Goal: Information Seeking & Learning: Check status

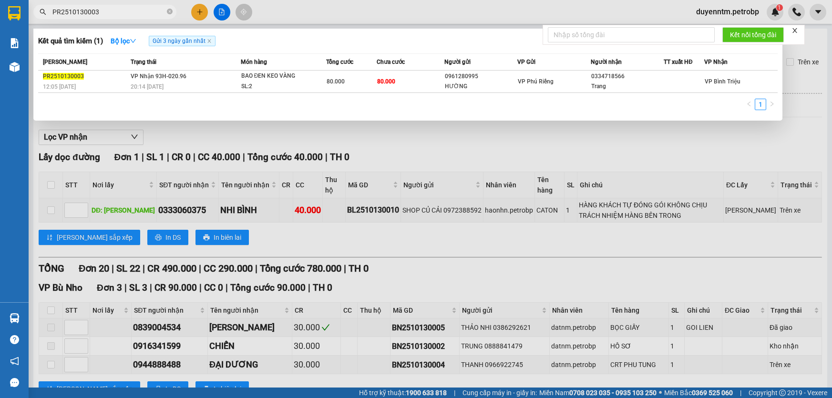
click at [170, 10] on icon "close-circle" at bounding box center [170, 12] width 6 height 6
type input "PB2510130014"
click at [169, 13] on icon "close-circle" at bounding box center [170, 12] width 6 height 6
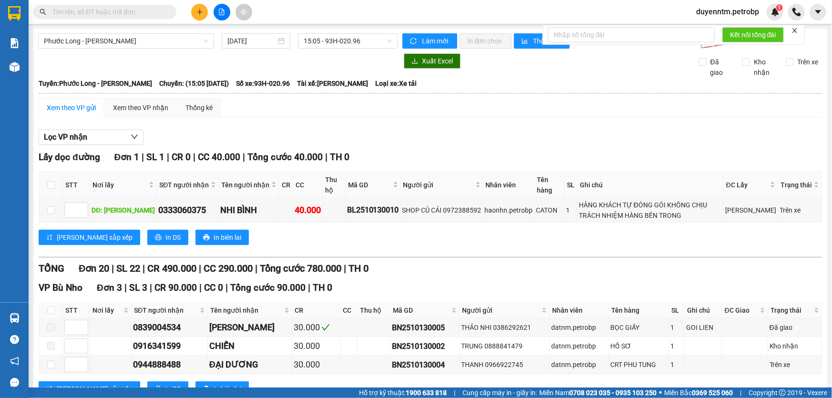
paste input "PB2510130014"
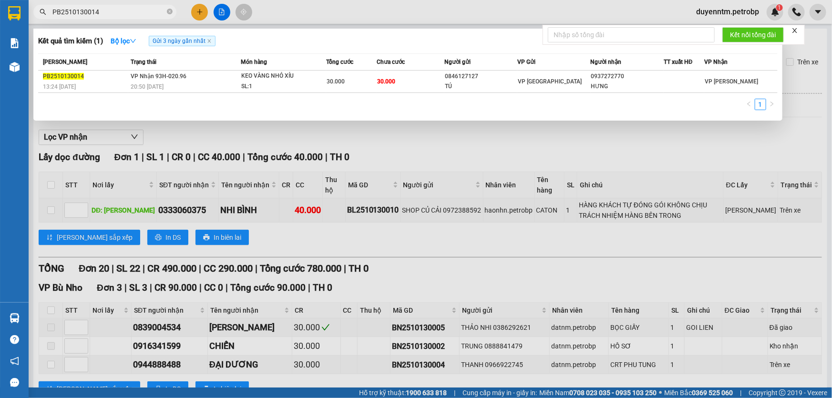
type input "PB2510130014"
click at [169, 12] on icon "close-circle" at bounding box center [170, 12] width 6 height 6
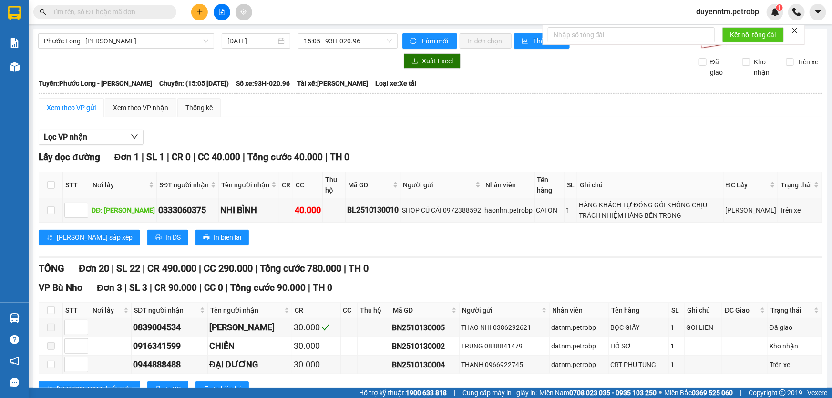
paste input "PR2510130002"
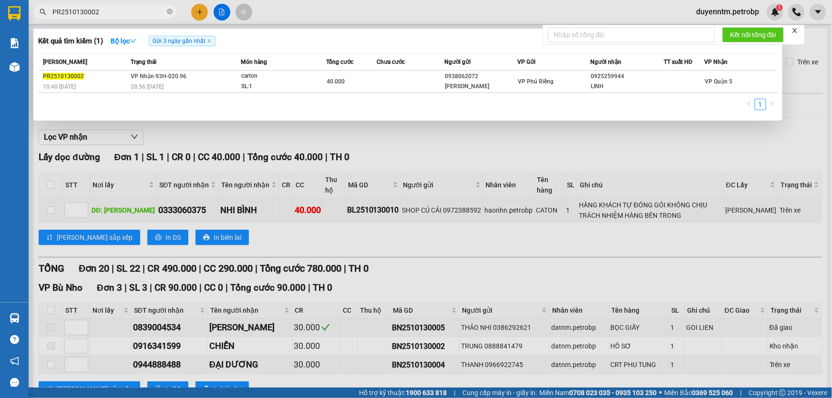
type input "PR2510130002"
click at [216, 136] on div at bounding box center [416, 199] width 832 height 398
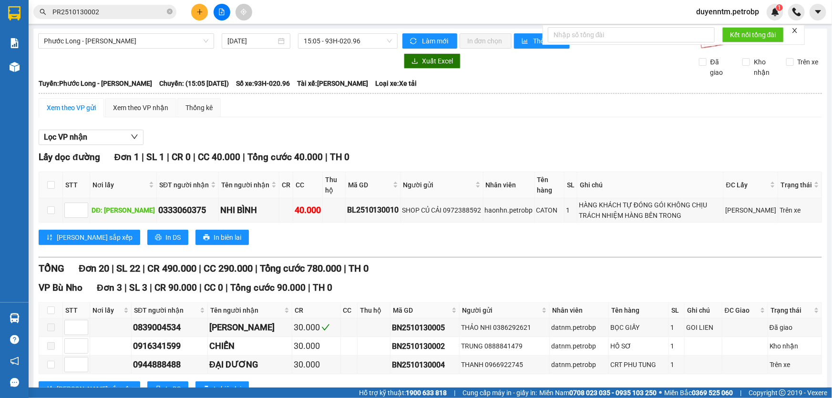
click at [144, 60] on div at bounding box center [218, 60] width 360 height 15
click at [95, 138] on button "Lọc VP nhận" at bounding box center [91, 137] width 105 height 15
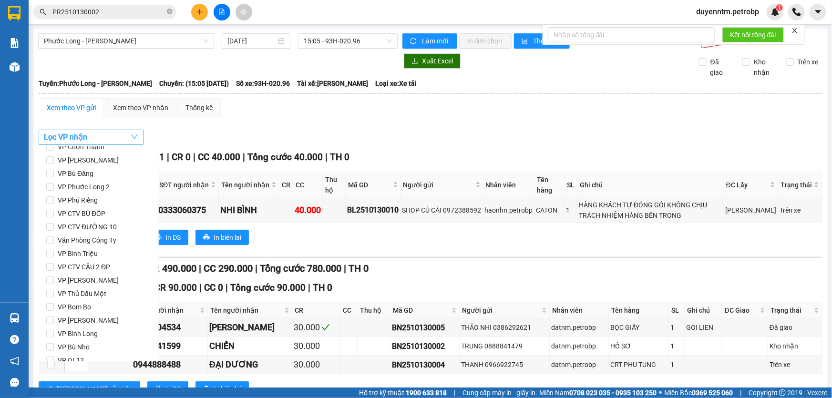
scroll to position [126, 0]
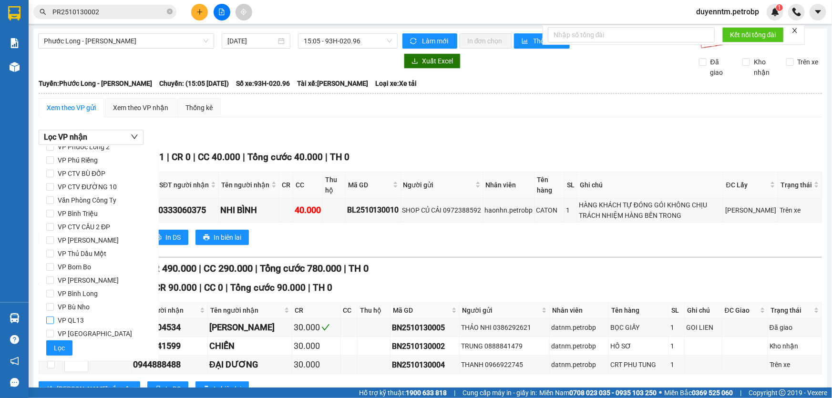
click at [52, 320] on input "VP QL13" at bounding box center [50, 321] width 8 height 8
click at [63, 349] on span "Lọc" at bounding box center [59, 348] width 11 height 10
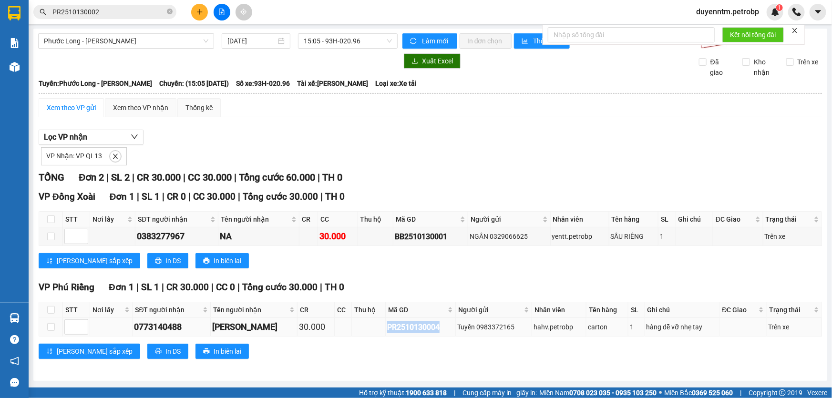
drag, startPoint x: 433, startPoint y: 329, endPoint x: 380, endPoint y: 330, distance: 53.4
click at [387, 330] on div "PR2510130004" at bounding box center [420, 328] width 67 height 12
copy div "PR2510130004"
click at [113, 154] on icon "close" at bounding box center [115, 156] width 5 height 5
checkbox input "false"
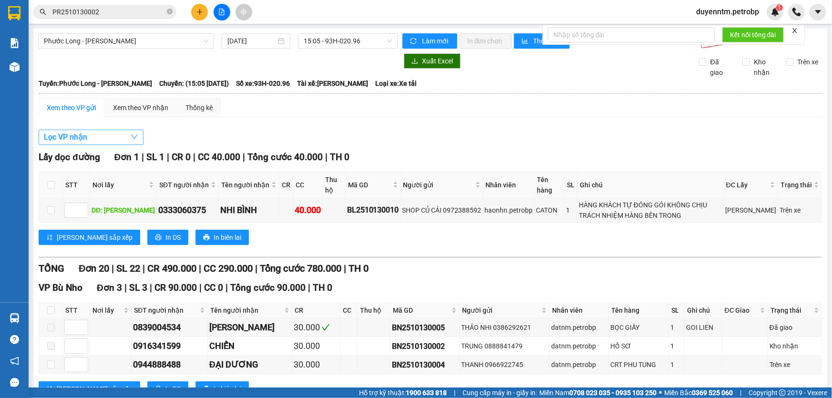
click at [110, 139] on button "Lọc VP nhận" at bounding box center [91, 137] width 105 height 15
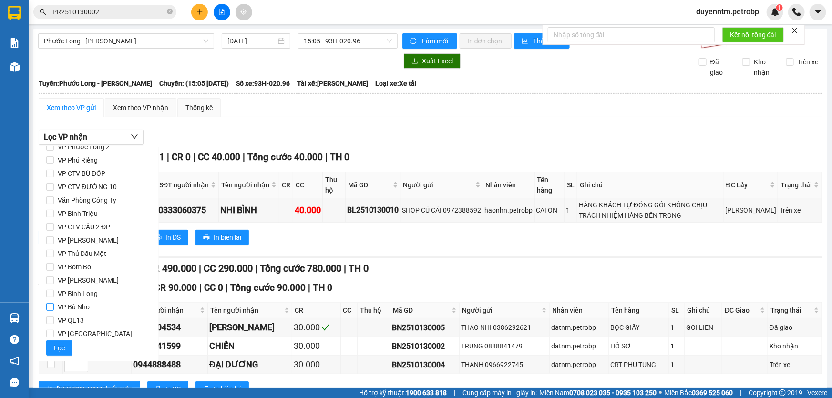
click at [79, 305] on span "VP Bù Nho" at bounding box center [74, 307] width 40 height 13
click at [54, 305] on input "VP Bù Nho" at bounding box center [50, 307] width 8 height 8
checkbox input "true"
click at [87, 334] on span "VP [GEOGRAPHIC_DATA]" at bounding box center [95, 333] width 82 height 13
click at [54, 334] on input "VP [GEOGRAPHIC_DATA]" at bounding box center [50, 334] width 8 height 8
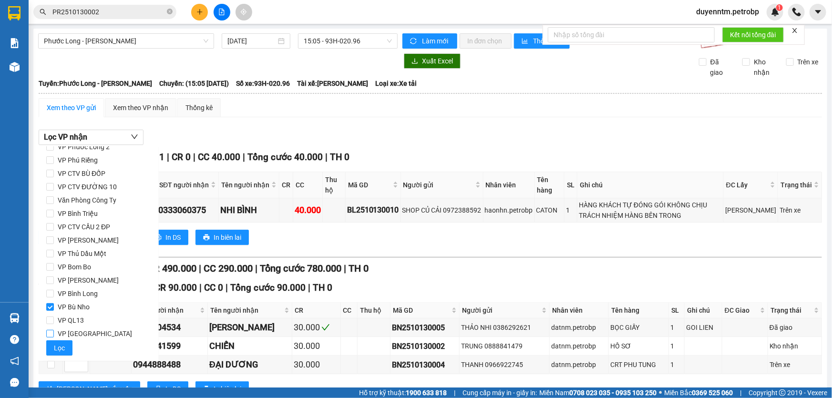
checkbox input "true"
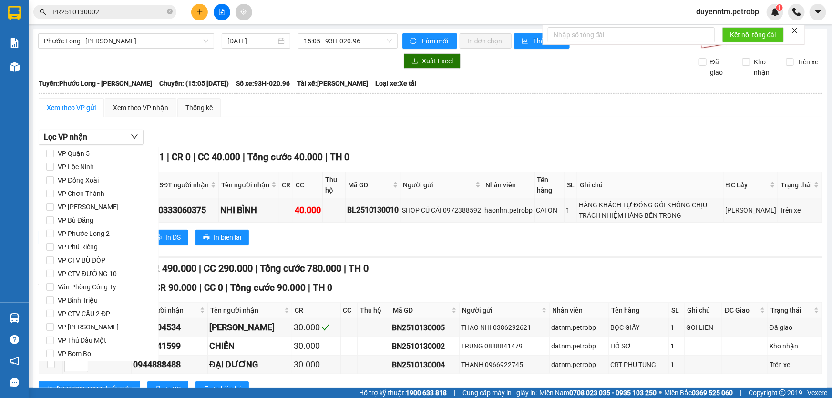
scroll to position [0, 0]
click at [89, 286] on span "VP Phú Riềng" at bounding box center [78, 286] width 48 height 13
click at [54, 286] on input "VP Phú Riềng" at bounding box center [50, 287] width 8 height 8
checkbox input "true"
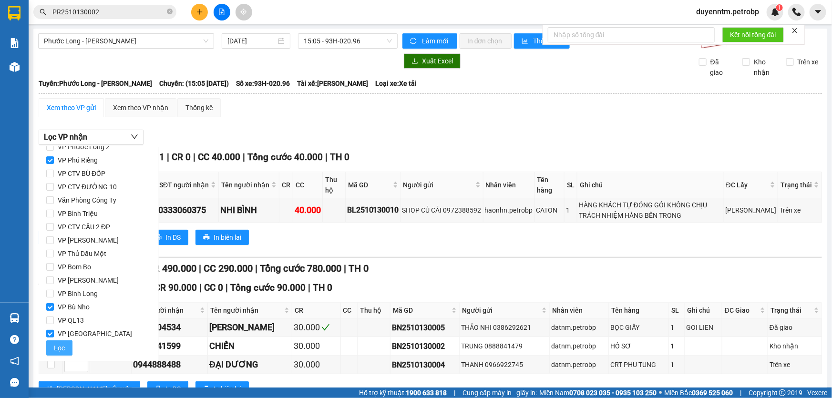
click at [57, 345] on span "Lọc" at bounding box center [59, 348] width 11 height 10
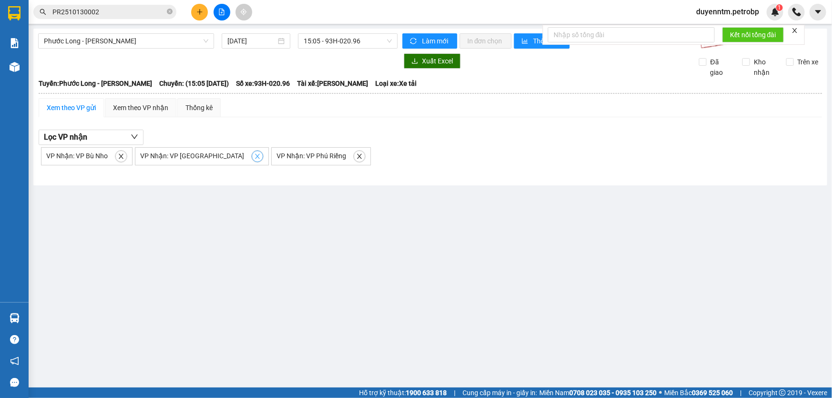
click at [254, 155] on icon "close" at bounding box center [257, 156] width 7 height 7
checkbox input "false"
click at [125, 157] on span "close" at bounding box center [121, 156] width 10 height 7
checkbox input "false"
click at [131, 156] on icon "close" at bounding box center [129, 156] width 7 height 7
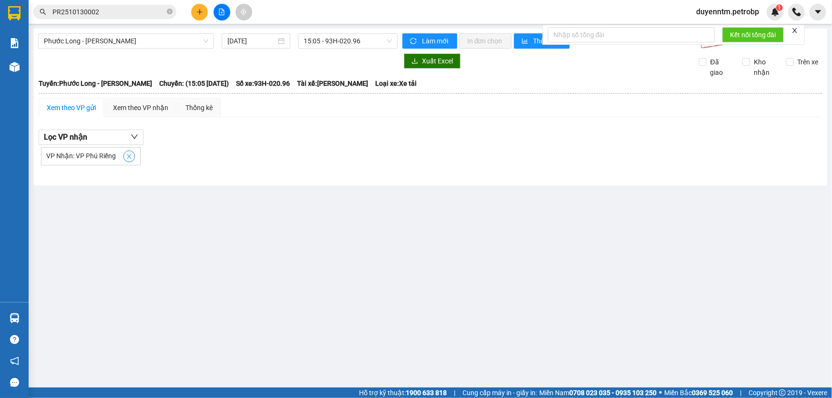
checkbox input "false"
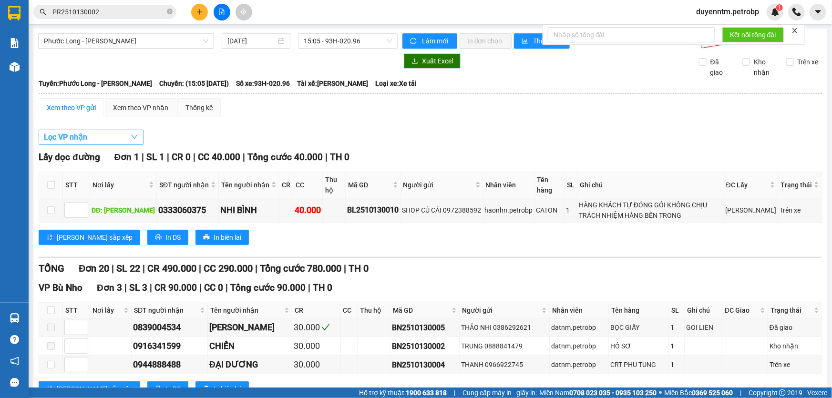
click at [126, 135] on button "Lọc VP nhận" at bounding box center [91, 137] width 105 height 15
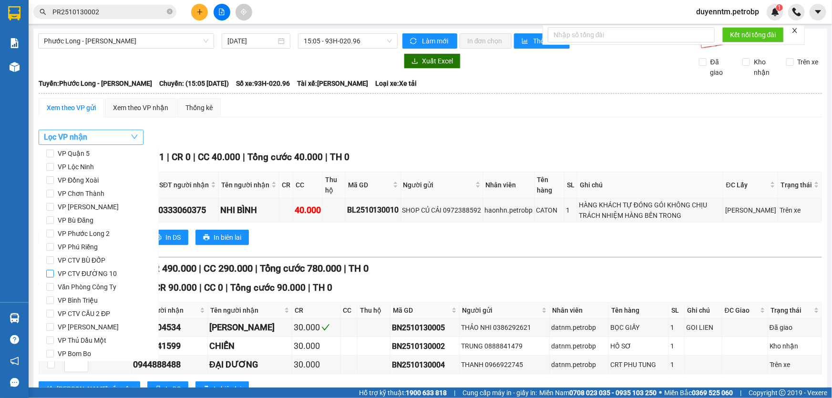
scroll to position [0, 0]
click at [73, 220] on span "VP Đồng Xoài" at bounding box center [78, 219] width 49 height 13
click at [54, 220] on input "VP Đồng Xoài" at bounding box center [50, 220] width 8 height 8
checkbox input "true"
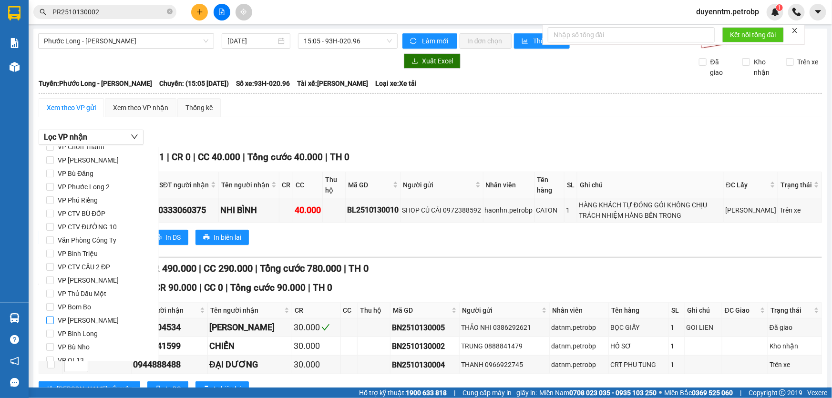
scroll to position [126, 0]
click at [65, 343] on button "Lọc" at bounding box center [59, 348] width 26 height 15
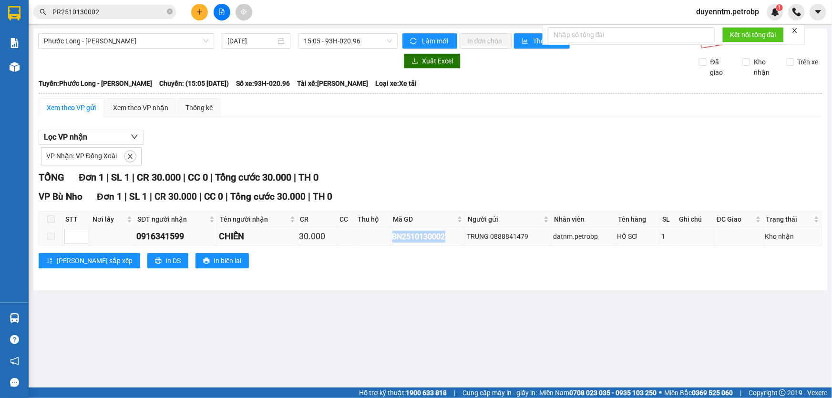
drag, startPoint x: 446, startPoint y: 239, endPoint x: 392, endPoint y: 239, distance: 54.4
click at [393, 239] on div "BN2510130002" at bounding box center [429, 237] width 72 height 12
copy div "BN2510130002"
click at [168, 14] on span at bounding box center [170, 12] width 6 height 9
paste input "BN2510130002"
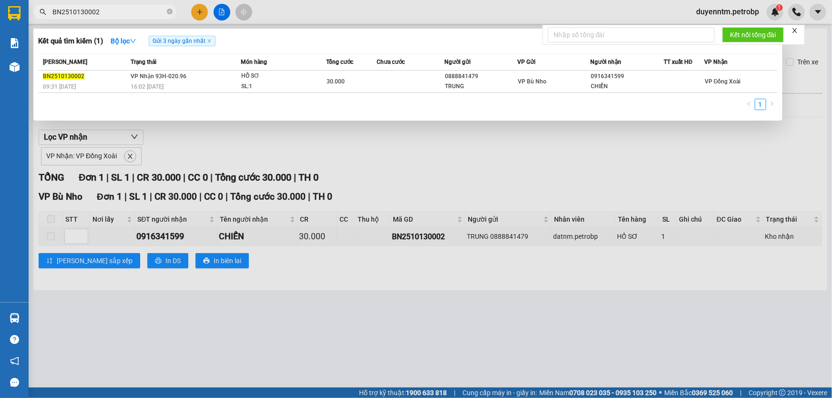
type input "BN2510130002"
click at [197, 141] on div at bounding box center [416, 199] width 832 height 398
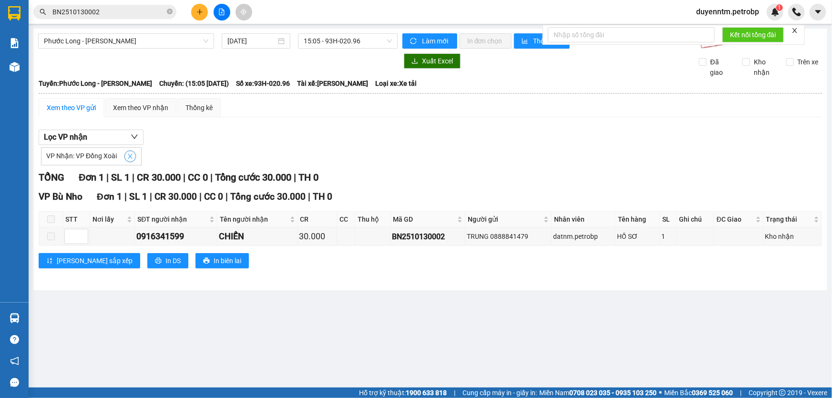
click at [130, 156] on icon "close" at bounding box center [130, 156] width 7 height 7
checkbox input "false"
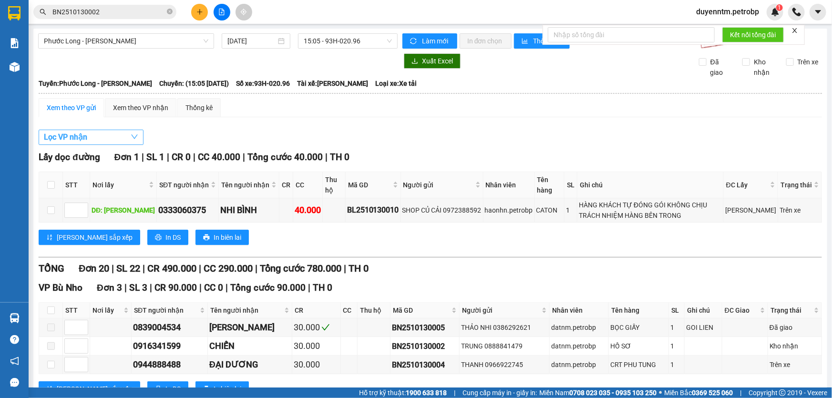
click at [125, 134] on button "Lọc VP nhận" at bounding box center [91, 137] width 105 height 15
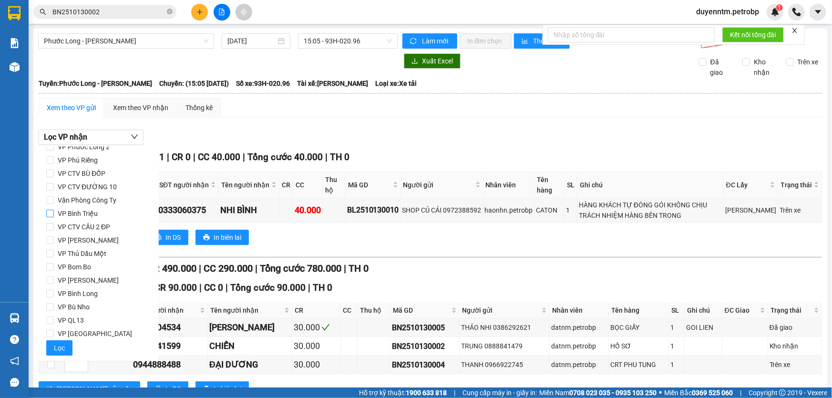
click at [76, 215] on span "VP Bình Triệu" at bounding box center [78, 213] width 48 height 13
click at [54, 215] on input "VP Bình Triệu" at bounding box center [50, 214] width 8 height 8
checkbox input "true"
click at [67, 348] on button "Lọc" at bounding box center [59, 348] width 26 height 15
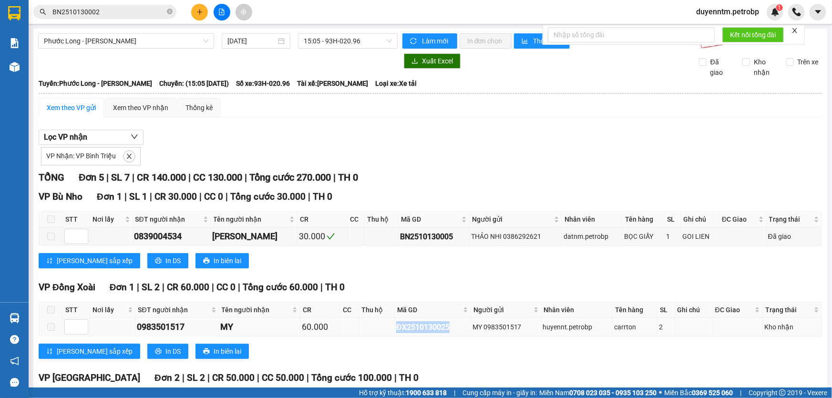
drag, startPoint x: 449, startPoint y: 327, endPoint x: 391, endPoint y: 324, distance: 58.7
click at [395, 324] on td "ĐX2510130025" at bounding box center [433, 327] width 76 height 19
copy div "ĐX2510130025"
click at [171, 13] on icon "close-circle" at bounding box center [170, 12] width 6 height 6
paste input "ĐX2510130025"
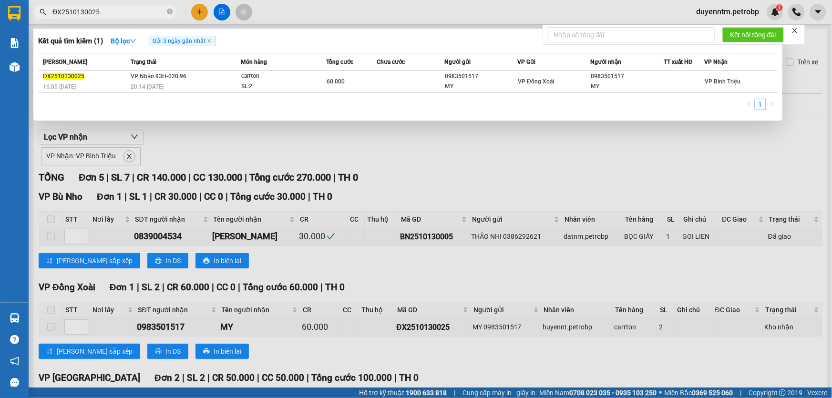
type input "ĐX2510130025"
click at [175, 148] on div at bounding box center [416, 199] width 832 height 398
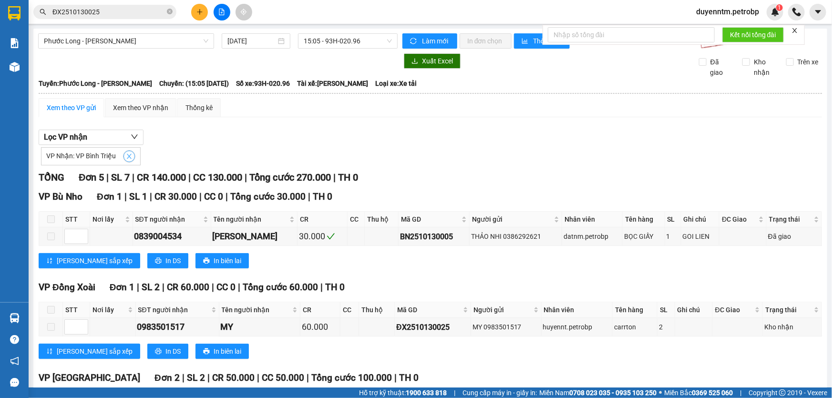
click at [124, 156] on span "close" at bounding box center [129, 156] width 10 height 7
checkbox input "false"
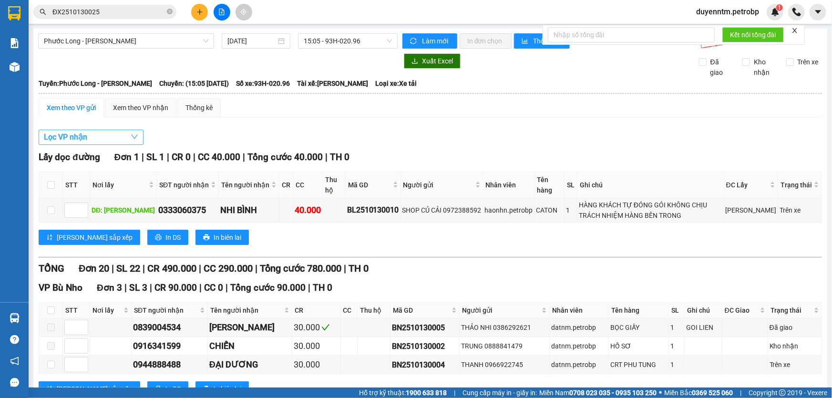
click at [119, 139] on button "Lọc VP nhận" at bounding box center [91, 137] width 105 height 15
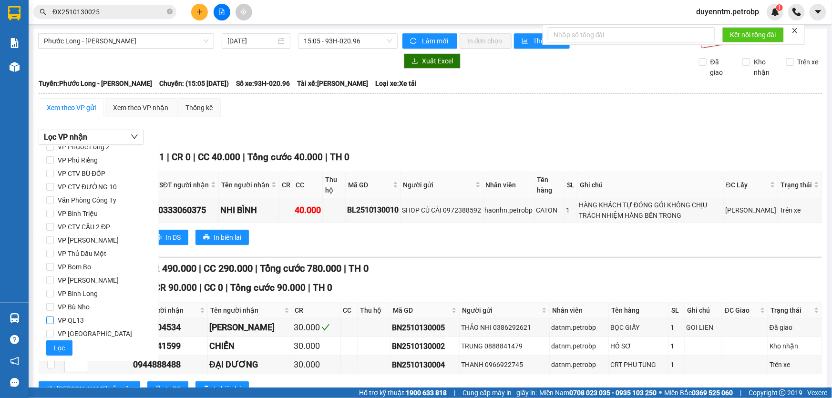
click at [68, 318] on span "VP QL13" at bounding box center [71, 320] width 34 height 13
click at [54, 318] on input "VP QL13" at bounding box center [50, 321] width 8 height 8
click at [63, 343] on span "Lọc" at bounding box center [59, 348] width 11 height 10
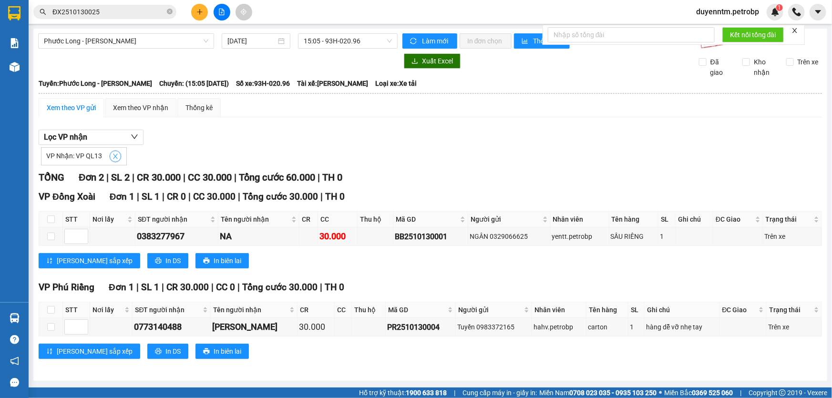
drag, startPoint x: 113, startPoint y: 156, endPoint x: 114, endPoint y: 149, distance: 7.2
click at [112, 156] on icon "close" at bounding box center [115, 156] width 7 height 7
checkbox input "false"
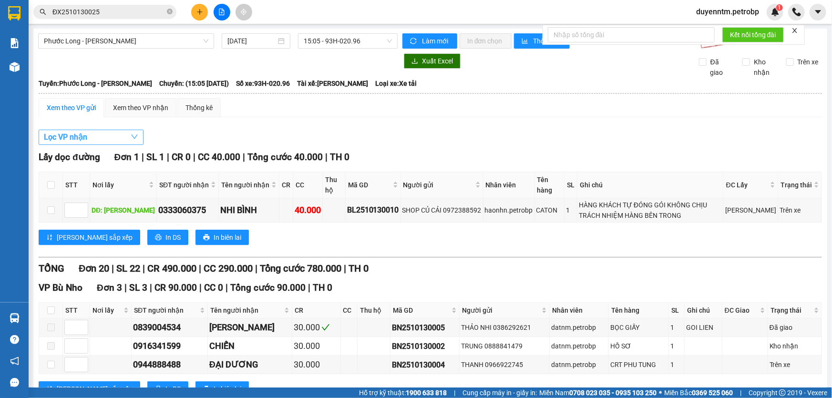
click at [119, 135] on button "Lọc VP nhận" at bounding box center [91, 137] width 105 height 15
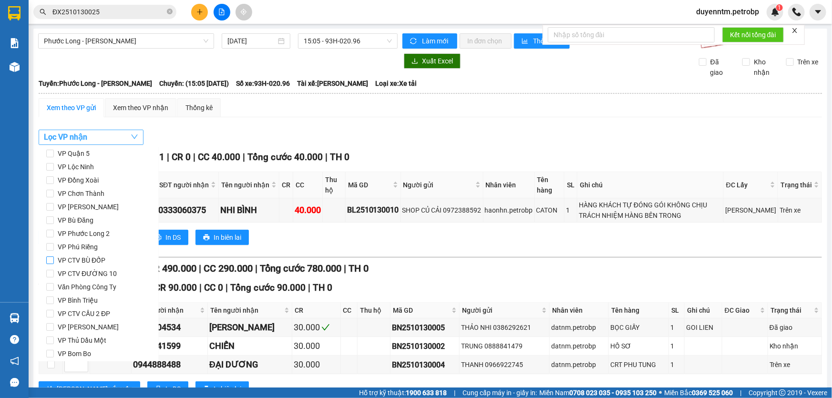
scroll to position [0, 0]
click at [53, 192] on input "VP Quận 5" at bounding box center [50, 193] width 8 height 8
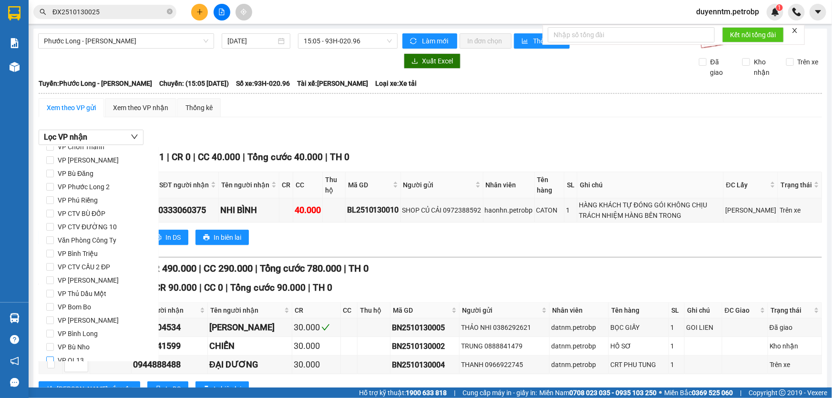
scroll to position [126, 0]
click at [64, 346] on button "Lọc" at bounding box center [59, 348] width 26 height 15
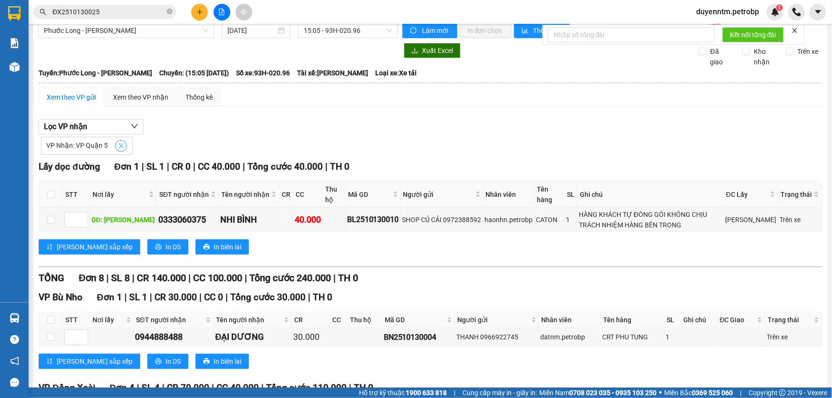
scroll to position [0, 0]
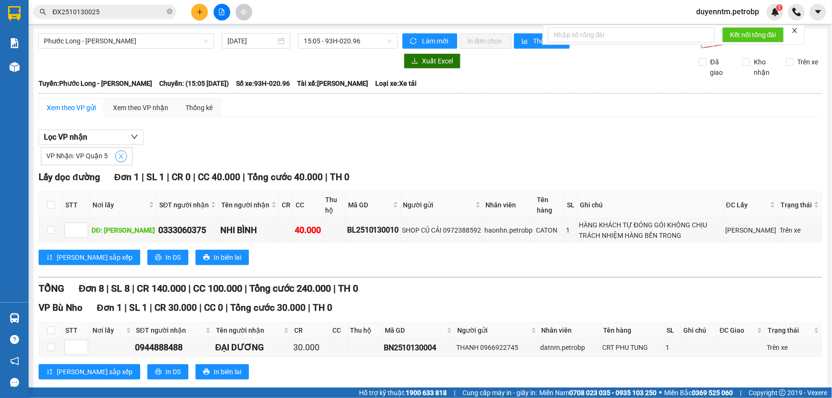
click at [121, 156] on icon "close" at bounding box center [121, 156] width 7 height 7
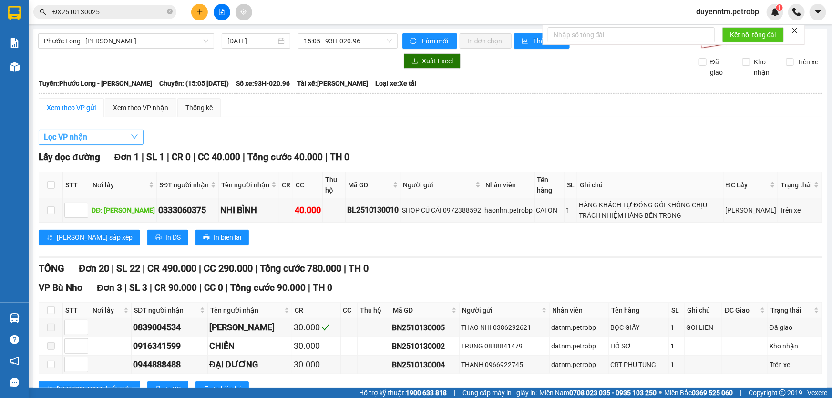
click at [126, 135] on button "Lọc VP nhận" at bounding box center [91, 137] width 105 height 15
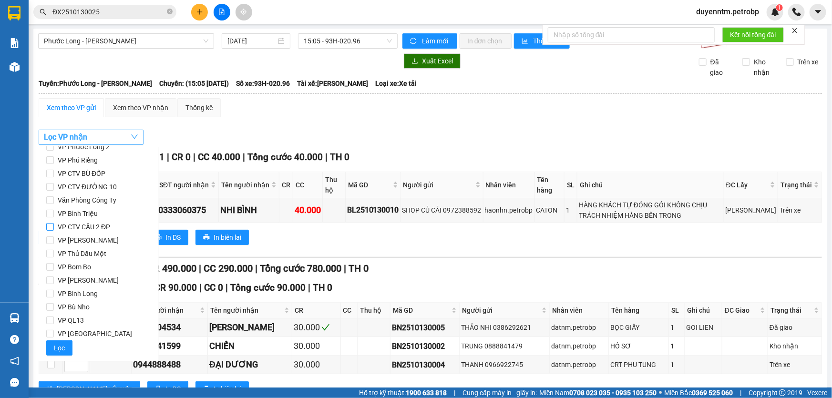
scroll to position [40, 0]
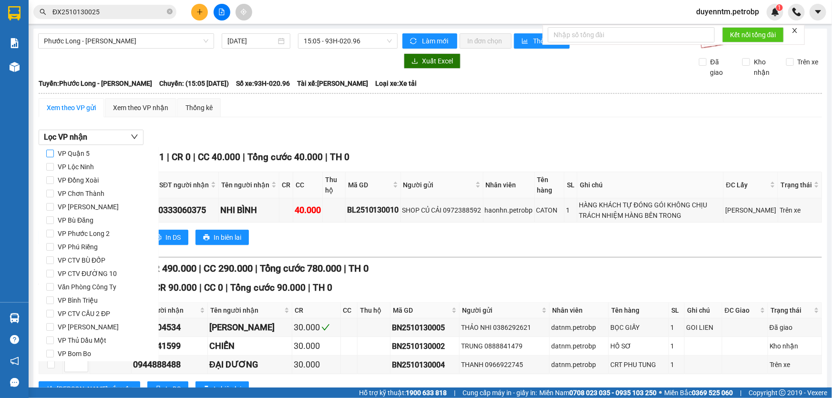
click at [72, 156] on span "VP Quận 5" at bounding box center [74, 153] width 40 height 13
click at [54, 156] on input "VP Quận 5" at bounding box center [50, 154] width 8 height 8
checkbox input "true"
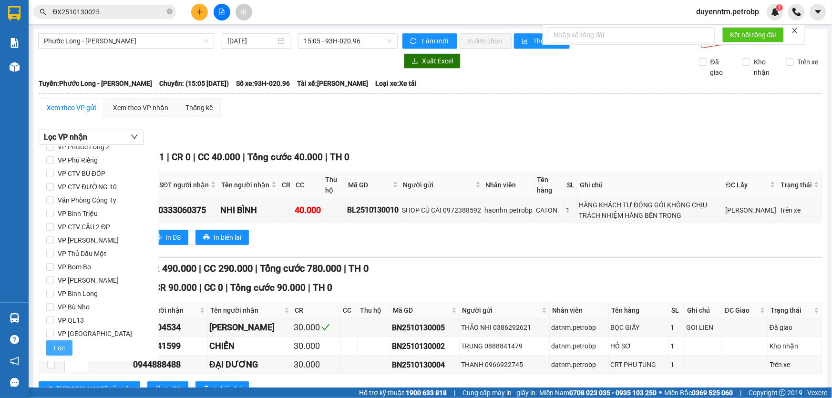
click at [62, 343] on span "Lọc" at bounding box center [59, 348] width 11 height 10
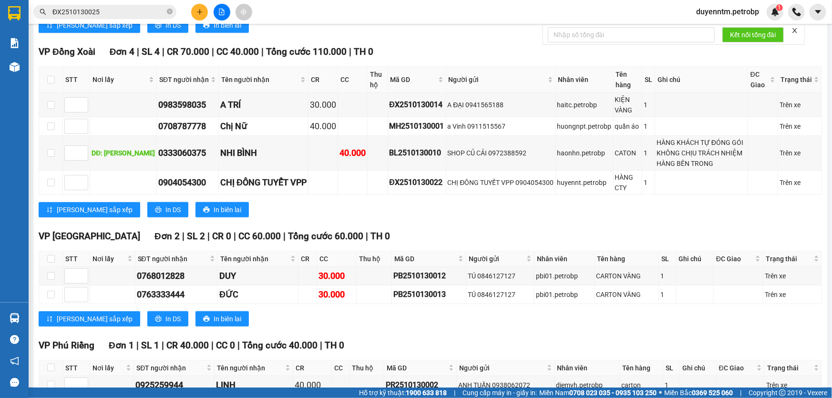
scroll to position [401, 0]
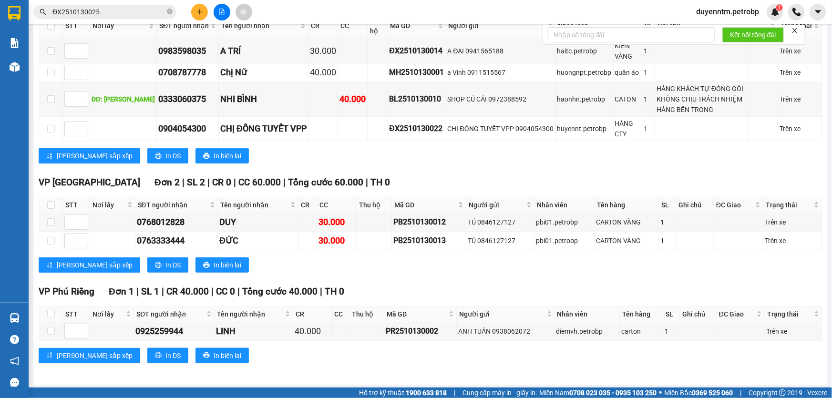
click at [484, 279] on div "Lấy dọc đường Đơn 1 | SL 1 | CR 0 | CC 40.000 | Tổng cước 40.000 | TH 0 STT Nơi…" at bounding box center [431, 73] width 784 height 606
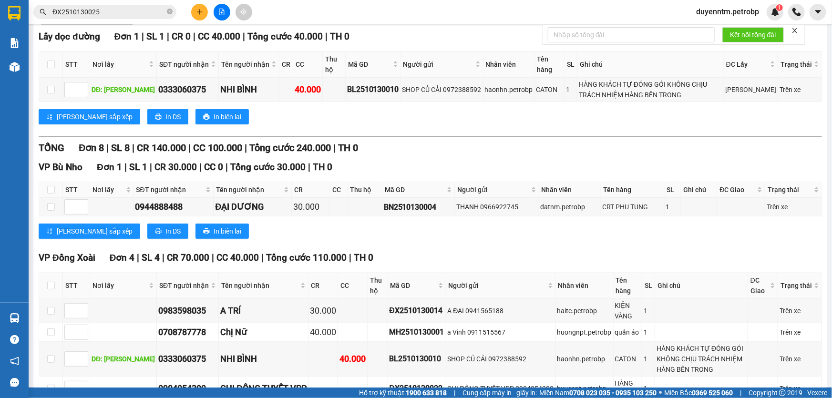
scroll to position [228, 0]
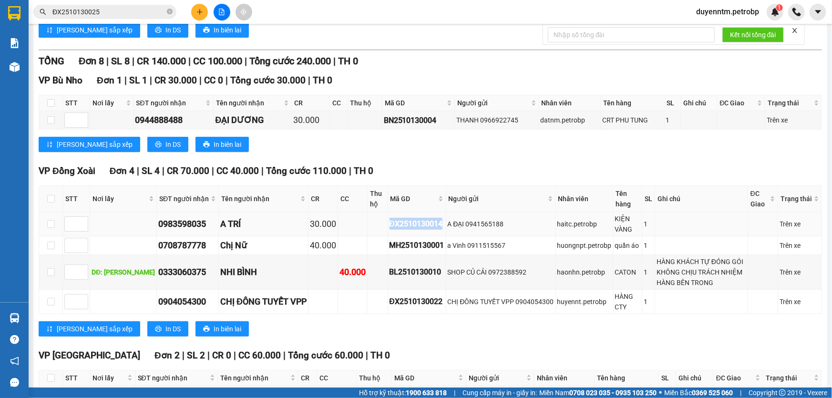
drag, startPoint x: 444, startPoint y: 224, endPoint x: 387, endPoint y: 224, distance: 56.8
click at [388, 224] on td "ĐX2510130014" at bounding box center [417, 224] width 58 height 24
copy div "ĐX2510130014"
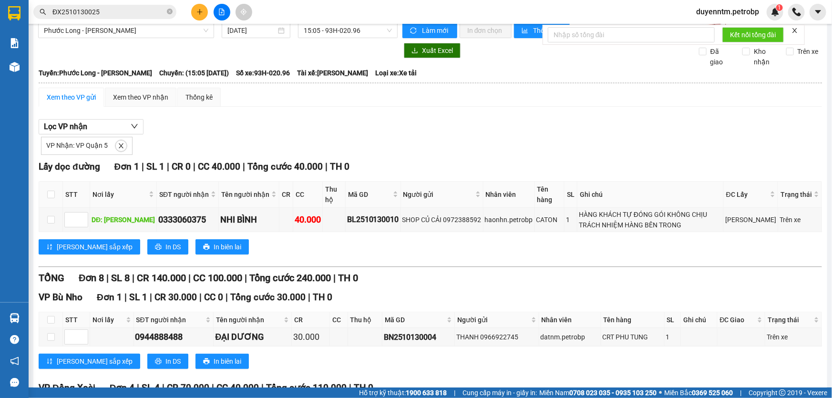
scroll to position [0, 0]
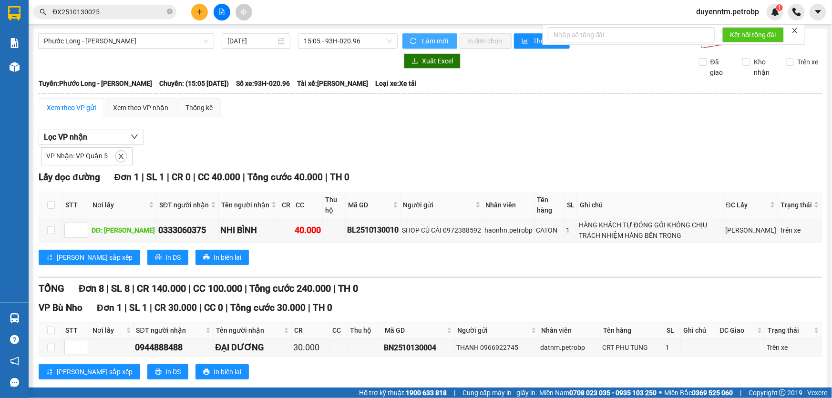
click at [422, 36] on span "Làm mới" at bounding box center [436, 41] width 28 height 10
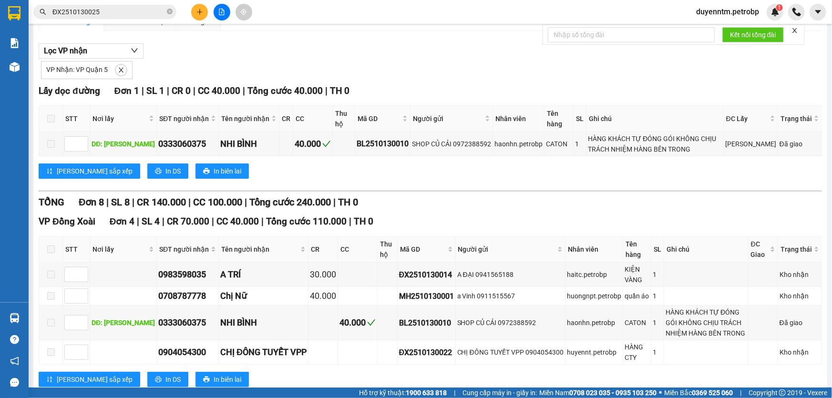
scroll to position [130, 0]
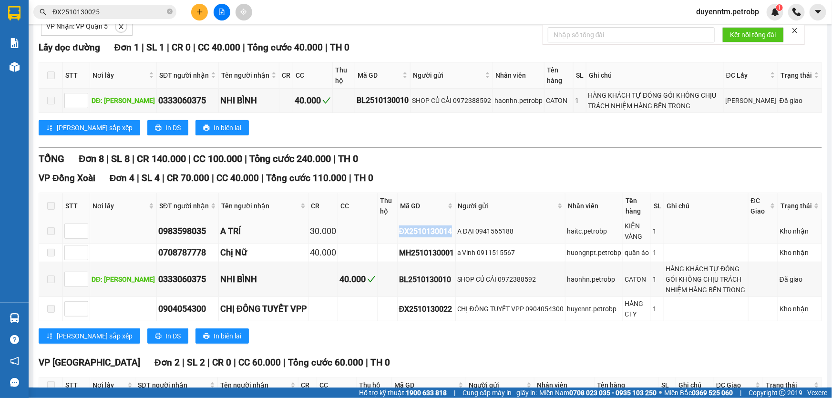
drag, startPoint x: 455, startPoint y: 228, endPoint x: 398, endPoint y: 234, distance: 57.1
click at [398, 234] on td "ĐX2510130014" at bounding box center [427, 231] width 58 height 24
copy div "ĐX2510130014"
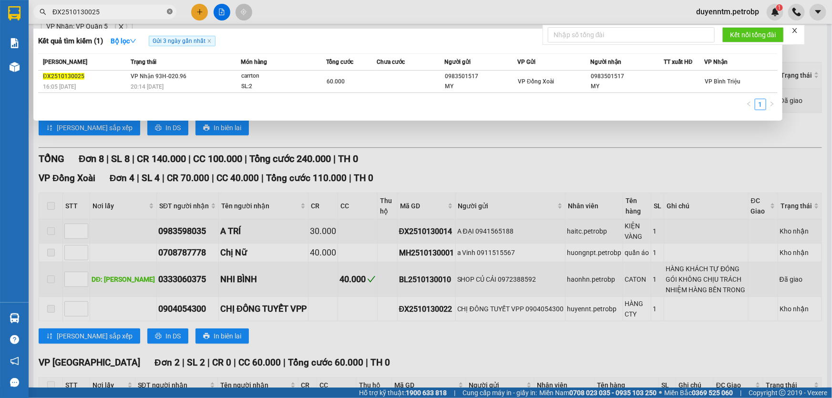
click at [170, 12] on icon "close-circle" at bounding box center [170, 12] width 6 height 6
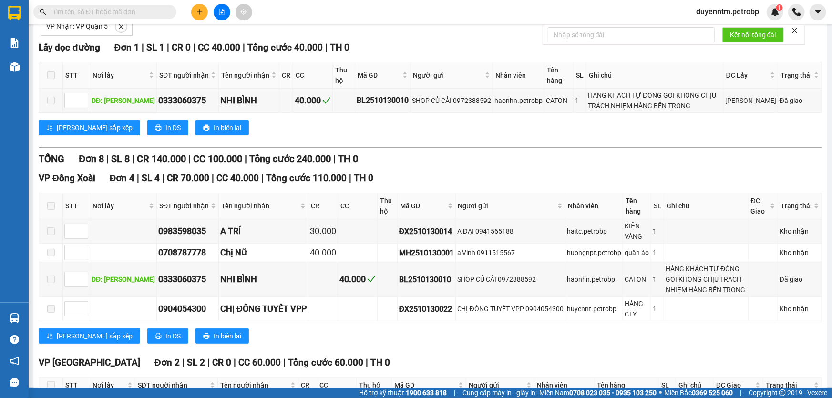
paste input "ĐX2510130014"
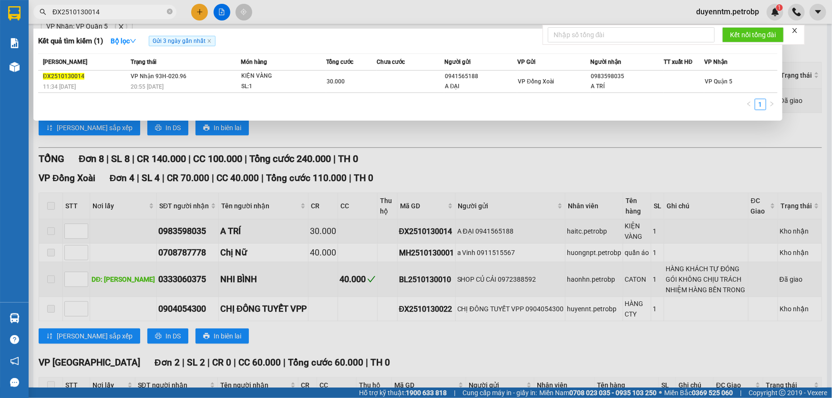
type input "ĐX2510130014"
click at [283, 135] on div at bounding box center [416, 199] width 832 height 398
click at [167, 14] on span at bounding box center [170, 12] width 6 height 9
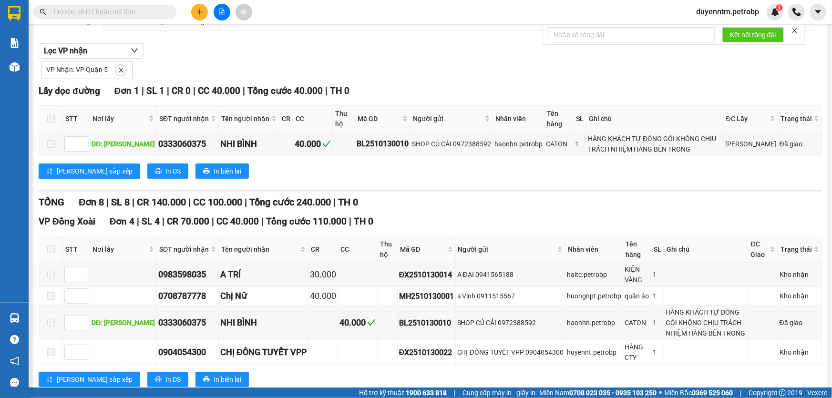
scroll to position [43, 0]
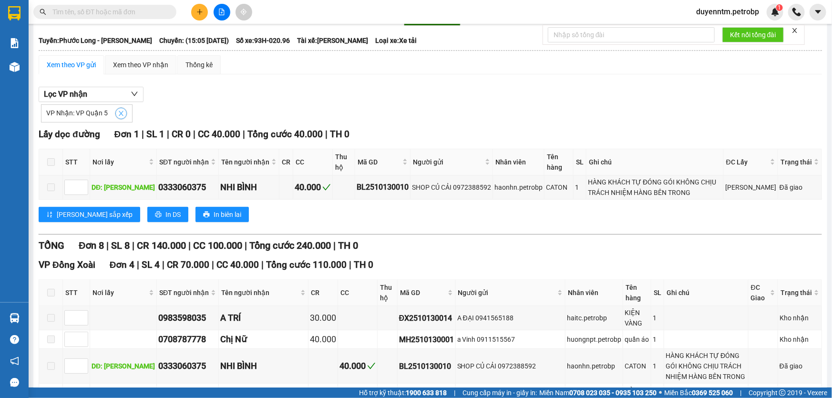
click at [122, 115] on icon "close" at bounding box center [121, 113] width 5 height 5
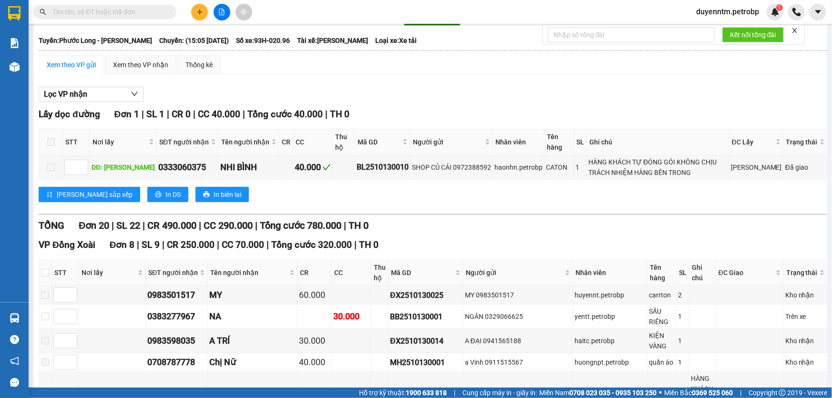
scroll to position [0, 0]
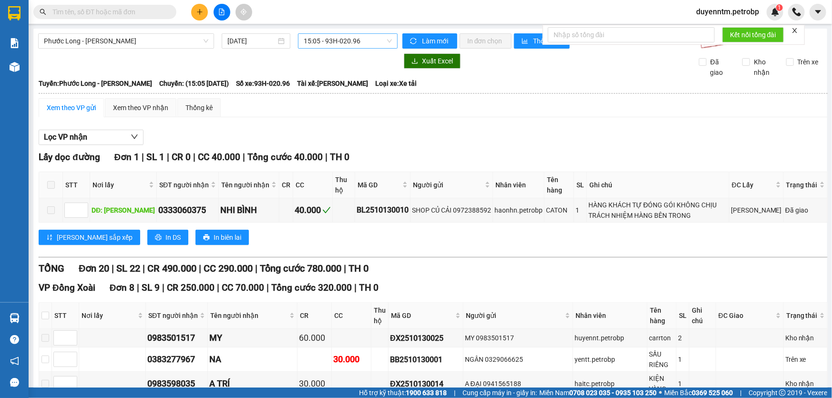
click at [327, 45] on span "15:05 - 93H-020.96" at bounding box center [348, 41] width 88 height 14
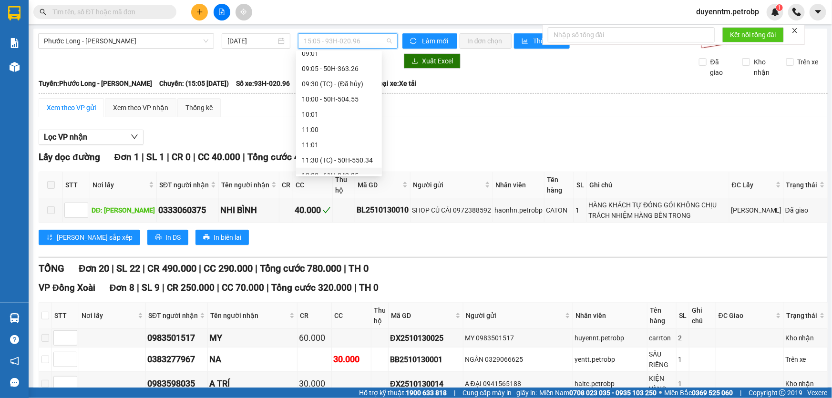
scroll to position [239, 0]
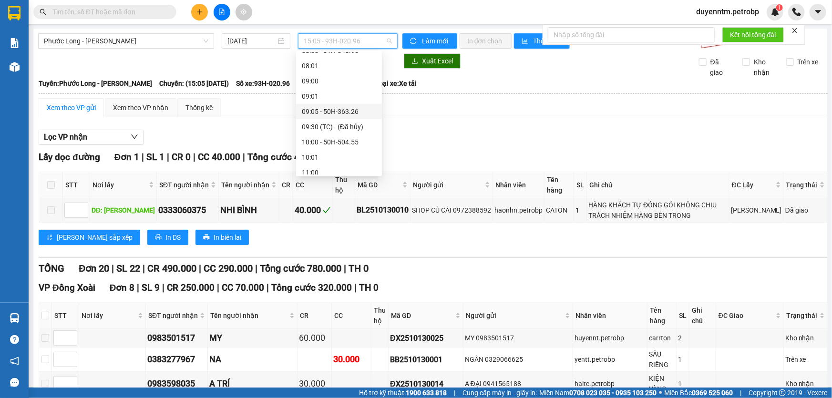
click at [356, 108] on div "09:05 - 50H-363.26" at bounding box center [339, 111] width 74 height 10
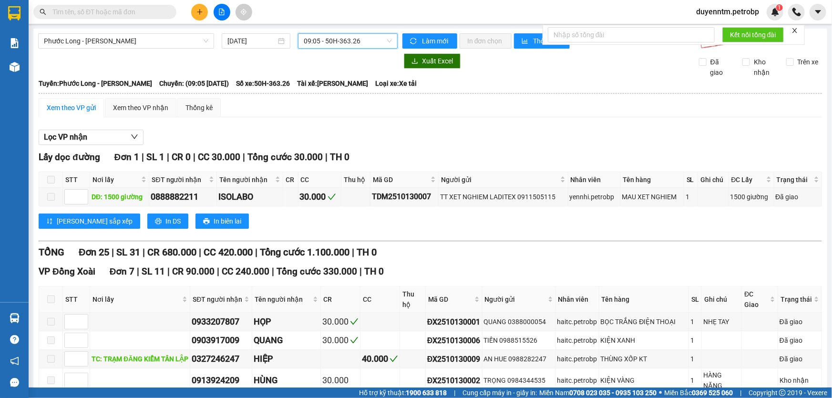
click at [119, 139] on button "Lọc VP nhận" at bounding box center [91, 137] width 105 height 15
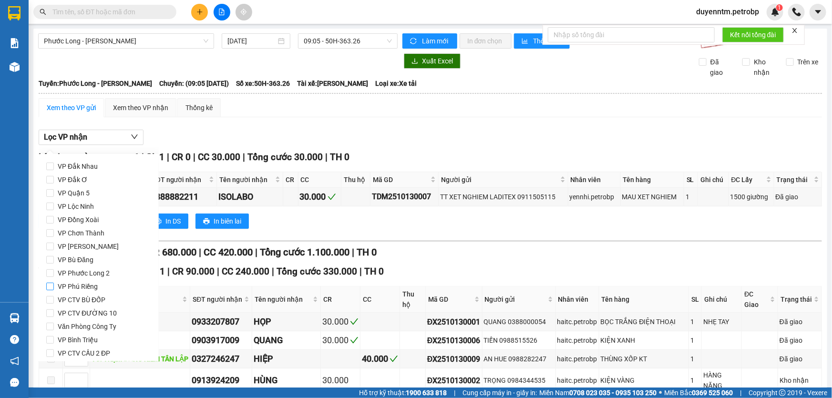
click at [90, 284] on span "VP Phú Riềng" at bounding box center [78, 286] width 48 height 13
click at [54, 284] on input "VP Phú Riềng" at bounding box center [50, 287] width 8 height 8
checkbox input "true"
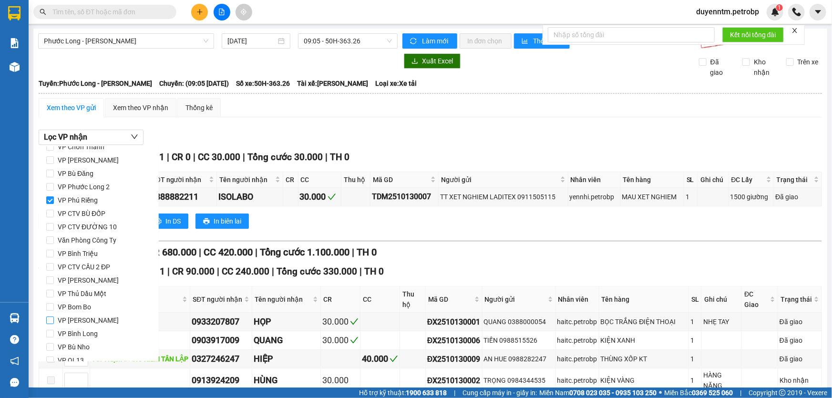
scroll to position [126, 0]
click at [85, 306] on span "VP Bù Nho" at bounding box center [74, 307] width 40 height 13
click at [54, 306] on input "VP Bù Nho" at bounding box center [50, 307] width 8 height 8
checkbox input "true"
click at [92, 331] on span "VP [GEOGRAPHIC_DATA]" at bounding box center [95, 333] width 82 height 13
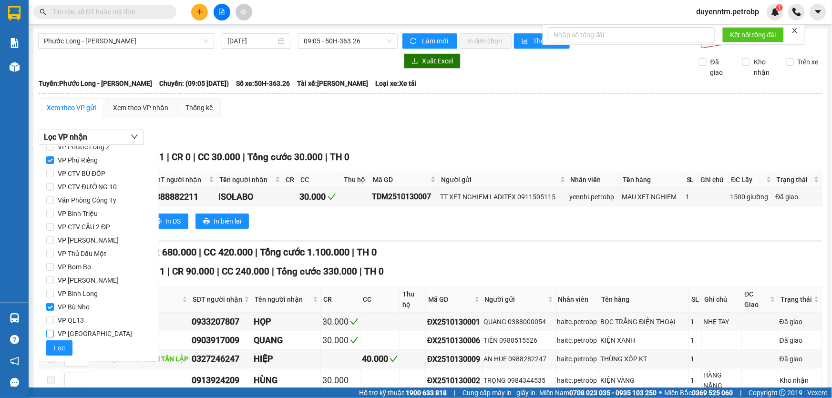
click at [54, 331] on input "VP [GEOGRAPHIC_DATA]" at bounding box center [50, 334] width 8 height 8
checkbox input "true"
click at [65, 346] on button "Lọc" at bounding box center [59, 348] width 26 height 15
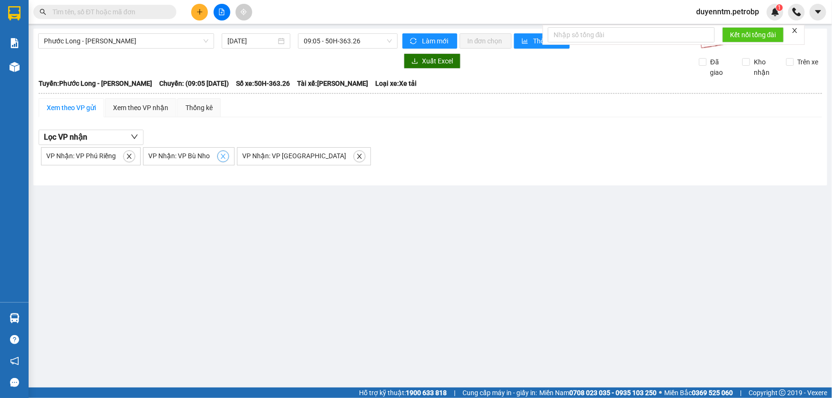
click at [221, 157] on icon "close" at bounding box center [223, 156] width 7 height 7
checkbox input "false"
click at [133, 156] on span "close" at bounding box center [129, 156] width 10 height 7
checkbox input "false"
click at [160, 158] on icon "close" at bounding box center [163, 156] width 7 height 7
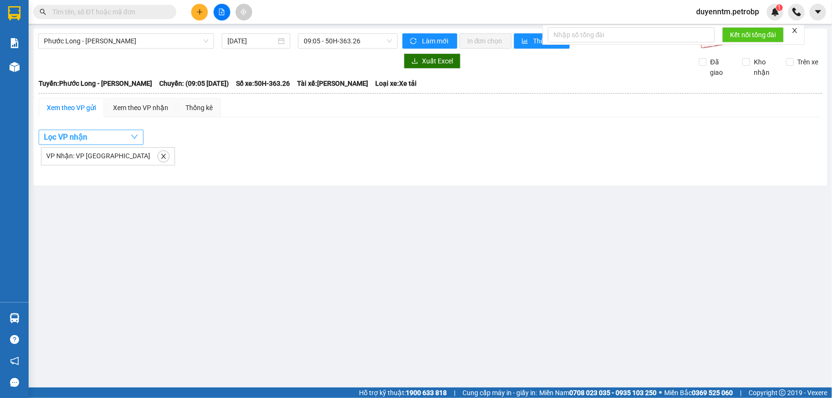
checkbox input "false"
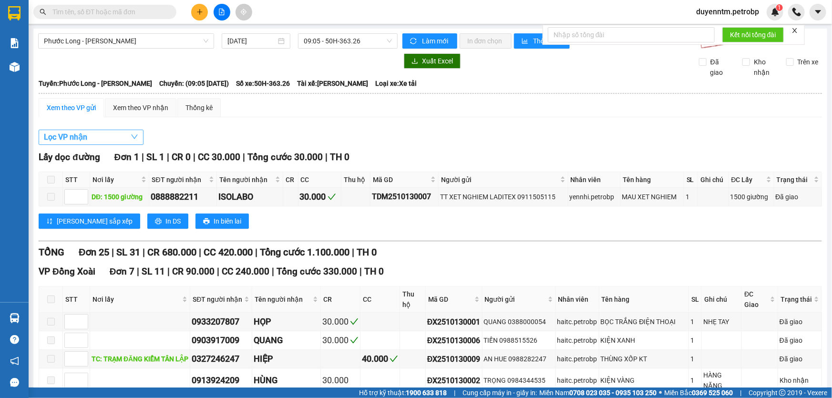
click at [121, 135] on button "Lọc VP nhận" at bounding box center [91, 137] width 105 height 15
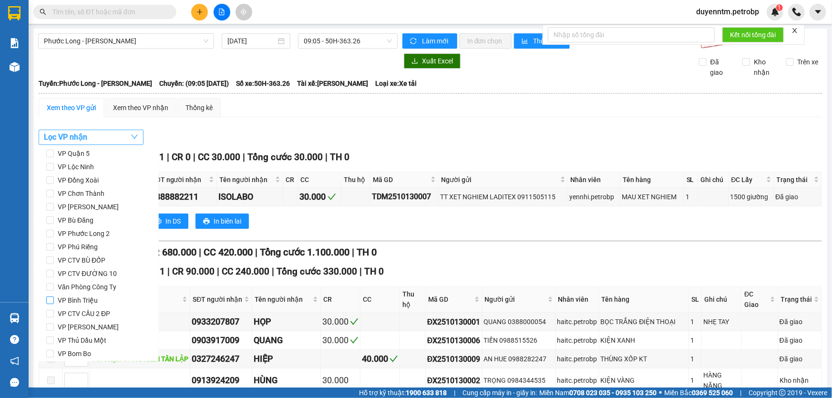
scroll to position [0, 0]
click at [52, 219] on input "VP Đồng Xoài" at bounding box center [50, 220] width 8 height 8
checkbox input "true"
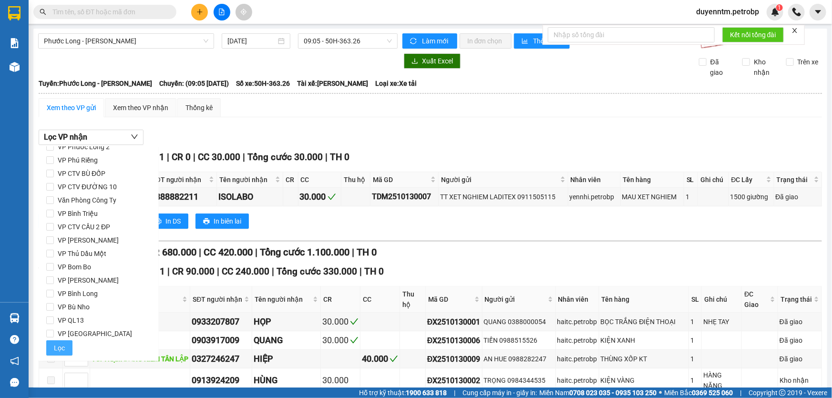
click at [60, 345] on span "Lọc" at bounding box center [59, 348] width 11 height 10
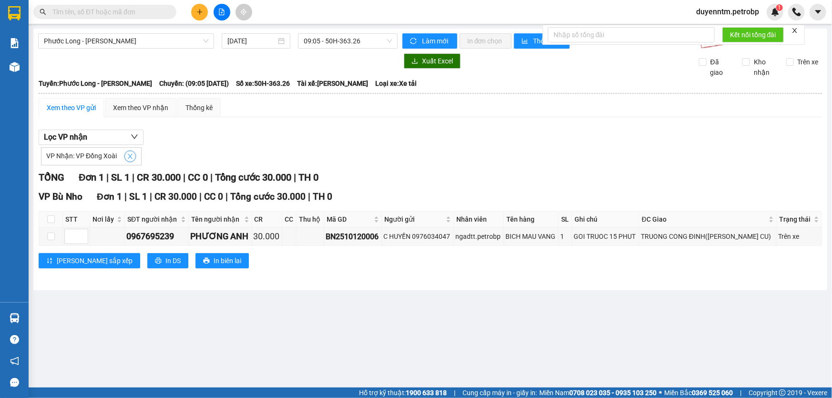
click at [130, 155] on icon "close" at bounding box center [130, 156] width 5 height 5
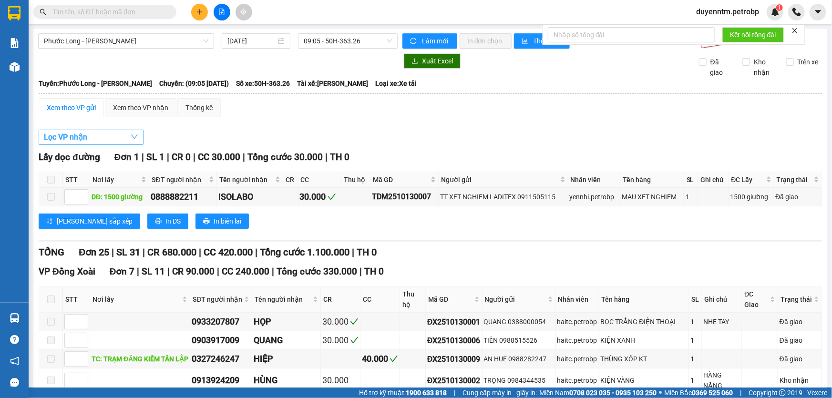
click at [104, 136] on button "Lọc VP nhận" at bounding box center [91, 137] width 105 height 15
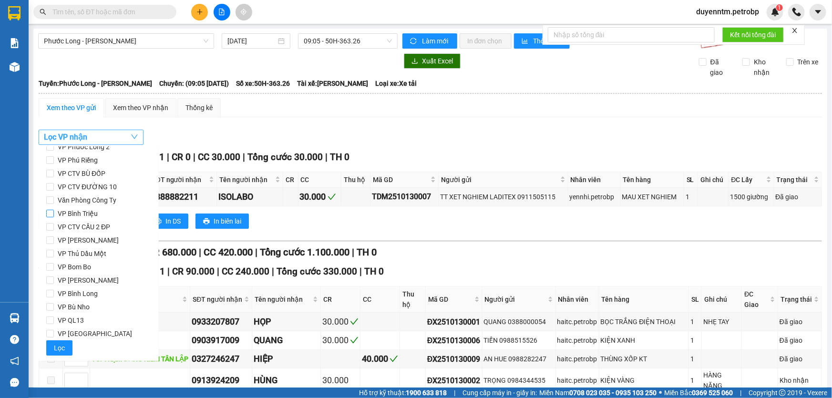
scroll to position [83, 0]
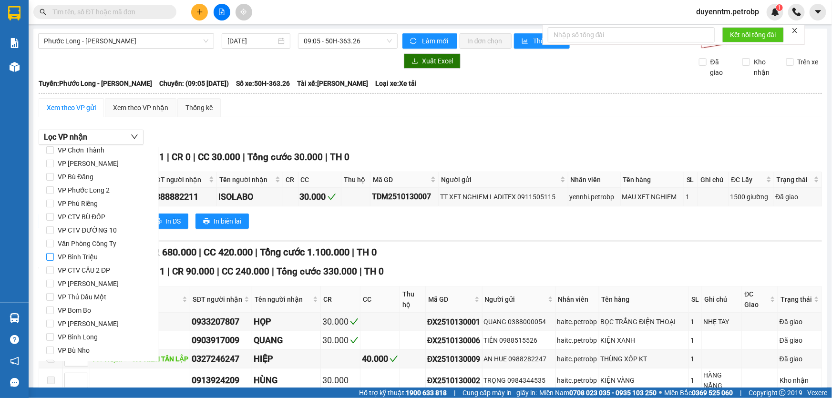
click at [73, 252] on span "VP Bình Triệu" at bounding box center [78, 256] width 48 height 13
click at [54, 253] on input "VP Bình Triệu" at bounding box center [50, 257] width 8 height 8
checkbox input "true"
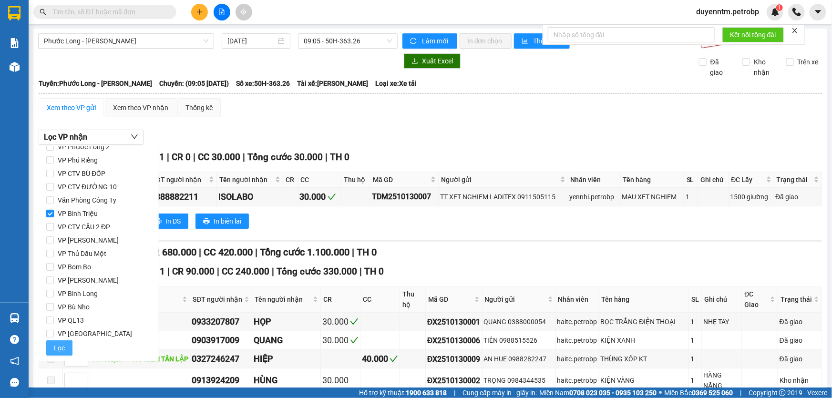
click at [67, 348] on button "Lọc" at bounding box center [59, 348] width 26 height 15
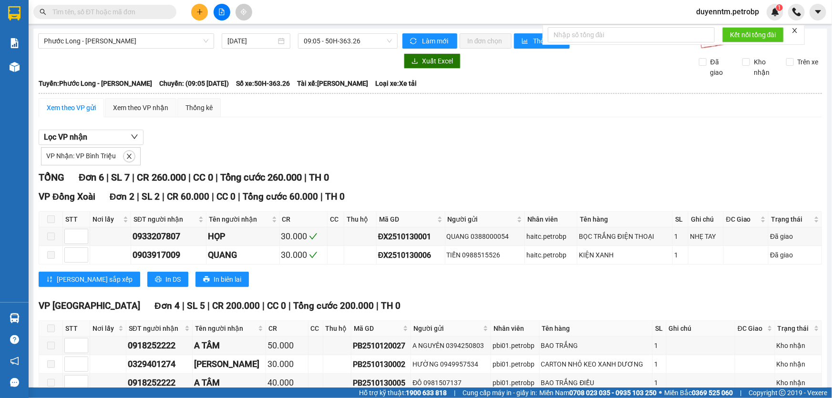
scroll to position [71, 0]
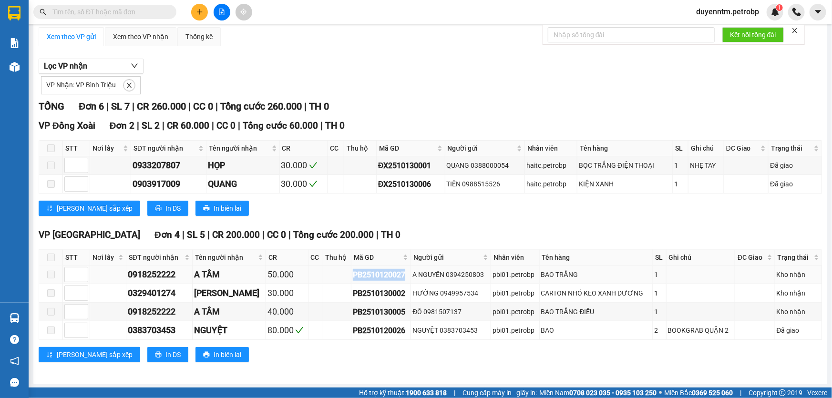
drag, startPoint x: 397, startPoint y: 275, endPoint x: 344, endPoint y: 275, distance: 52.9
click at [353, 275] on div "PB2510120027" at bounding box center [381, 275] width 56 height 12
copy div "PB2510120027"
click at [151, 10] on input "text" at bounding box center [108, 12] width 113 height 10
paste input "PB2510120027"
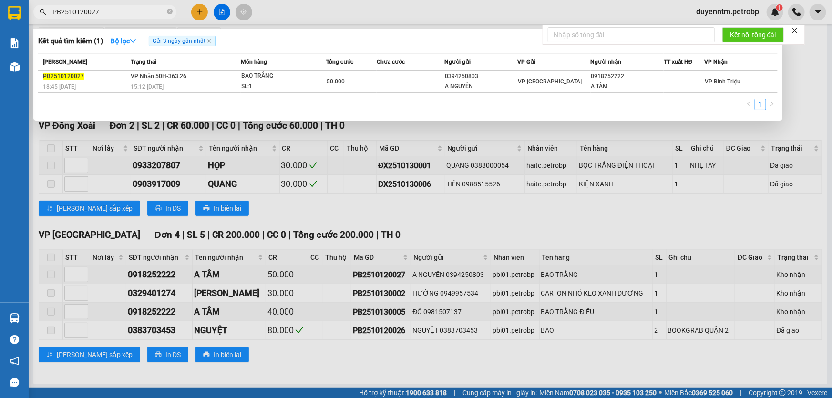
type input "PB2510120027"
click at [272, 208] on div at bounding box center [416, 199] width 832 height 398
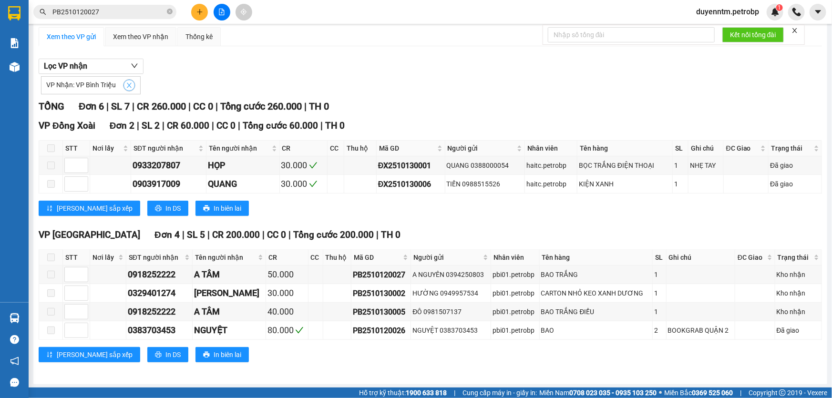
click at [127, 86] on icon "close" at bounding box center [129, 85] width 5 height 5
checkbox input "false"
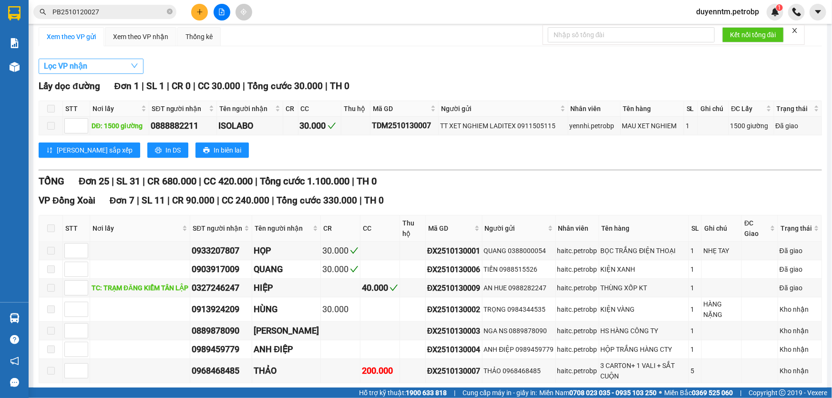
click at [111, 67] on button "Lọc VP nhận" at bounding box center [91, 66] width 105 height 15
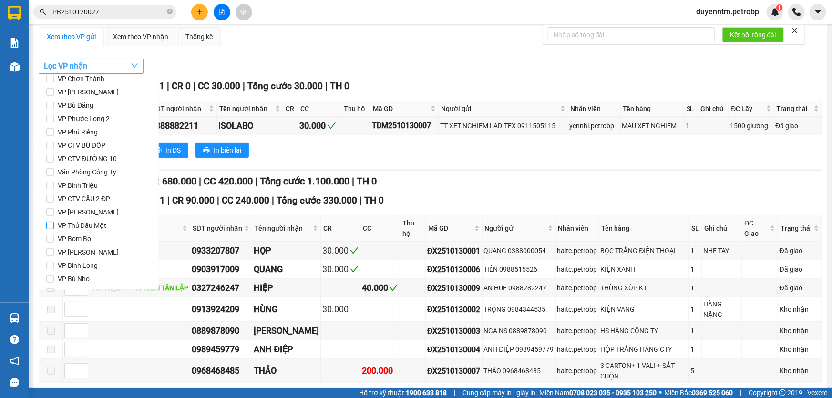
scroll to position [126, 0]
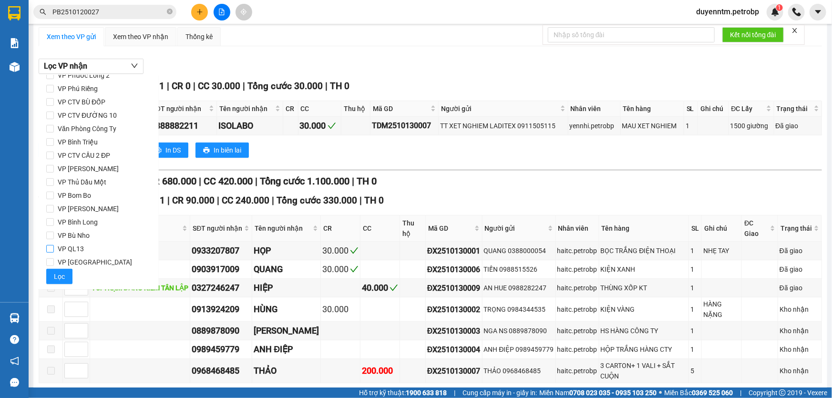
click at [64, 247] on span "VP QL13" at bounding box center [71, 248] width 34 height 13
click at [54, 247] on input "VP QL13" at bounding box center [50, 249] width 8 height 8
checkbox input "true"
click at [61, 273] on span "Lọc" at bounding box center [59, 276] width 11 height 10
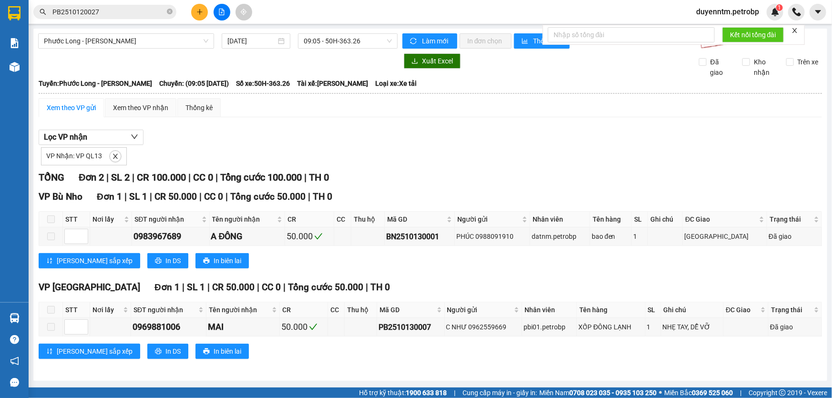
scroll to position [0, 0]
drag, startPoint x: 451, startPoint y: 237, endPoint x: 386, endPoint y: 236, distance: 64.9
click at [386, 236] on tr "0983967689 A ĐÔNG 50.000 BN2510130001 PHÚC 0988091910 datnm.petrobp bao đen 1 C…" at bounding box center [430, 237] width 783 height 19
copy div "BN2510130001"
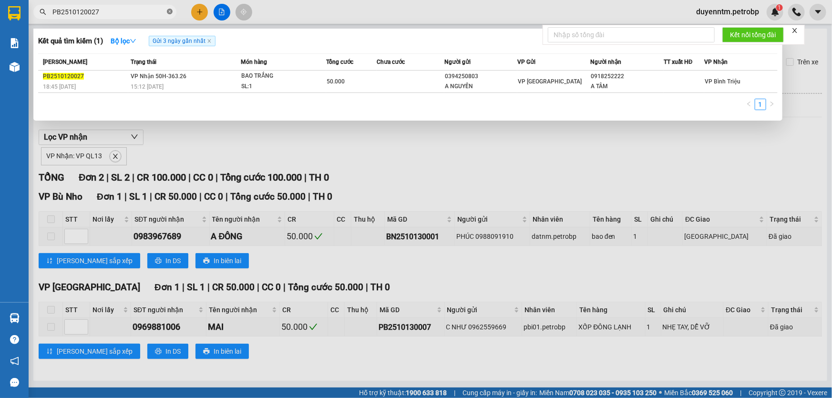
click at [168, 13] on icon "close-circle" at bounding box center [170, 12] width 6 height 6
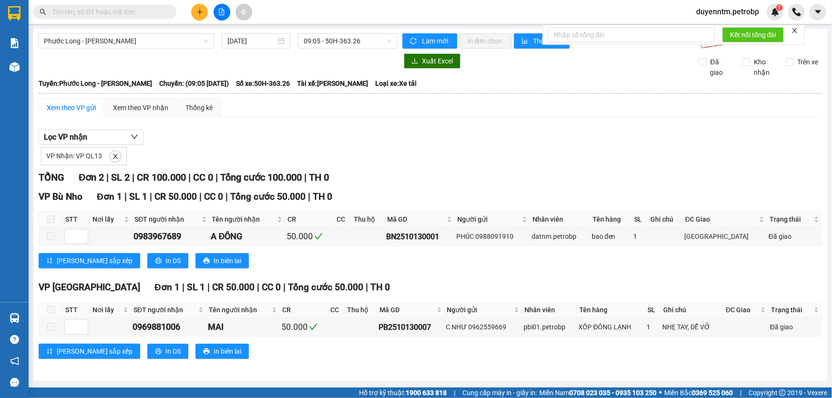
paste input "BN2510130001"
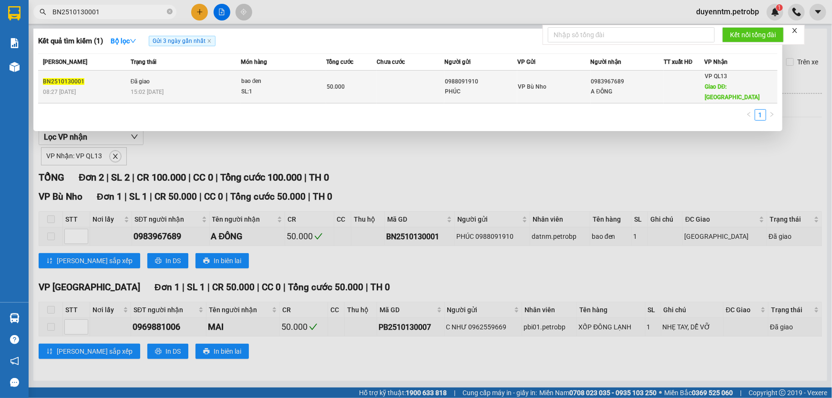
type input "BN2510130001"
click at [158, 75] on td "Đã giao 15:02 - 13/10" at bounding box center [184, 87] width 113 height 33
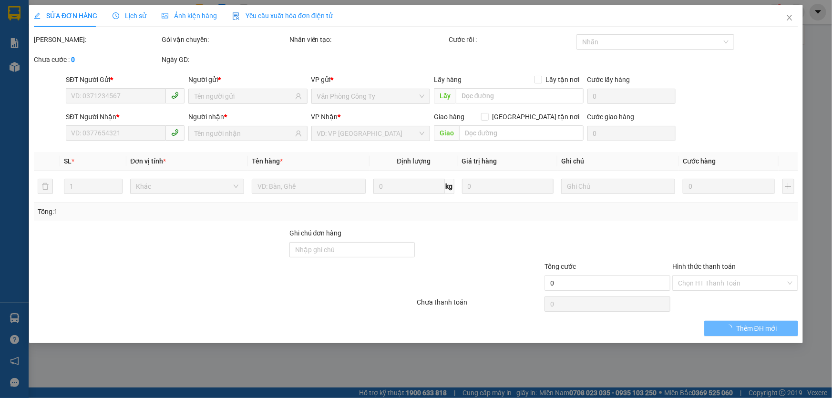
type input "0988091910"
type input "PHÚC"
type input "0983967689"
type input "A ĐÔNG"
type input "CHỢ ĐỒNG PHÚ"
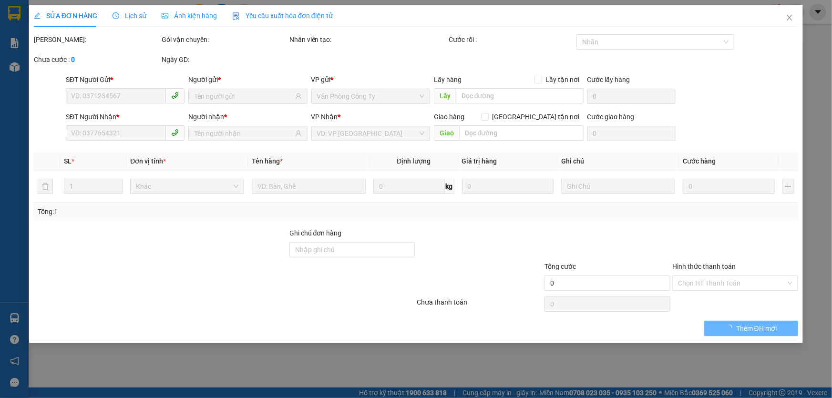
type input "50.000"
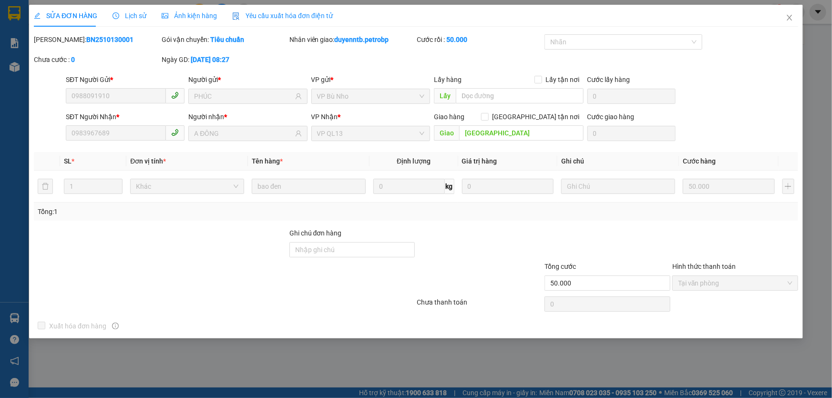
click at [137, 15] on span "Lịch sử" at bounding box center [130, 16] width 34 height 8
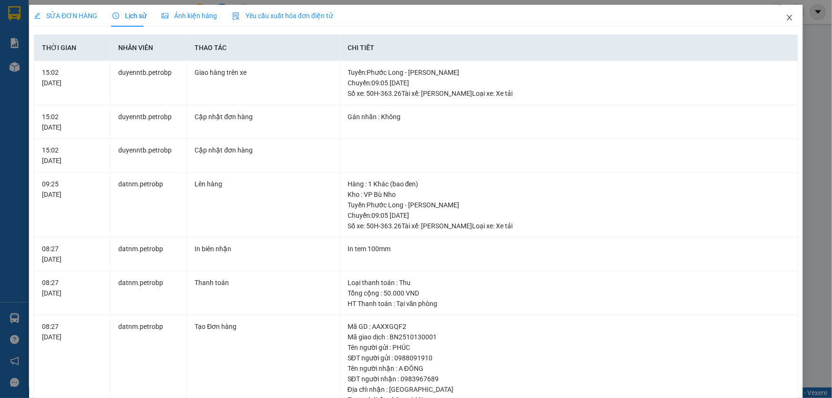
click at [787, 20] on icon "close" at bounding box center [789, 18] width 5 height 6
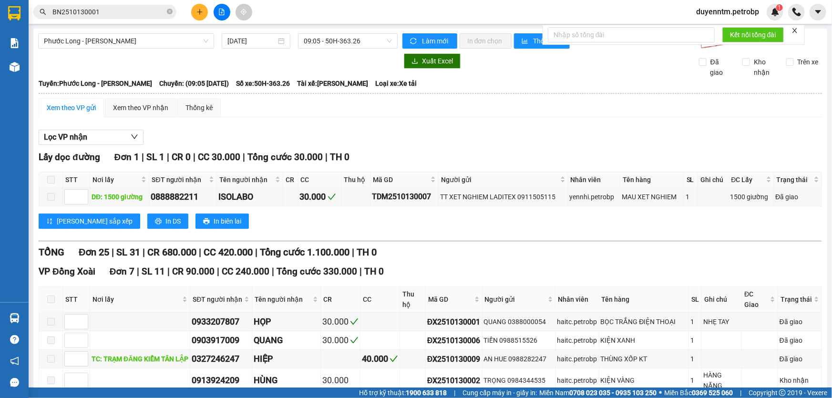
scroll to position [86, 0]
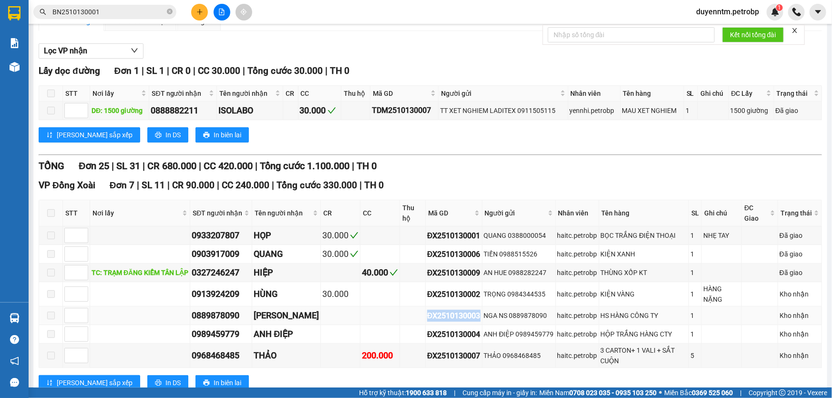
drag, startPoint x: 499, startPoint y: 318, endPoint x: 444, endPoint y: 322, distance: 55.5
click at [444, 322] on tr "0889878090 NGUYỄN THỊ YẾN NHI ĐX2510130003 NGA NS 0889878090 haitc.petrobp HS H…" at bounding box center [430, 316] width 783 height 19
copy div "ĐX2510130003"
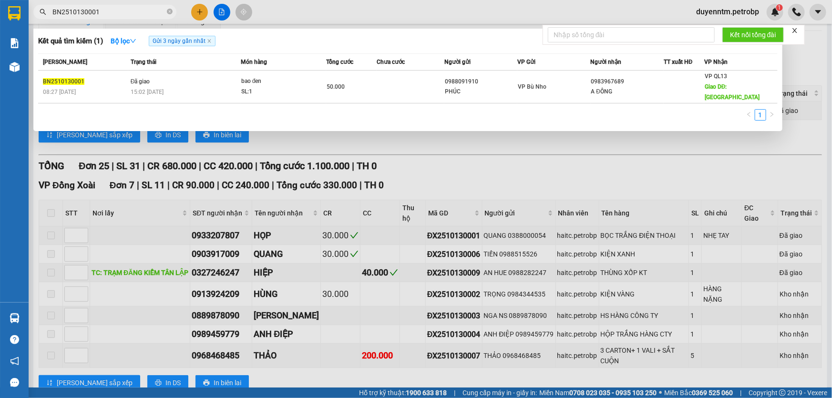
click at [166, 10] on span "BN2510130001" at bounding box center [104, 12] width 143 height 14
click at [170, 13] on icon "close-circle" at bounding box center [170, 12] width 6 height 6
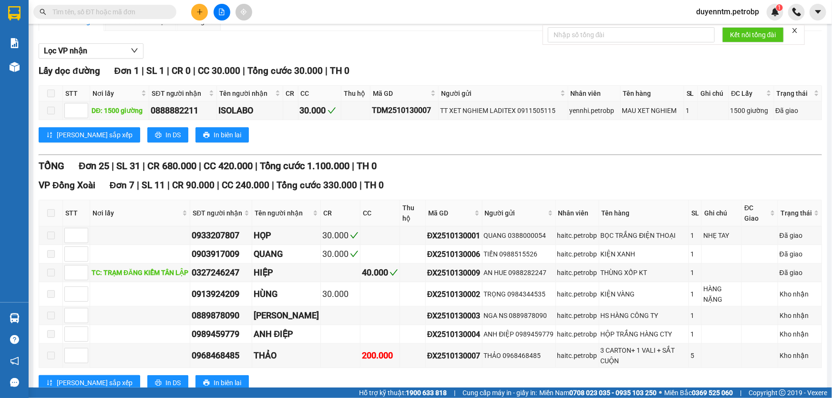
paste input "ĐX2510130003"
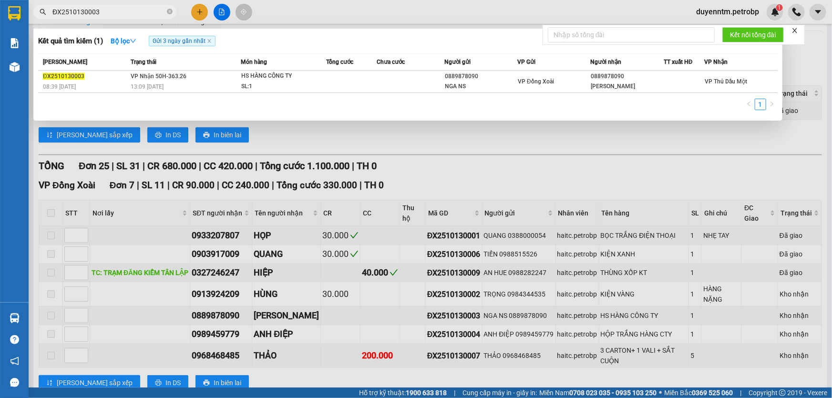
type input "ĐX2510130003"
click at [485, 135] on div at bounding box center [416, 199] width 832 height 398
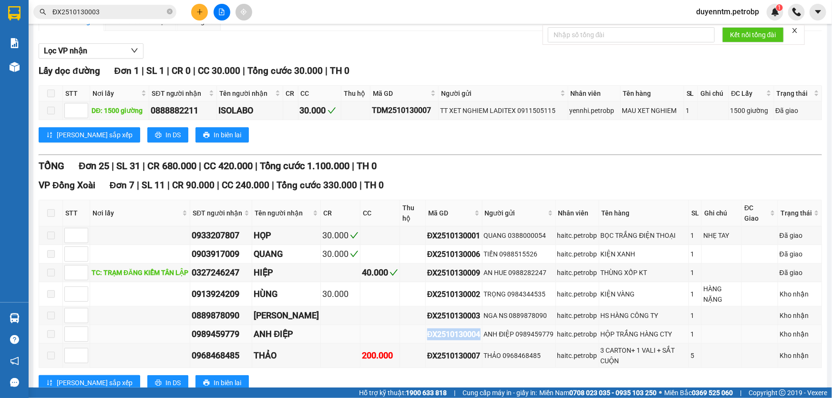
drag, startPoint x: 502, startPoint y: 339, endPoint x: 445, endPoint y: 339, distance: 57.2
click at [445, 339] on td "ĐX2510130004" at bounding box center [454, 334] width 57 height 19
copy div "ĐX2510130004"
click at [168, 10] on icon "close-circle" at bounding box center [170, 12] width 6 height 6
paste input "ĐX2510130004"
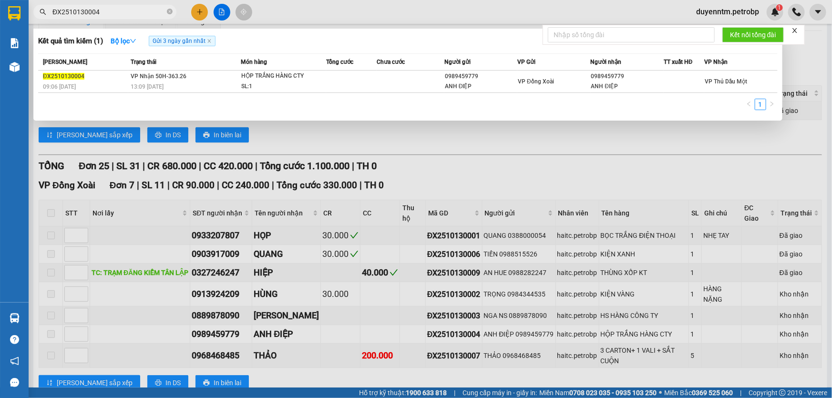
type input "ĐX2510130004"
click at [490, 148] on div at bounding box center [416, 199] width 832 height 398
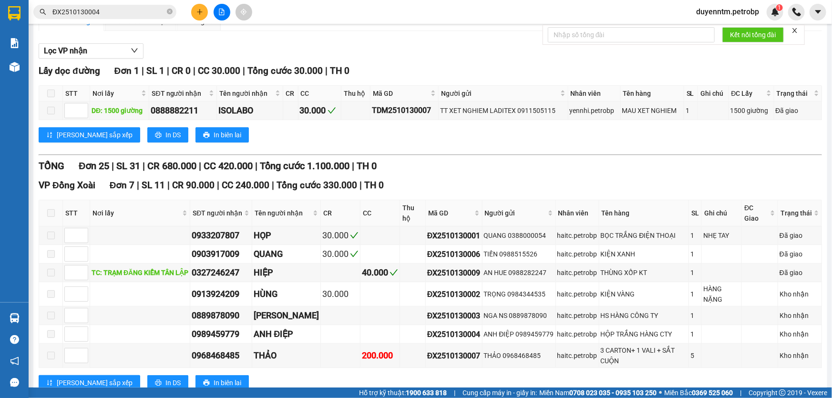
scroll to position [0, 0]
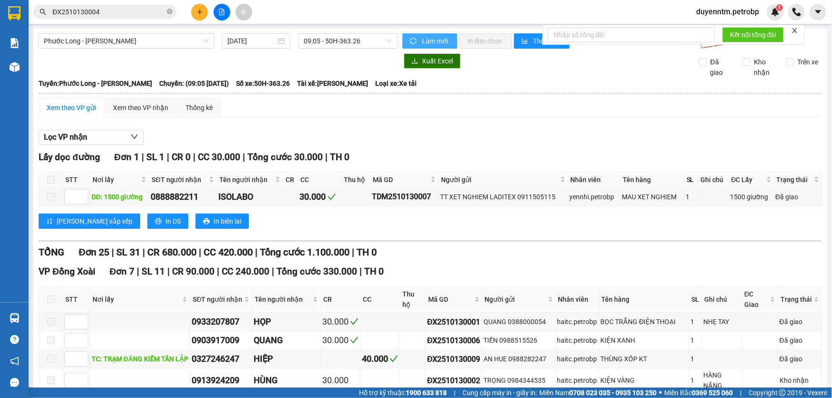
click at [422, 38] on span "Làm mới" at bounding box center [436, 41] width 28 height 10
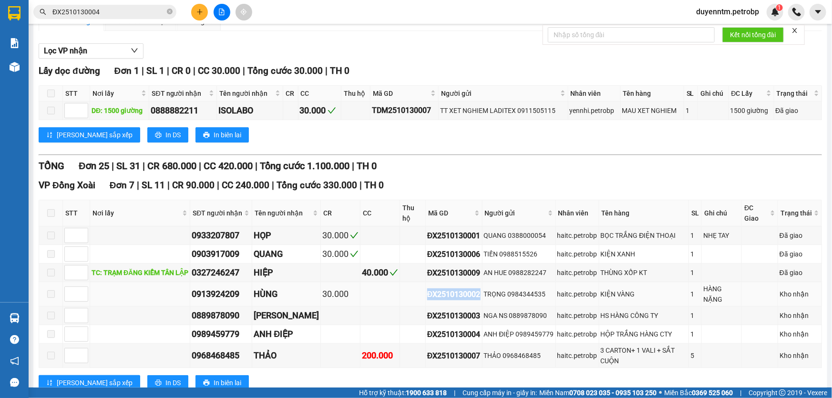
drag, startPoint x: 502, startPoint y: 301, endPoint x: 446, endPoint y: 301, distance: 55.3
click at [446, 301] on td "ĐX2510130002" at bounding box center [454, 294] width 57 height 24
copy div "ĐX2510130002"
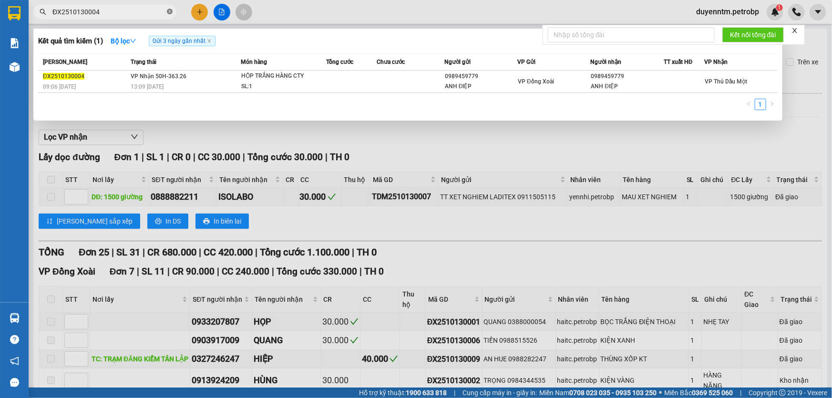
click at [168, 11] on icon "close-circle" at bounding box center [170, 12] width 6 height 6
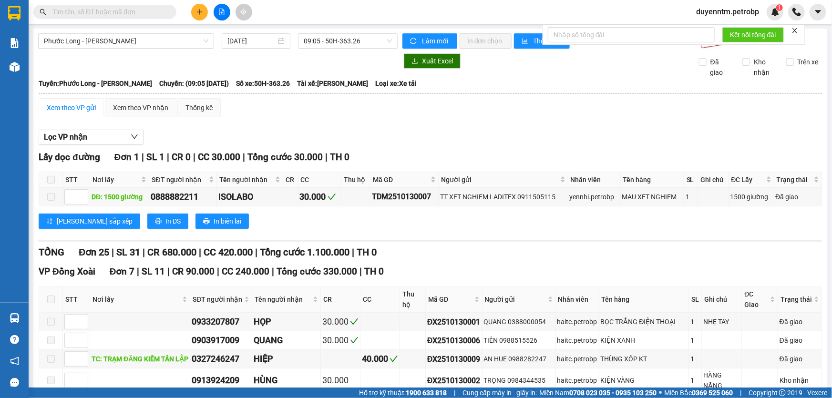
paste input "ĐX2510130002"
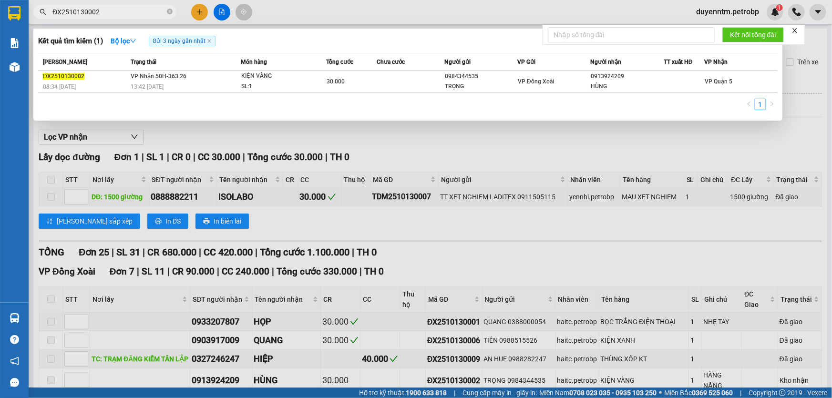
type input "ĐX2510130002"
click at [538, 145] on div at bounding box center [416, 199] width 832 height 398
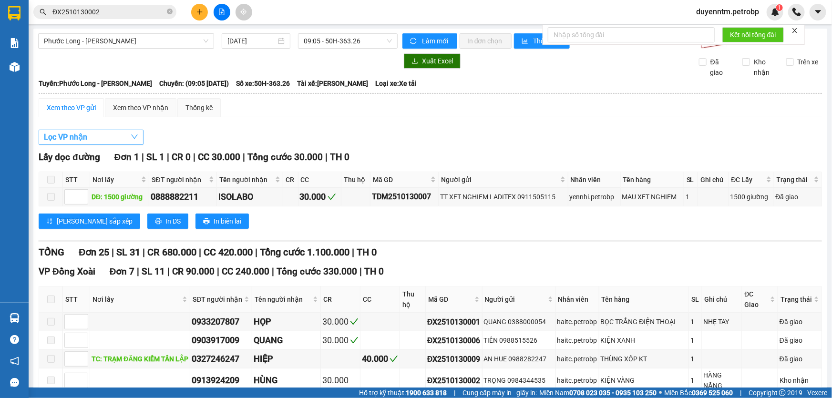
click at [107, 135] on button "Lọc VP nhận" at bounding box center [91, 137] width 105 height 15
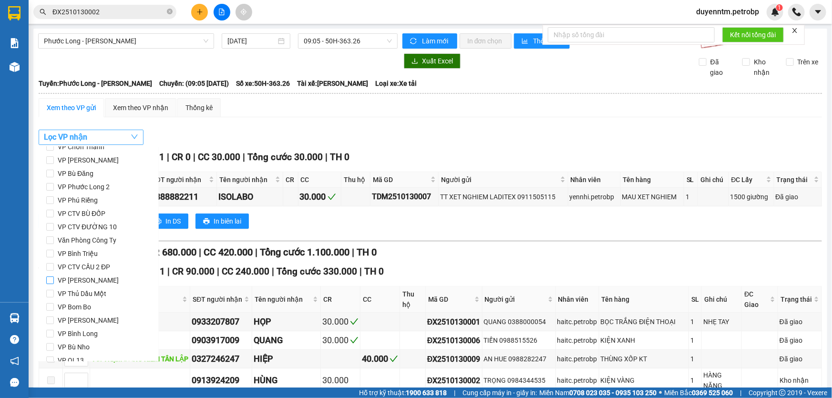
scroll to position [126, 0]
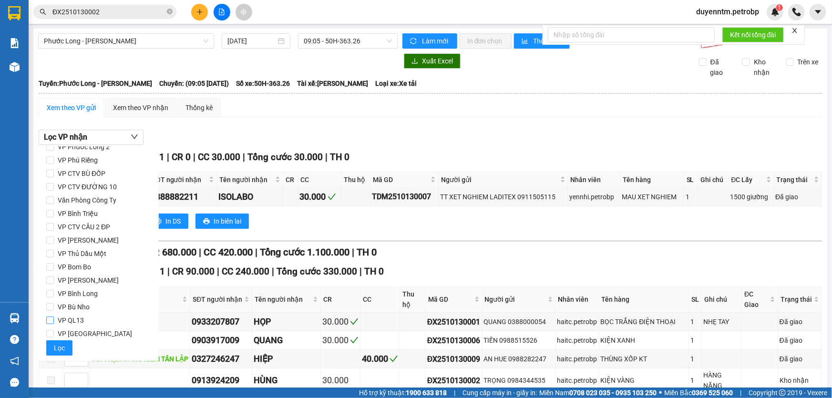
click at [76, 322] on span "VP QL13" at bounding box center [71, 320] width 34 height 13
click at [54, 322] on input "VP QL13" at bounding box center [50, 321] width 8 height 8
checkbox input "true"
click at [63, 343] on span "Lọc" at bounding box center [59, 348] width 11 height 10
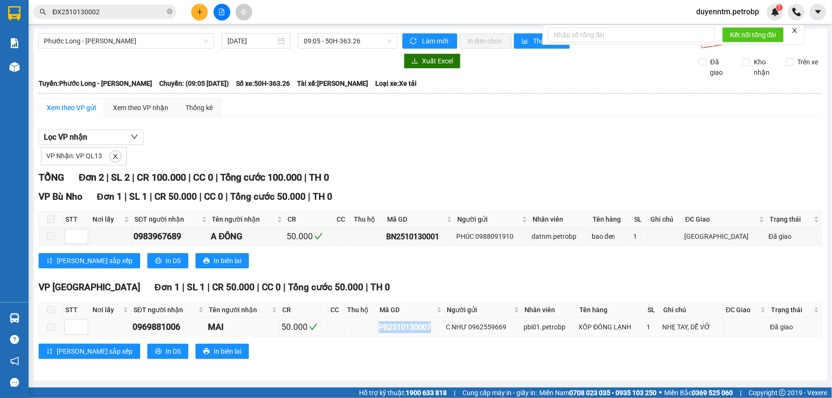
drag, startPoint x: 436, startPoint y: 328, endPoint x: 374, endPoint y: 327, distance: 62.0
click at [374, 327] on tr "0969881006 MAI 50.000 PB2510130007 C NHƯ 0962559669 pbi01.petrobp XỐP ĐÔNG LẠNH…" at bounding box center [430, 327] width 783 height 19
click at [171, 11] on icon "close-circle" at bounding box center [170, 12] width 6 height 6
paste input "PB2510130007"
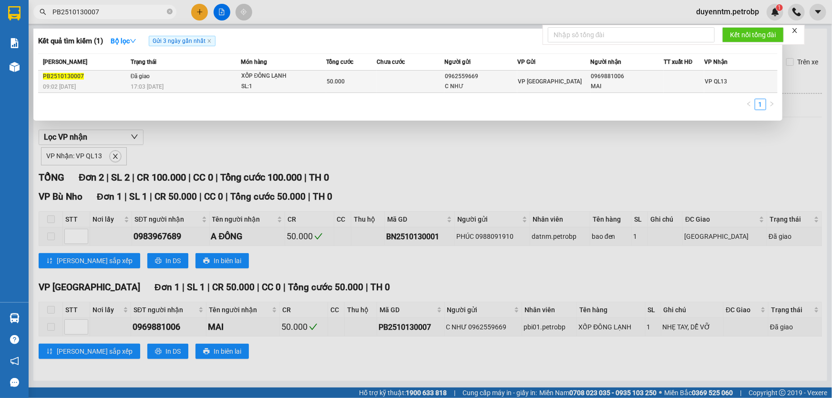
type input "PB2510130007"
click at [152, 83] on span "17:03 - 13/10" at bounding box center [147, 87] width 33 height 8
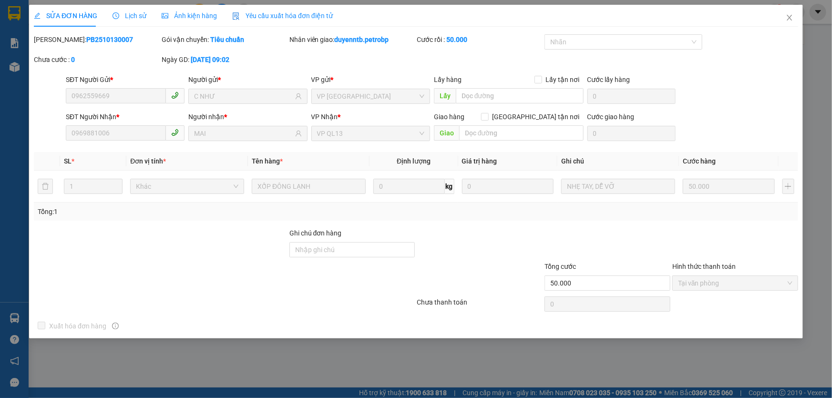
click at [135, 17] on span "Lịch sử" at bounding box center [130, 16] width 34 height 8
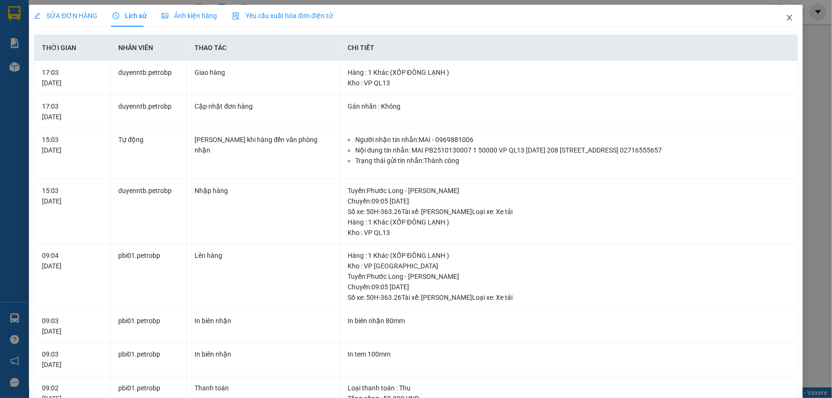
click at [786, 15] on icon "close" at bounding box center [790, 18] width 8 height 8
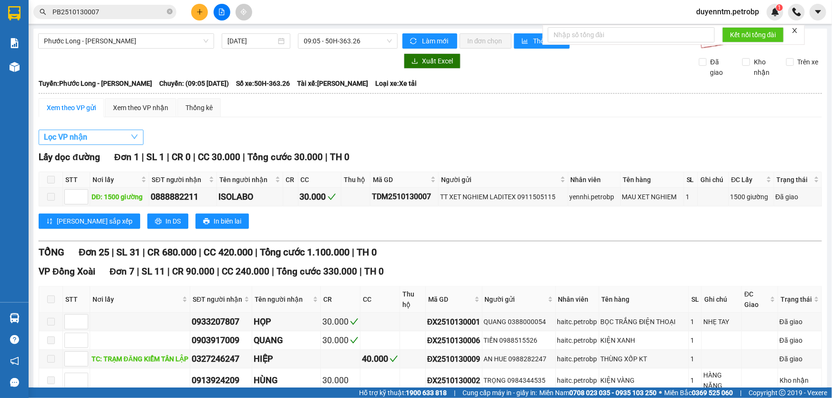
click at [107, 136] on button "Lọc VP nhận" at bounding box center [91, 137] width 105 height 15
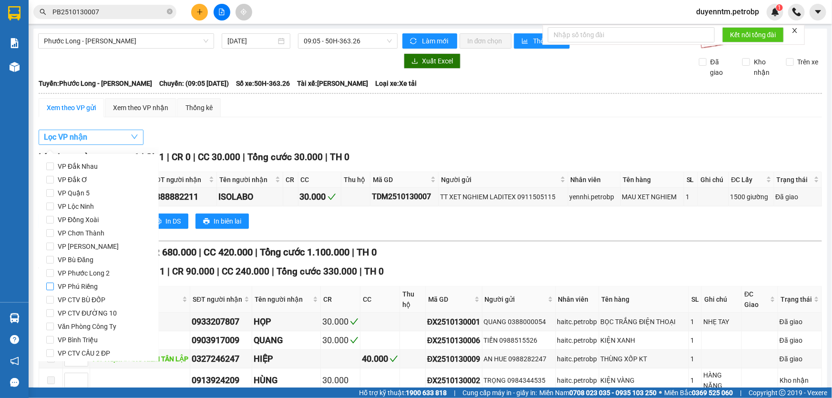
scroll to position [43, 0]
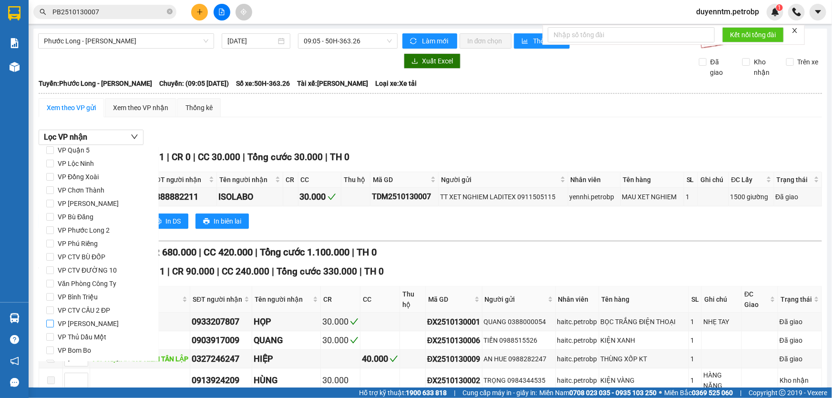
click at [80, 322] on span "VP [PERSON_NAME]" at bounding box center [88, 323] width 69 height 13
click at [54, 322] on input "VP [PERSON_NAME]" at bounding box center [50, 324] width 8 height 8
checkbox input "true"
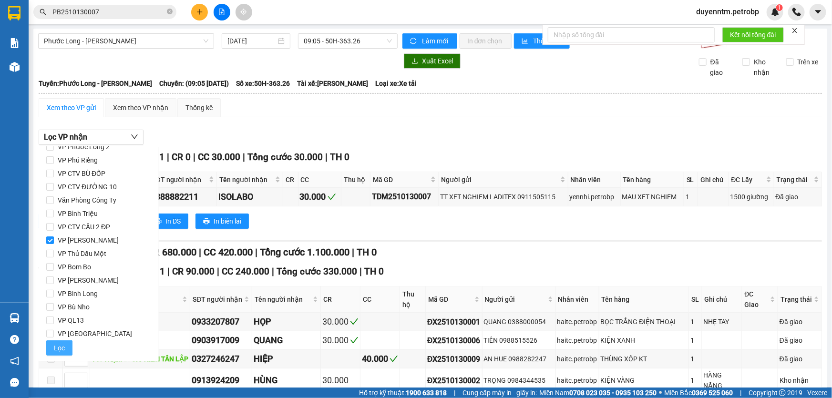
click at [66, 344] on button "Lọc" at bounding box center [59, 348] width 26 height 15
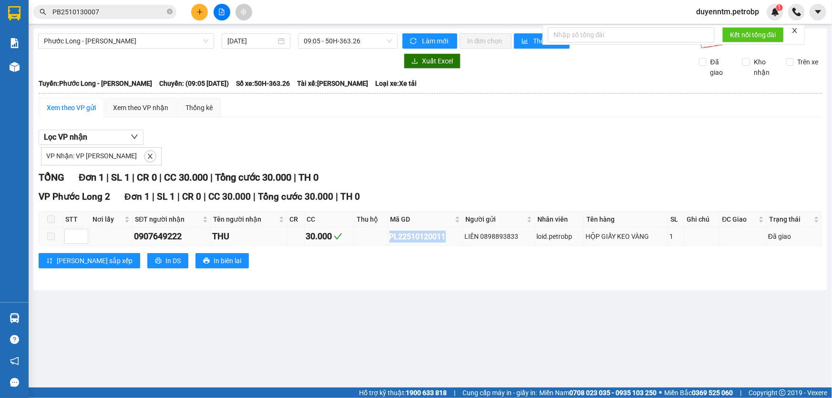
drag, startPoint x: 451, startPoint y: 235, endPoint x: 382, endPoint y: 237, distance: 69.7
click at [382, 237] on tr "0907649222 THU 30.000 PL22510120011 LIÊN 0898893833 loid.petrobp HỘP GIẤY KEO V…" at bounding box center [430, 237] width 783 height 19
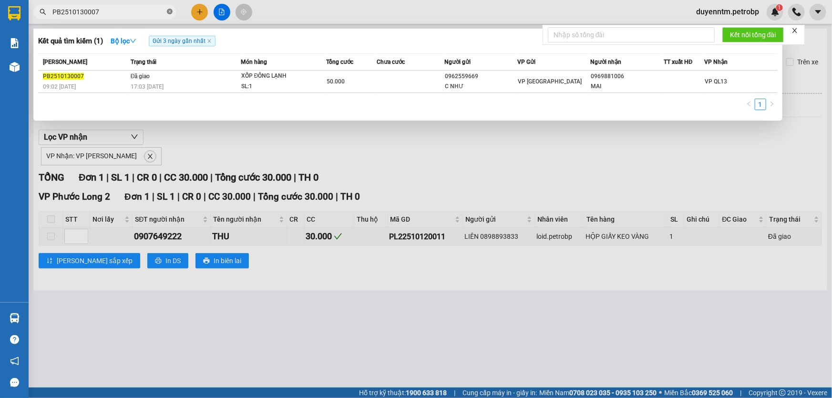
click at [167, 11] on icon "close-circle" at bounding box center [170, 12] width 6 height 6
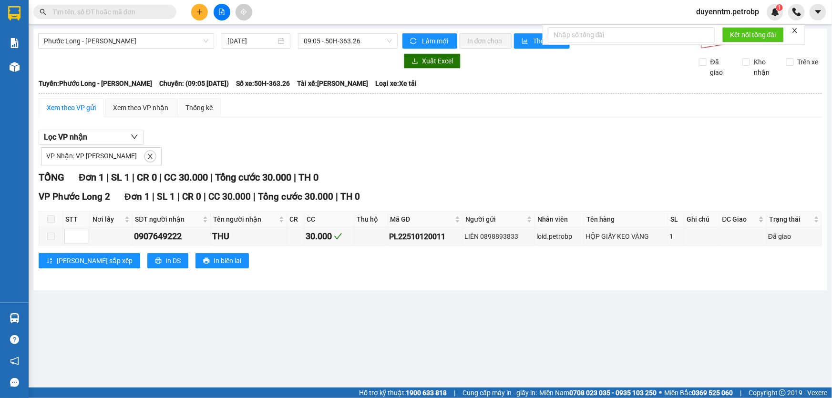
paste input "PL22510120011"
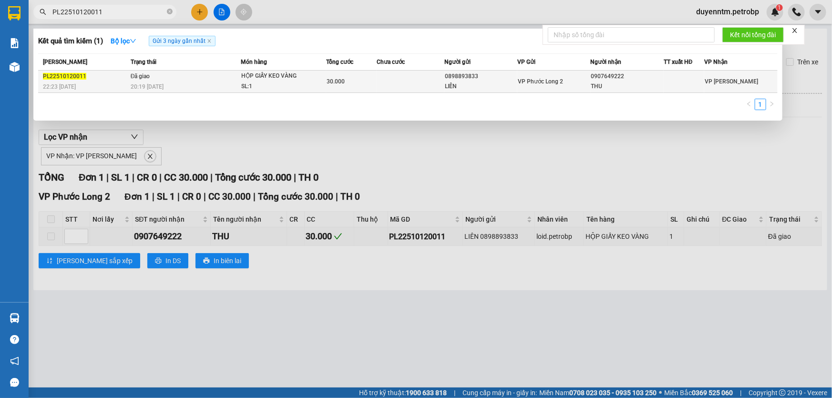
type input "PL22510120011"
click at [139, 79] on span "Đã giao" at bounding box center [141, 76] width 20 height 7
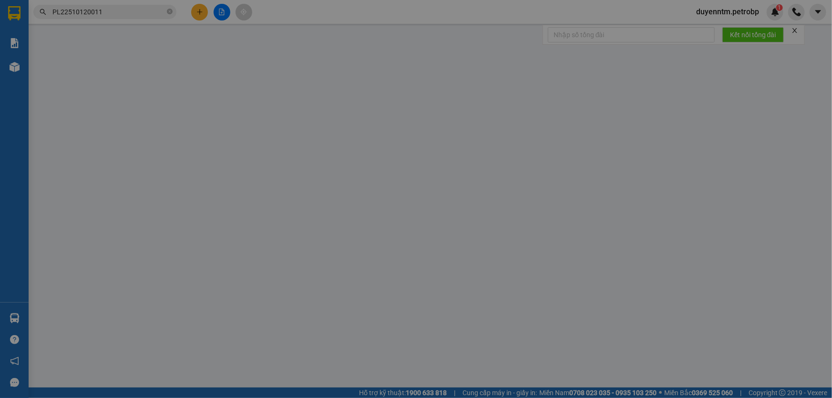
type input "0898893833"
type input "LIÊN"
type input "0907649222"
type input "THU"
type input "30.000"
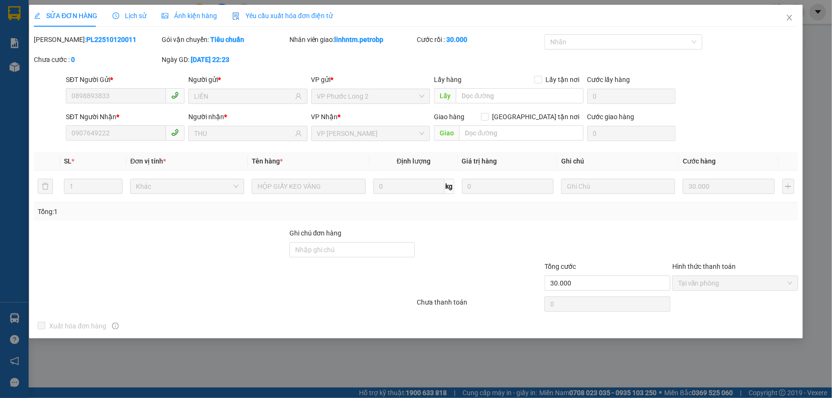
click at [135, 14] on span "Lịch sử" at bounding box center [130, 16] width 34 height 8
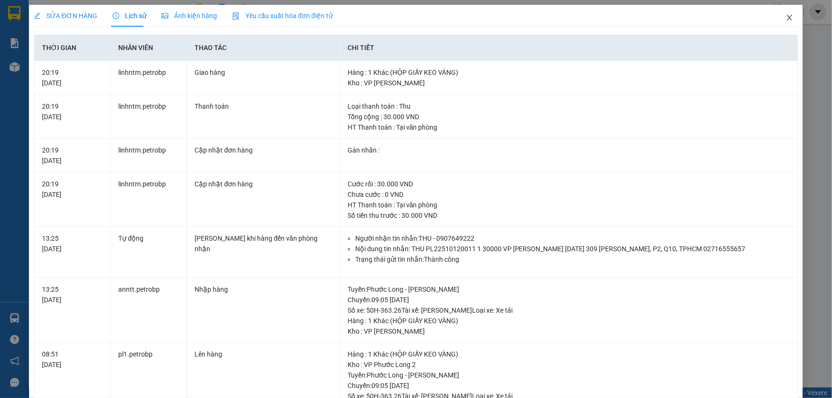
click at [786, 18] on icon "close" at bounding box center [790, 18] width 8 height 8
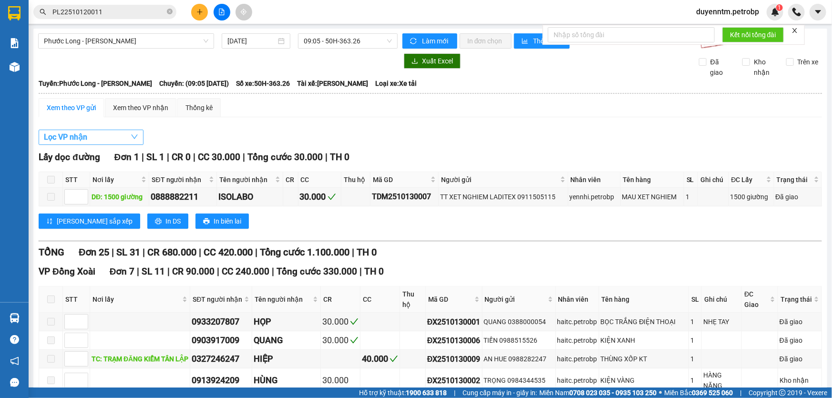
click at [128, 134] on button "Lọc VP nhận" at bounding box center [91, 137] width 105 height 15
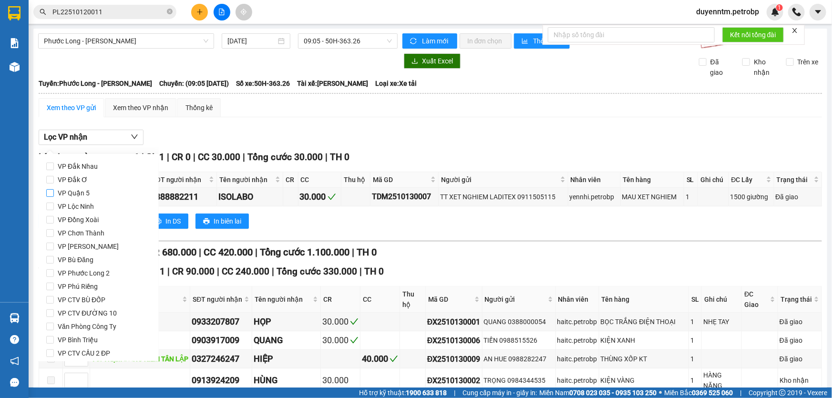
click at [71, 193] on span "VP Quận 5" at bounding box center [74, 193] width 40 height 13
click at [54, 193] on input "VP Quận 5" at bounding box center [50, 193] width 8 height 8
checkbox input "true"
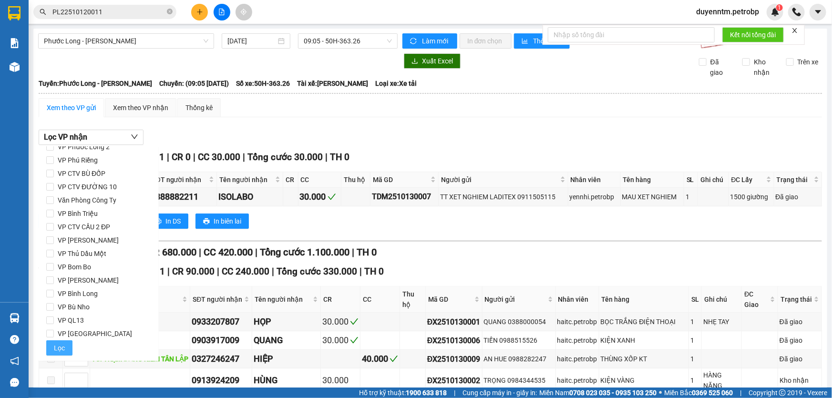
click at [59, 347] on span "Lọc" at bounding box center [59, 348] width 11 height 10
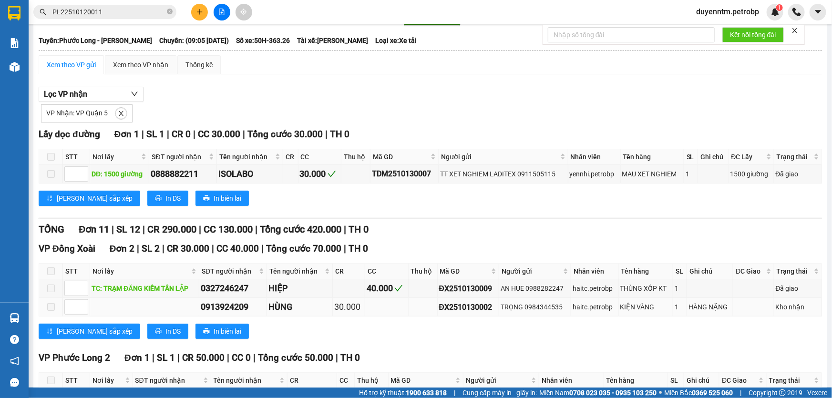
scroll to position [86, 0]
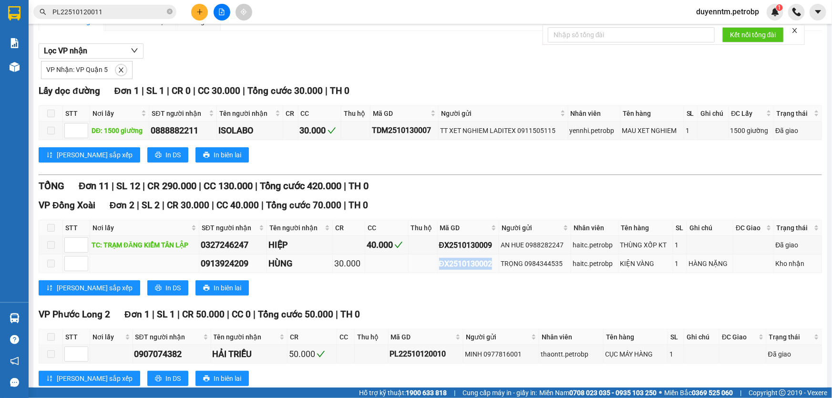
drag, startPoint x: 491, startPoint y: 263, endPoint x: 436, endPoint y: 265, distance: 54.9
click at [439, 265] on div "ĐX2510130002" at bounding box center [468, 264] width 58 height 12
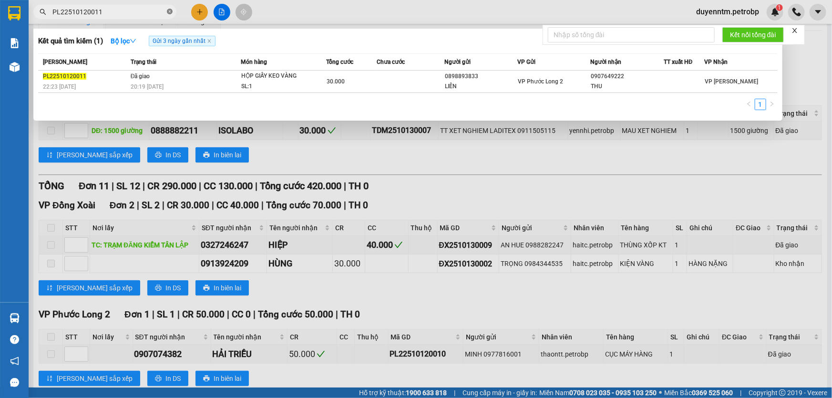
click at [170, 13] on icon "close-circle" at bounding box center [170, 12] width 6 height 6
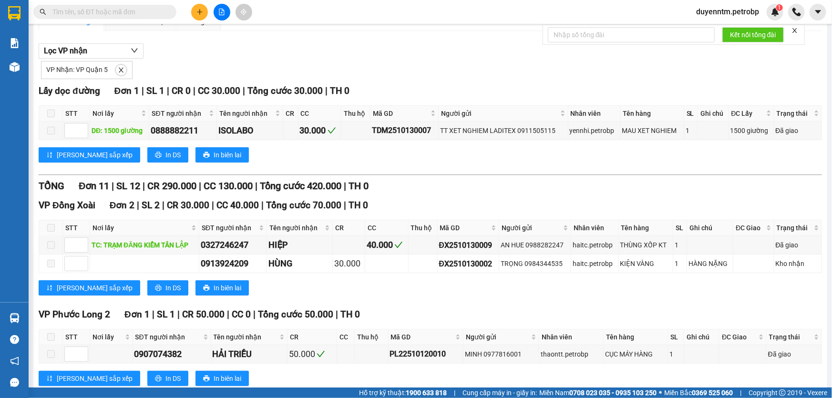
paste input "ĐX2510130002"
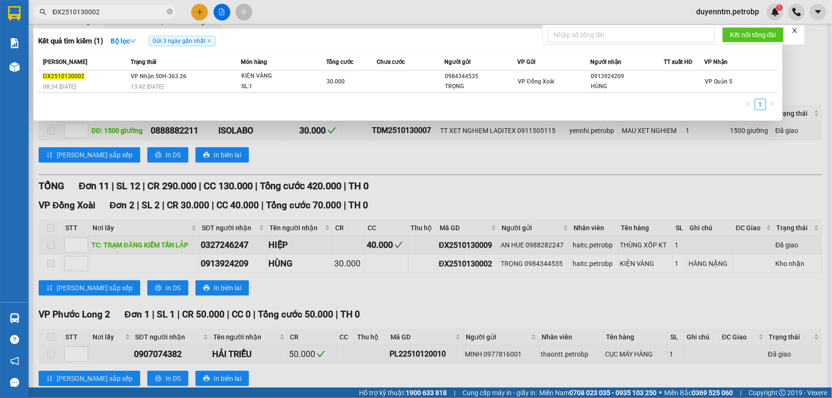
type input "ĐX2510130002"
click at [252, 152] on div at bounding box center [416, 199] width 832 height 398
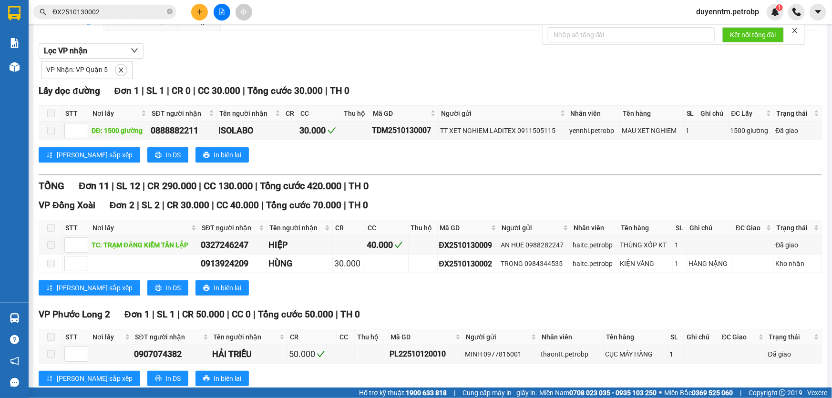
scroll to position [0, 0]
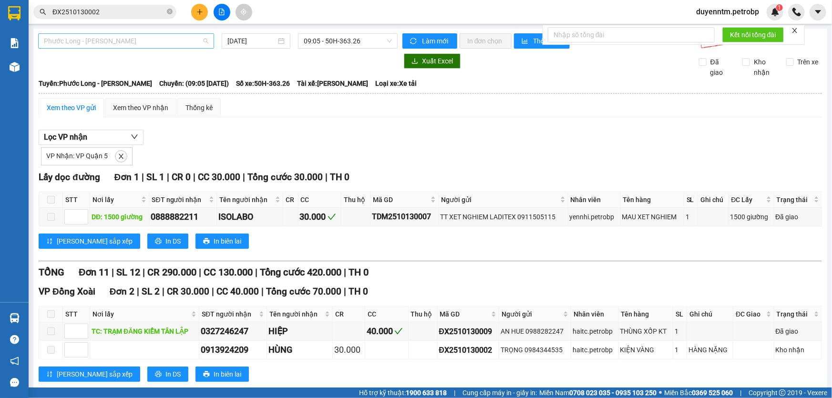
click at [150, 42] on span "Phước Long - [PERSON_NAME]" at bounding box center [126, 41] width 165 height 14
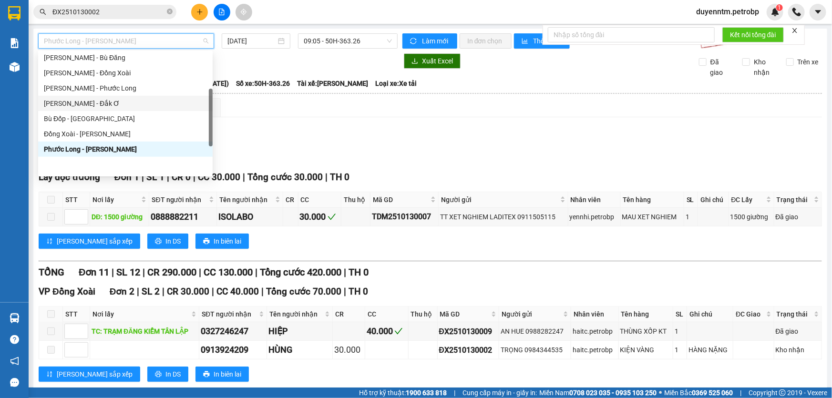
scroll to position [112, 0]
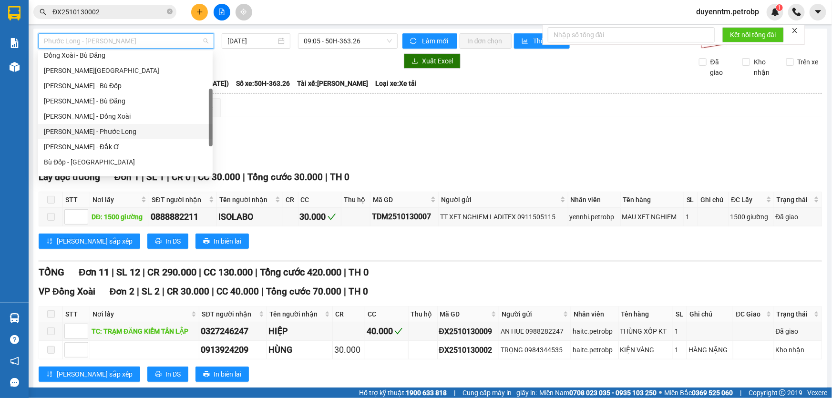
click at [133, 128] on div "[PERSON_NAME] - Phước Long" at bounding box center [125, 131] width 163 height 10
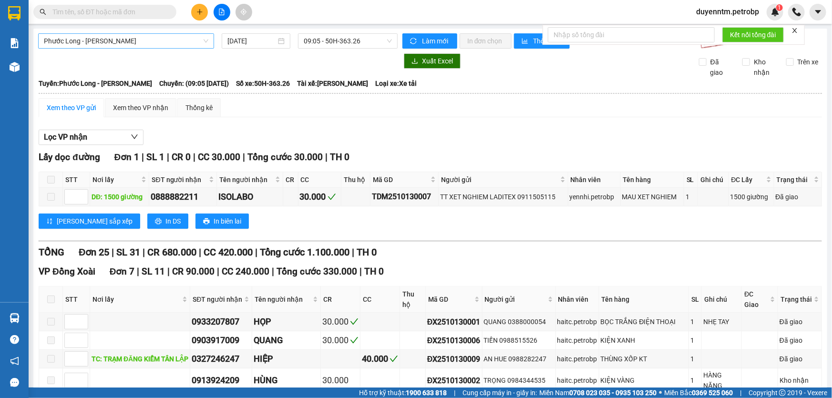
click at [169, 44] on span "Phước Long - [PERSON_NAME]" at bounding box center [126, 41] width 165 height 14
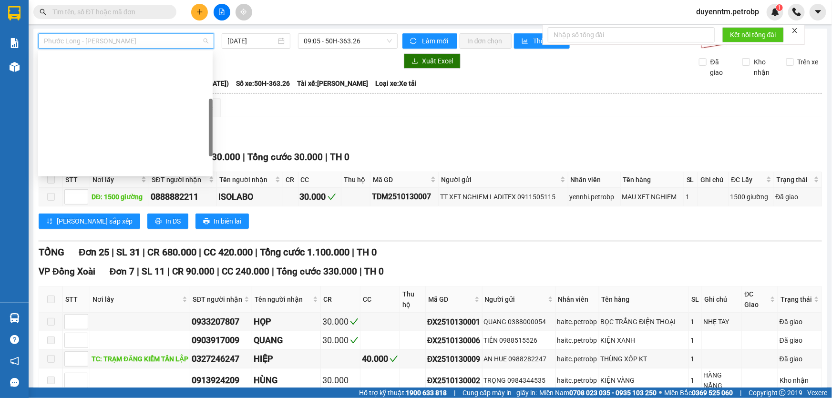
scroll to position [137, 0]
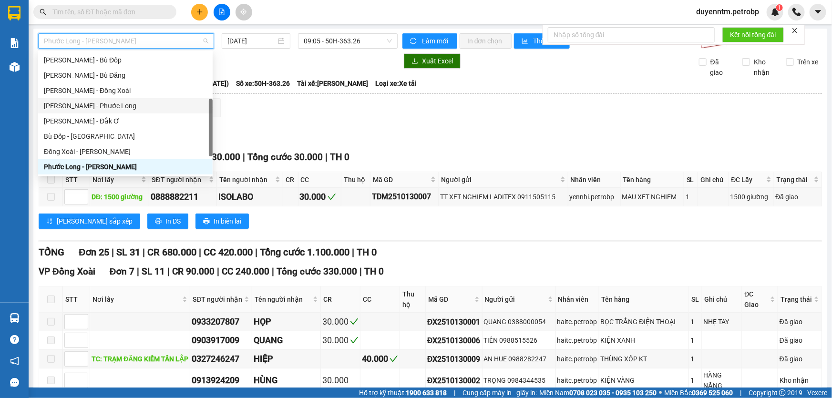
click at [126, 104] on div "[PERSON_NAME] - Phước Long" at bounding box center [125, 106] width 163 height 10
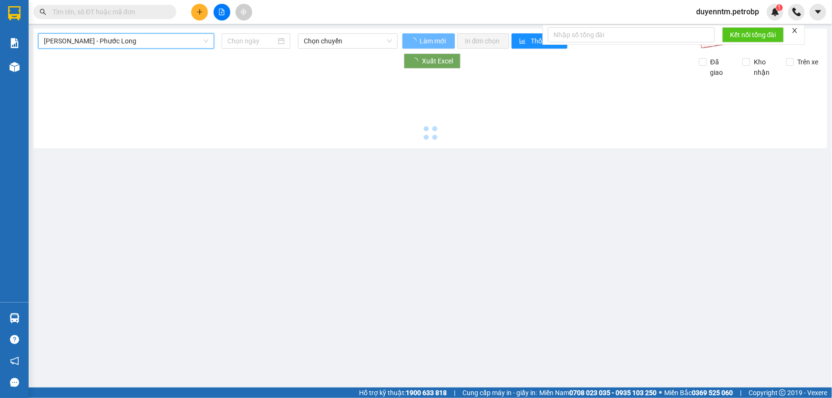
type input "[DATE]"
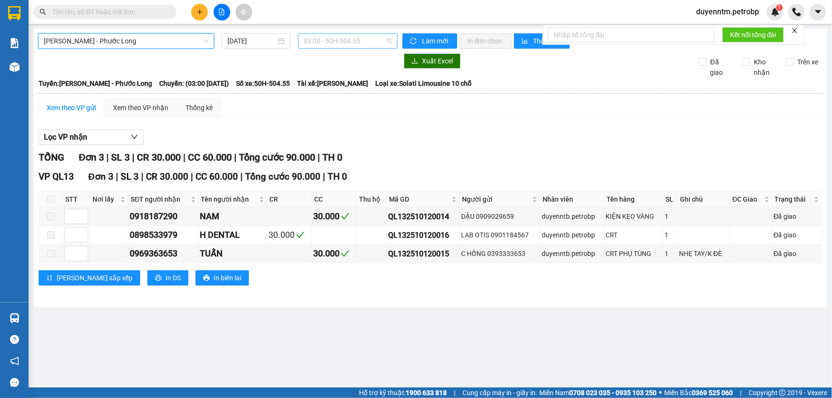
click at [328, 43] on span "03:00 - 50H-504.55" at bounding box center [348, 41] width 88 height 14
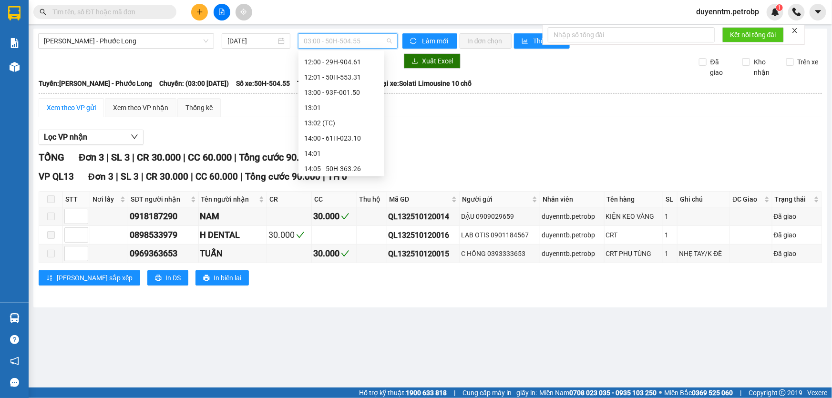
scroll to position [347, 0]
click at [343, 126] on div "14:05 - 50H-363.26" at bounding box center [341, 125] width 74 height 10
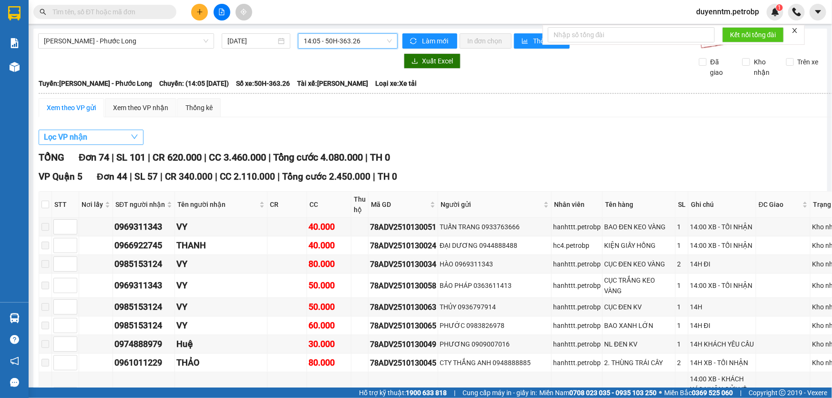
click at [124, 139] on button "Lọc VP nhận" at bounding box center [91, 137] width 105 height 15
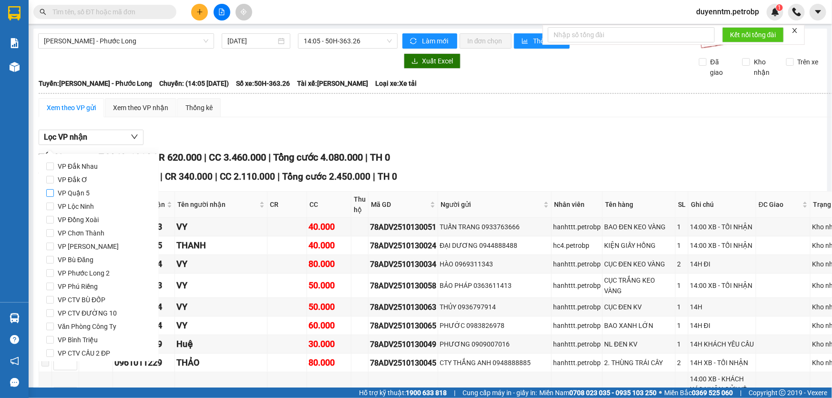
click at [71, 191] on span "VP Quận 5" at bounding box center [74, 193] width 40 height 13
click at [54, 191] on input "VP Quận 5" at bounding box center [50, 193] width 8 height 8
checkbox input "true"
click at [86, 337] on span "VP Bình Triệu" at bounding box center [78, 339] width 48 height 13
click at [54, 337] on input "VP Bình Triệu" at bounding box center [50, 340] width 8 height 8
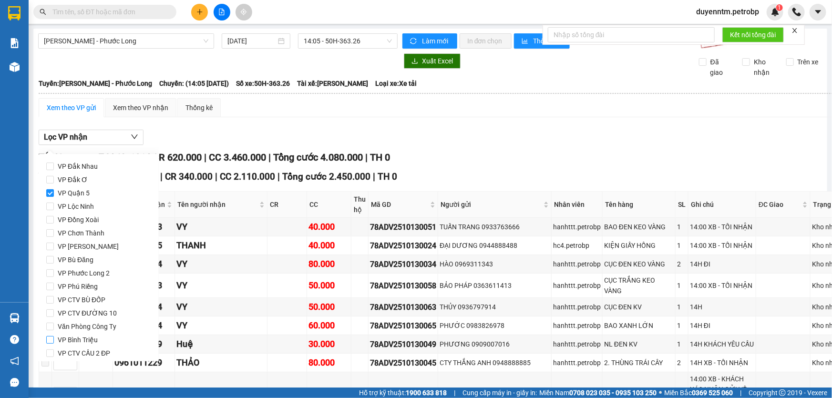
checkbox input "true"
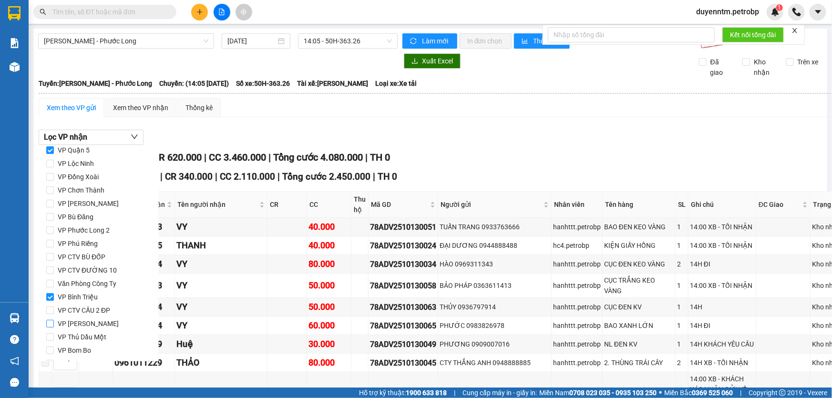
click at [90, 328] on span "VP [PERSON_NAME]" at bounding box center [88, 323] width 69 height 13
click at [54, 328] on input "VP [PERSON_NAME]" at bounding box center [50, 324] width 8 height 8
checkbox input "true"
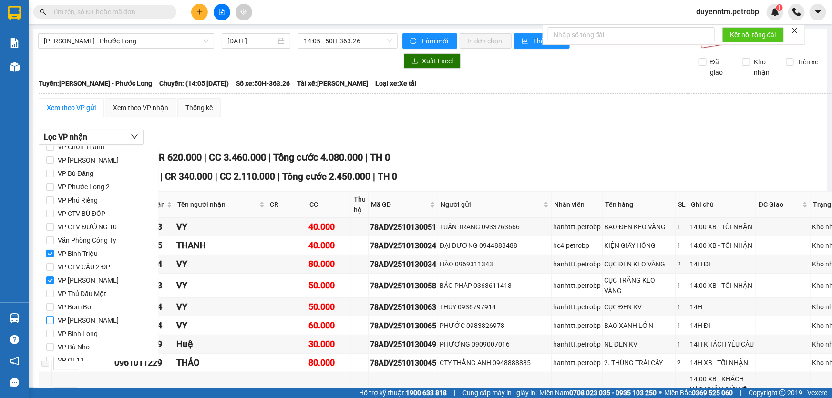
scroll to position [126, 0]
click at [73, 320] on span "VP QL13" at bounding box center [71, 320] width 34 height 13
click at [54, 320] on input "VP QL13" at bounding box center [50, 321] width 8 height 8
checkbox input "true"
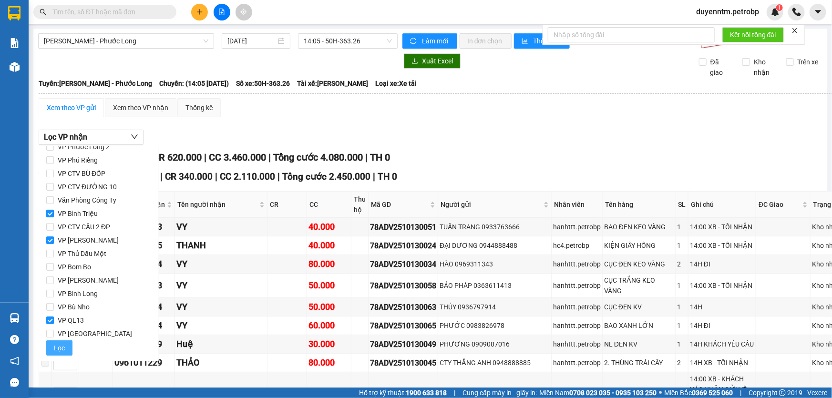
click at [62, 345] on span "Lọc" at bounding box center [59, 348] width 11 height 10
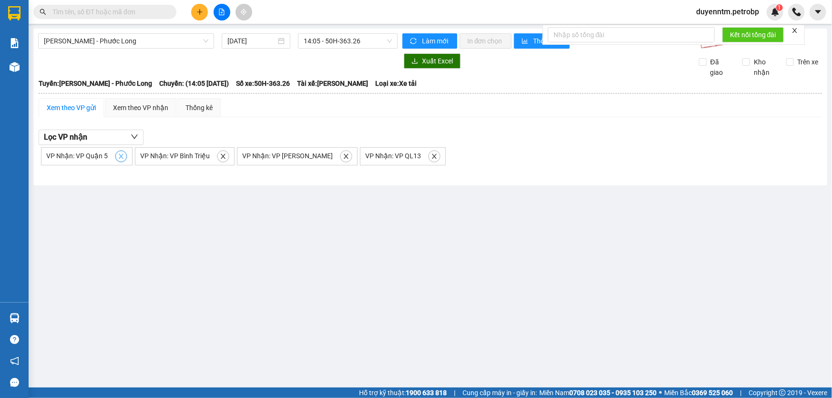
click at [119, 157] on icon "close" at bounding box center [121, 156] width 7 height 7
click at [126, 156] on icon "close" at bounding box center [129, 156] width 7 height 7
click at [147, 156] on icon "close" at bounding box center [150, 156] width 7 height 7
click at [117, 155] on span "close" at bounding box center [115, 156] width 10 height 7
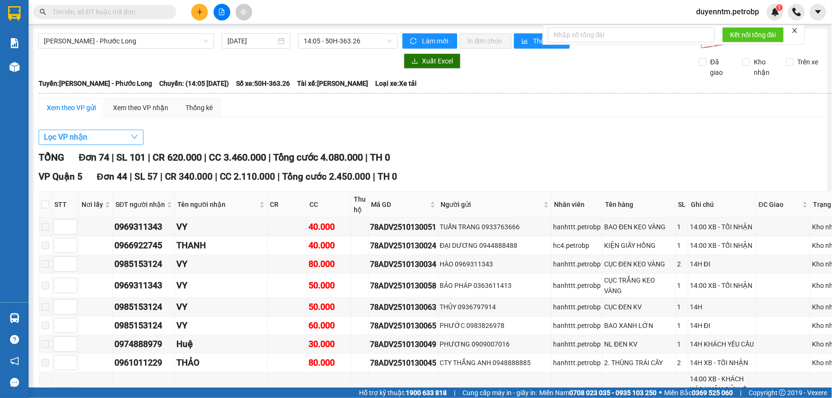
click at [90, 138] on button "Lọc VP nhận" at bounding box center [91, 137] width 105 height 15
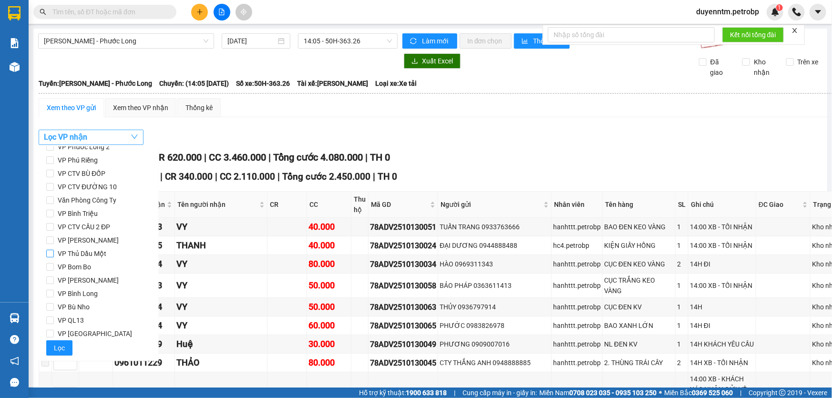
scroll to position [0, 0]
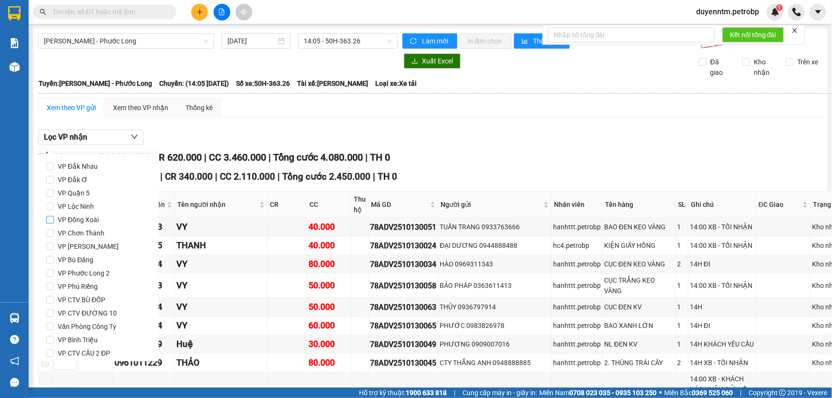
click at [62, 218] on span "VP Đồng Xoài" at bounding box center [78, 219] width 49 height 13
click at [54, 218] on input "VP Đồng Xoài" at bounding box center [50, 220] width 8 height 8
checkbox input "true"
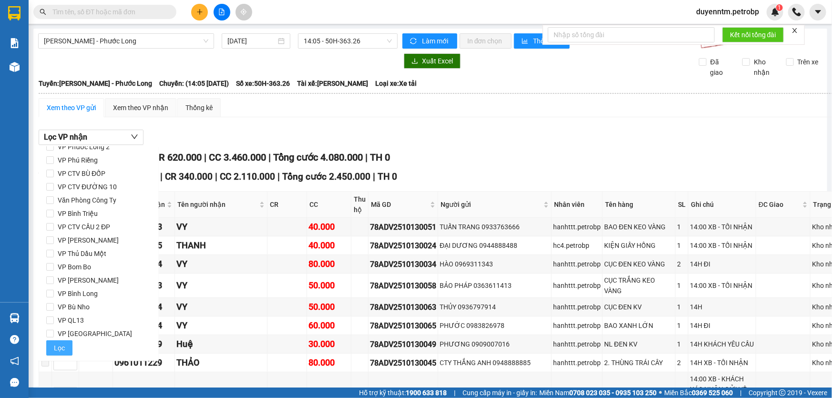
click at [65, 348] on button "Lọc" at bounding box center [59, 348] width 26 height 15
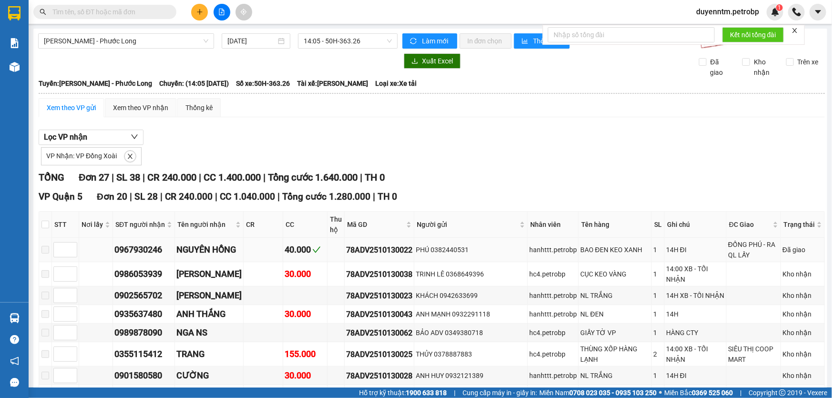
scroll to position [43, 0]
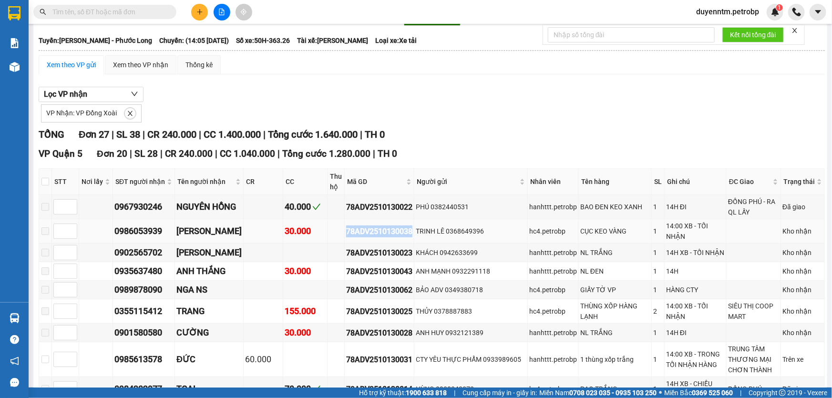
drag, startPoint x: 426, startPoint y: 230, endPoint x: 358, endPoint y: 233, distance: 68.3
click at [358, 233] on div "78ADV2510130038" at bounding box center [379, 232] width 66 height 12
copy div "78ADV2510130038"
click at [157, 12] on input "text" at bounding box center [108, 12] width 113 height 10
paste input "78ADV2510130038"
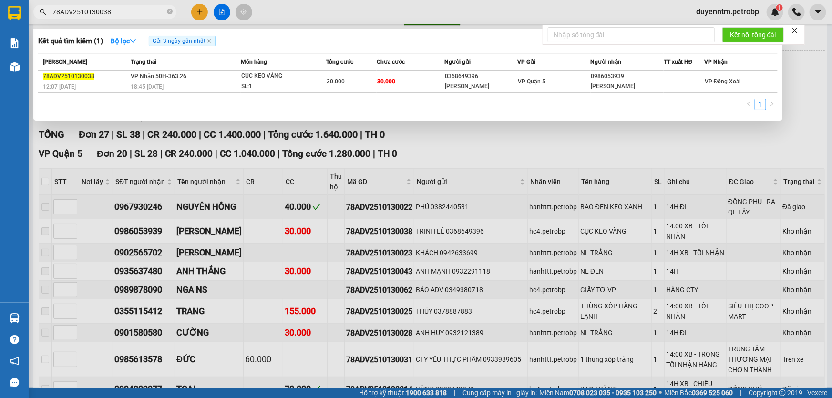
type input "78ADV2510130038"
click at [221, 129] on div at bounding box center [416, 199] width 832 height 398
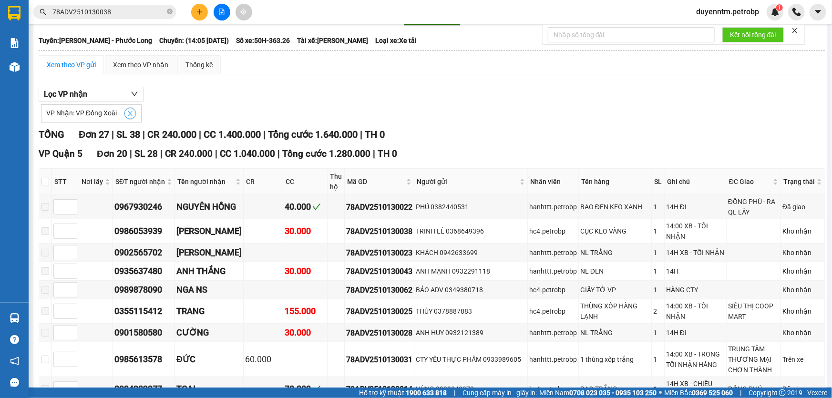
click at [128, 113] on icon "close" at bounding box center [130, 113] width 7 height 7
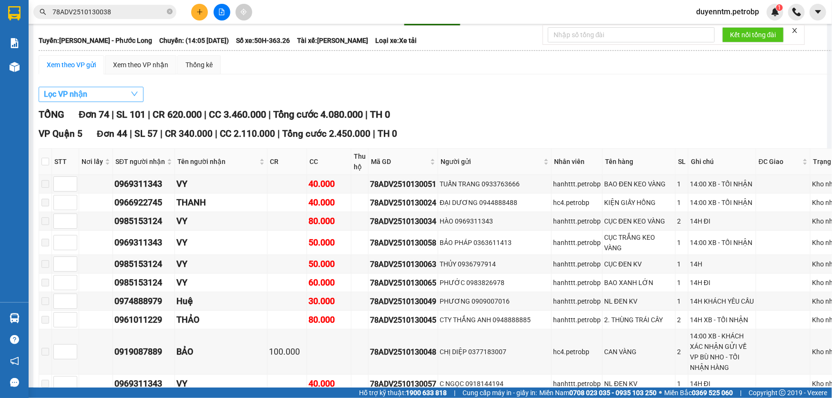
click at [123, 93] on button "Lọc VP nhận" at bounding box center [91, 94] width 105 height 15
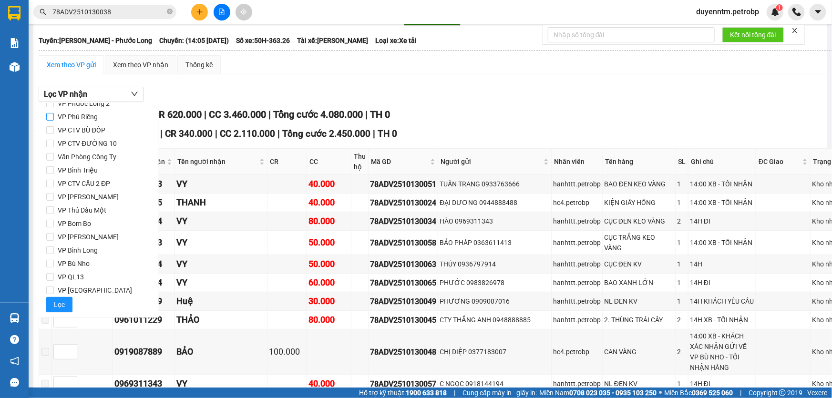
click at [86, 116] on span "VP Phú Riềng" at bounding box center [78, 116] width 48 height 13
click at [54, 116] on input "VP Phú Riềng" at bounding box center [50, 117] width 8 height 8
checkbox input "true"
click at [62, 306] on span "Lọc" at bounding box center [59, 305] width 11 height 10
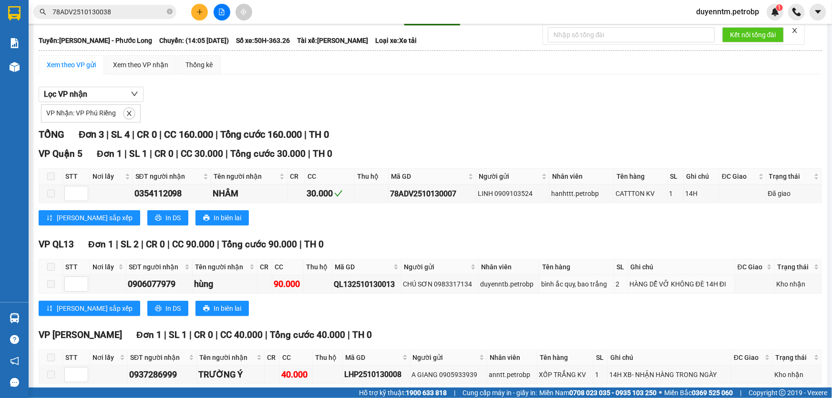
scroll to position [86, 0]
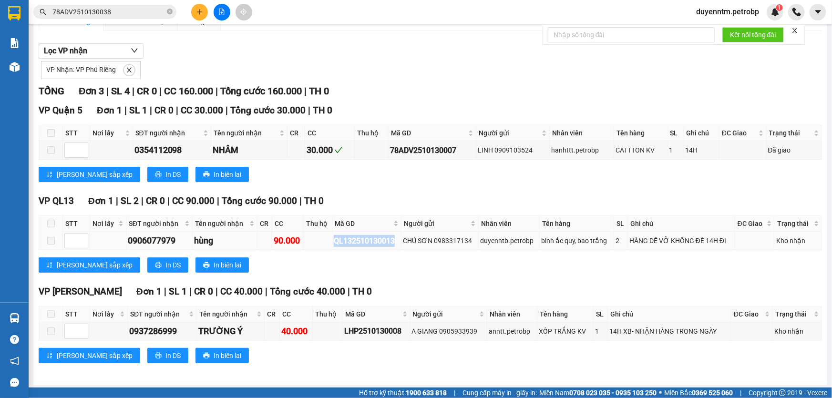
drag, startPoint x: 395, startPoint y: 240, endPoint x: 332, endPoint y: 239, distance: 63.5
click at [334, 239] on div "QL132510130013" at bounding box center [366, 241] width 65 height 12
copy div "QL132510130013"
click at [171, 11] on icon "close-circle" at bounding box center [170, 12] width 6 height 6
paste input "QL132510130013"
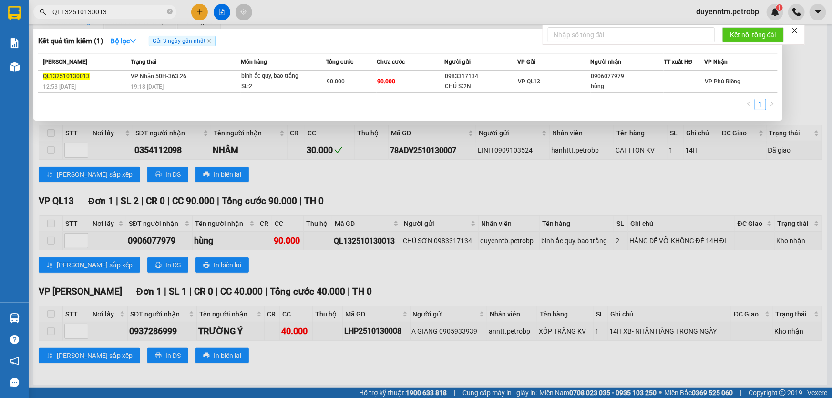
type input "QL132510130013"
click at [247, 174] on div at bounding box center [416, 199] width 832 height 398
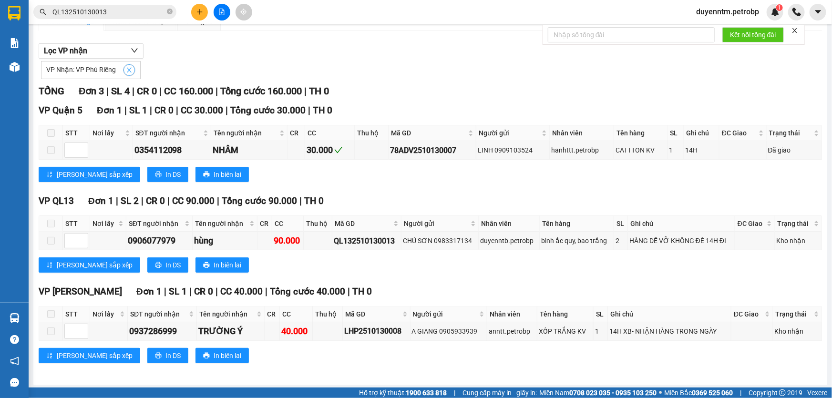
click at [126, 71] on icon "close" at bounding box center [129, 70] width 7 height 7
checkbox input "false"
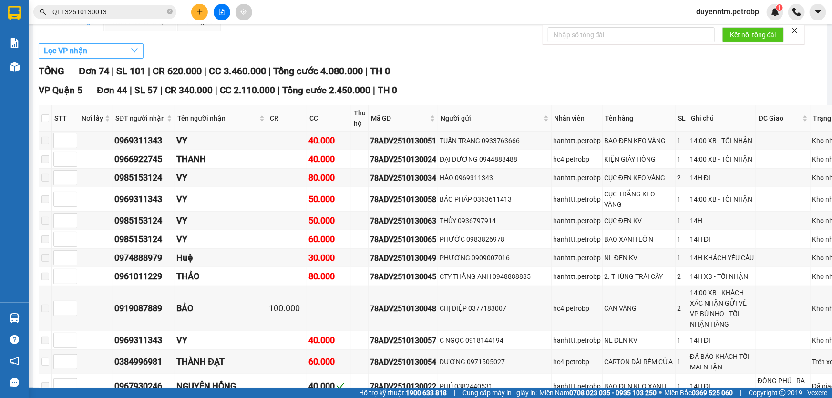
click at [114, 51] on button "Lọc VP nhận" at bounding box center [91, 50] width 105 height 15
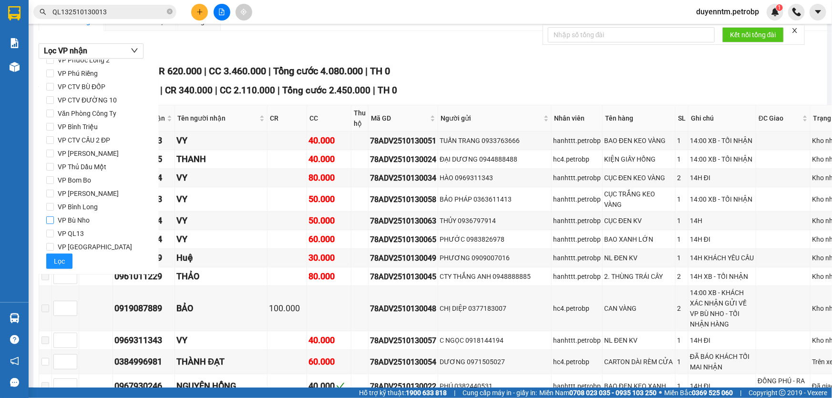
click at [82, 220] on span "VP Bù Nho" at bounding box center [74, 220] width 40 height 13
click at [54, 220] on input "VP Bù Nho" at bounding box center [50, 221] width 8 height 8
checkbox input "true"
click at [56, 257] on span "Lọc" at bounding box center [59, 261] width 11 height 10
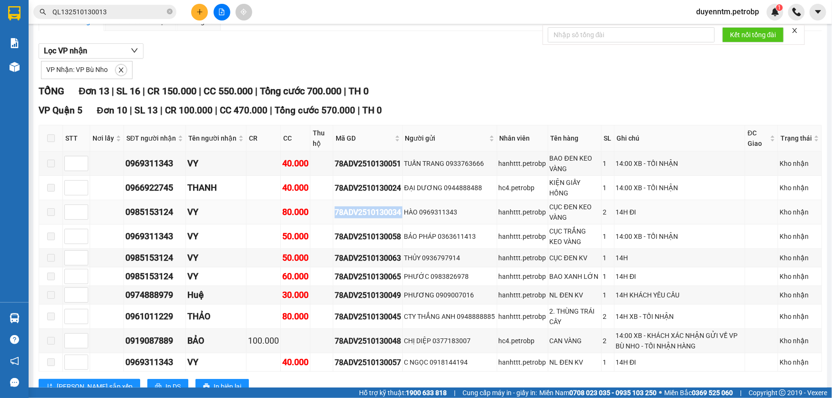
drag, startPoint x: 403, startPoint y: 211, endPoint x: 333, endPoint y: 218, distance: 70.4
click at [333, 218] on tr "0985153124 VY 80.000 78ADV2510130034 HÀO 0969311343 hanhttt.petrobp CỤC ĐEN KEO…" at bounding box center [430, 212] width 783 height 24
copy div "78ADV2510130034"
click at [167, 11] on icon "close-circle" at bounding box center [170, 12] width 6 height 6
paste input "78ADV2510130034"
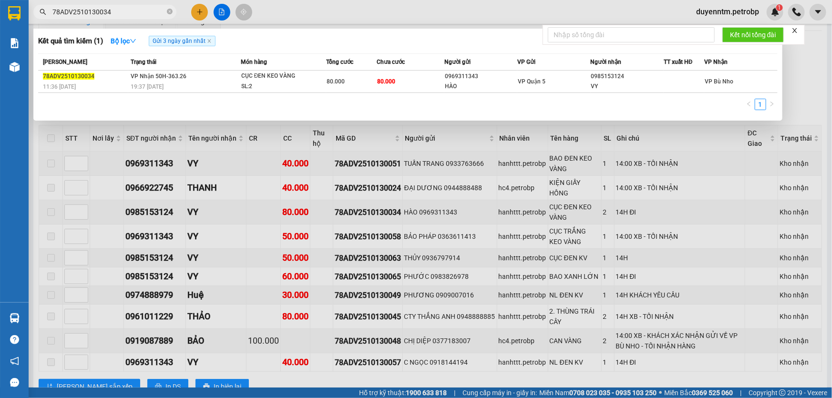
type input "78ADV2510130034"
click at [805, 63] on div at bounding box center [416, 199] width 832 height 398
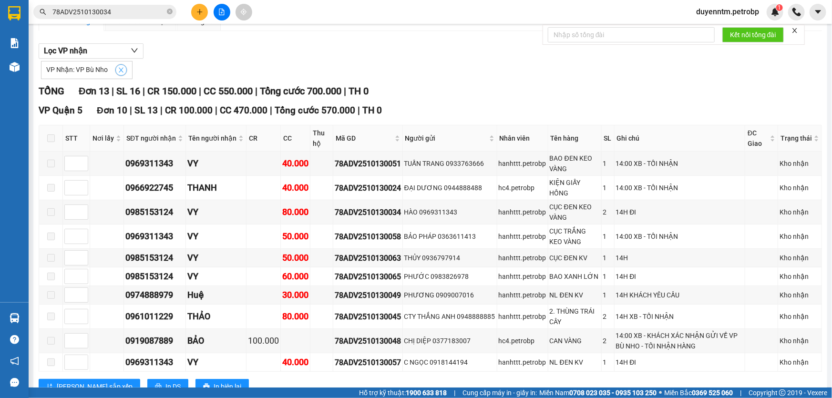
click at [121, 69] on icon "close" at bounding box center [121, 70] width 7 height 7
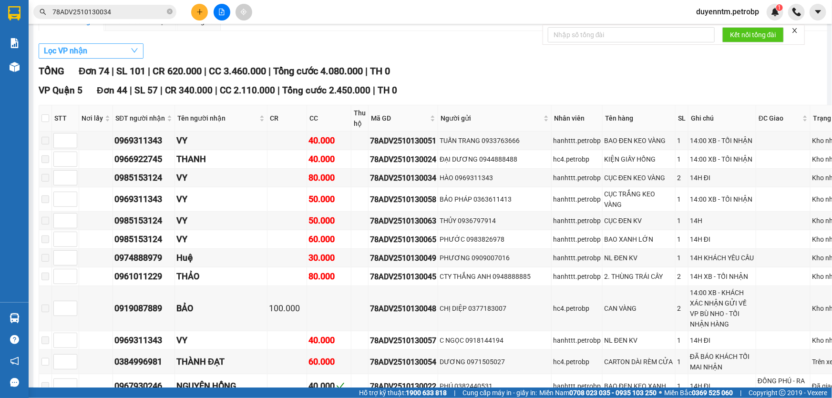
click at [115, 48] on button "Lọc VP nhận" at bounding box center [91, 50] width 105 height 15
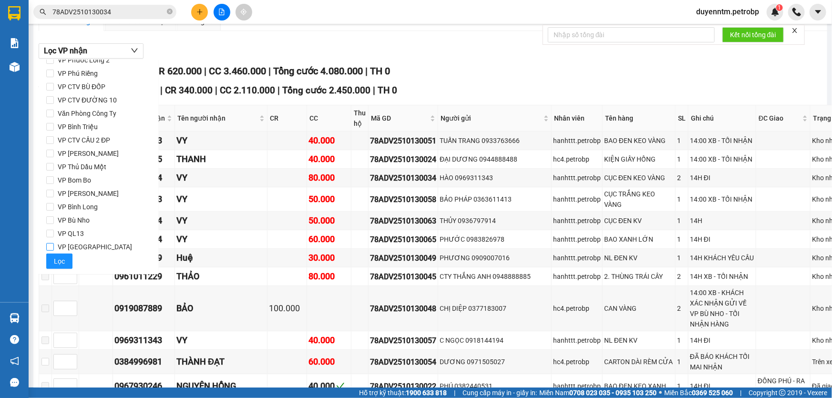
drag, startPoint x: 86, startPoint y: 246, endPoint x: 77, endPoint y: 247, distance: 9.2
click at [85, 245] on span "VP [GEOGRAPHIC_DATA]" at bounding box center [95, 246] width 82 height 13
click at [54, 245] on input "VP [GEOGRAPHIC_DATA]" at bounding box center [50, 247] width 8 height 8
checkbox input "true"
click at [52, 258] on button "Lọc" at bounding box center [59, 261] width 26 height 15
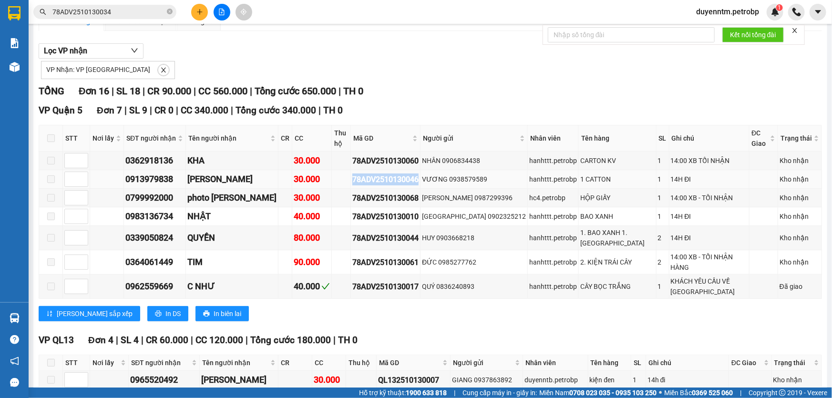
drag, startPoint x: 409, startPoint y: 168, endPoint x: 340, endPoint y: 169, distance: 69.7
click at [351, 170] on td "78ADV2510130046" at bounding box center [386, 179] width 70 height 19
copy div "78ADV2510130046"
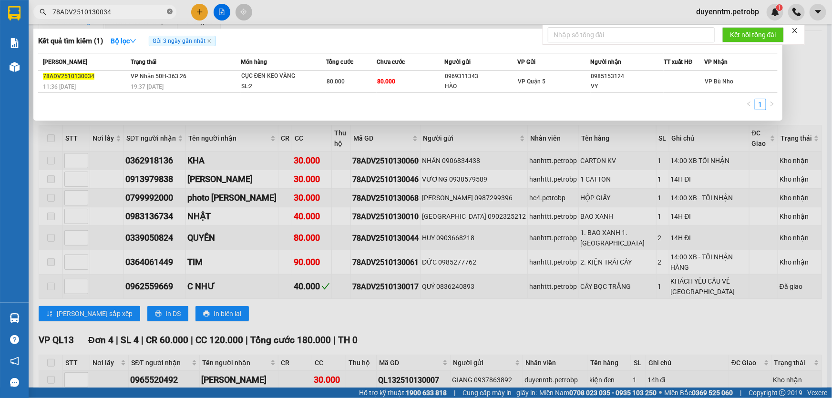
click at [169, 11] on icon "close-circle" at bounding box center [170, 12] width 6 height 6
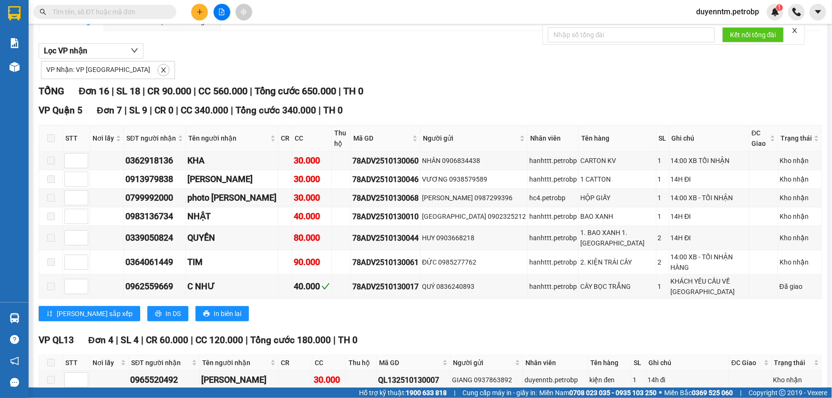
paste input "78ADV2510130046"
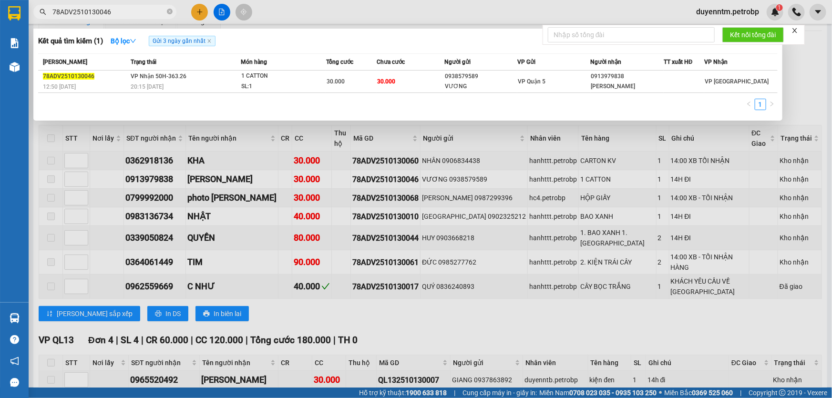
type input "78ADV2510130046"
click at [807, 59] on div at bounding box center [416, 199] width 832 height 398
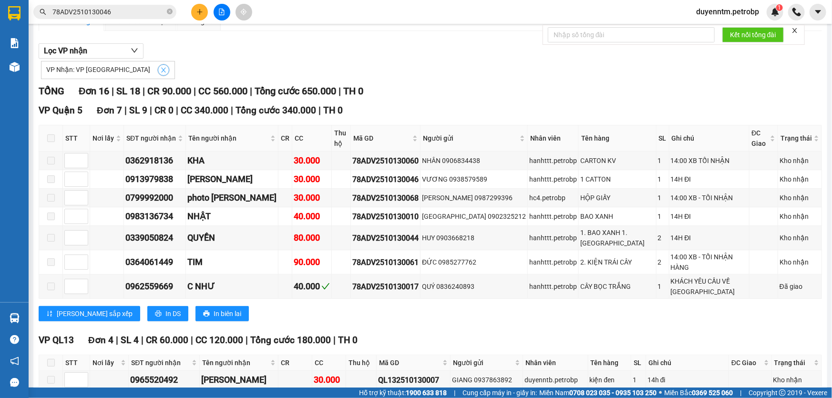
click at [160, 70] on icon "close" at bounding box center [163, 70] width 7 height 7
checkbox input "false"
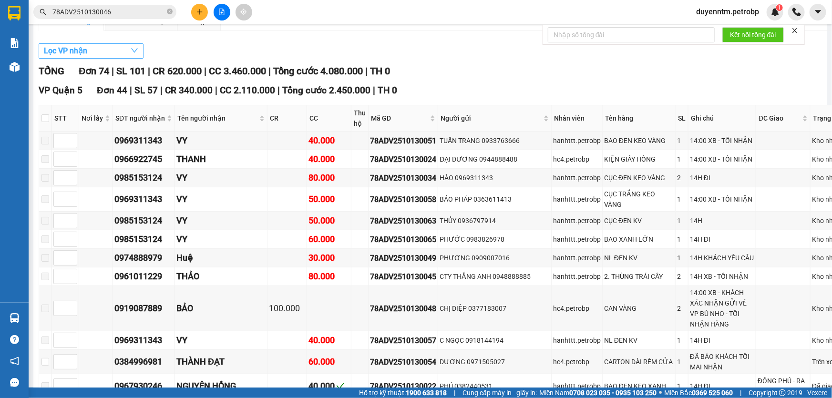
click at [117, 52] on button "Lọc VP nhận" at bounding box center [91, 50] width 105 height 15
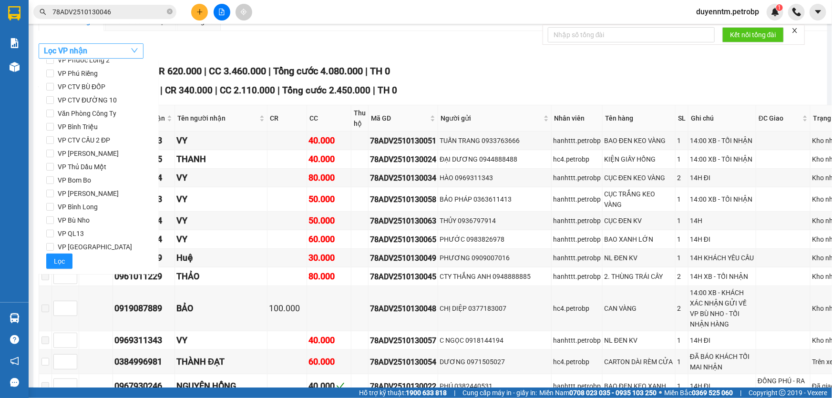
scroll to position [0, 0]
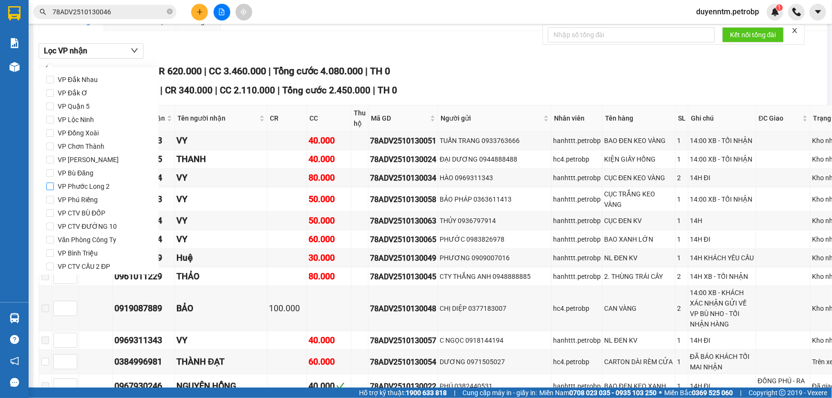
click at [96, 187] on span "VP Phước Long 2" at bounding box center [84, 186] width 60 height 13
click at [54, 187] on input "VP Phước Long 2" at bounding box center [50, 187] width 8 height 8
checkbox input "true"
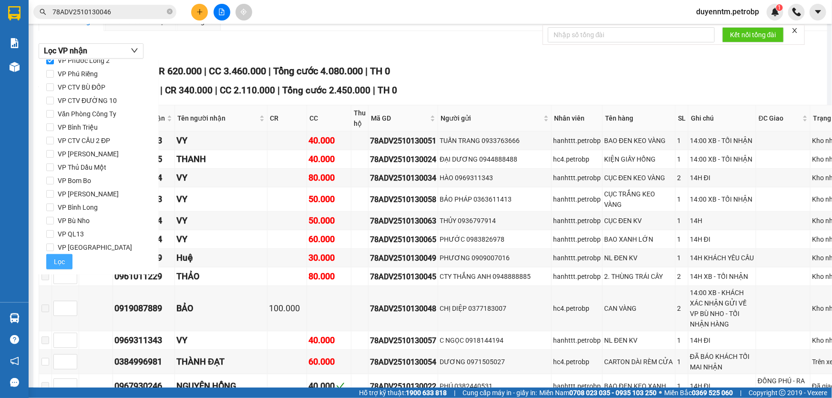
click at [60, 263] on span "Lọc" at bounding box center [59, 262] width 11 height 10
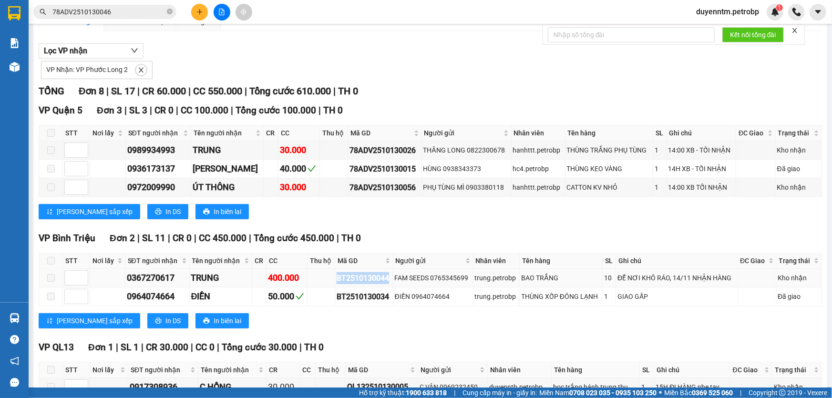
drag, startPoint x: 389, startPoint y: 278, endPoint x: 328, endPoint y: 280, distance: 61.6
click at [328, 280] on tr "0367270617 TRUNG 400.000 BT2510130044 FAM SEEDS 0765345699 trung.petrobp BAO TR…" at bounding box center [430, 278] width 783 height 19
copy div "BT2510130044"
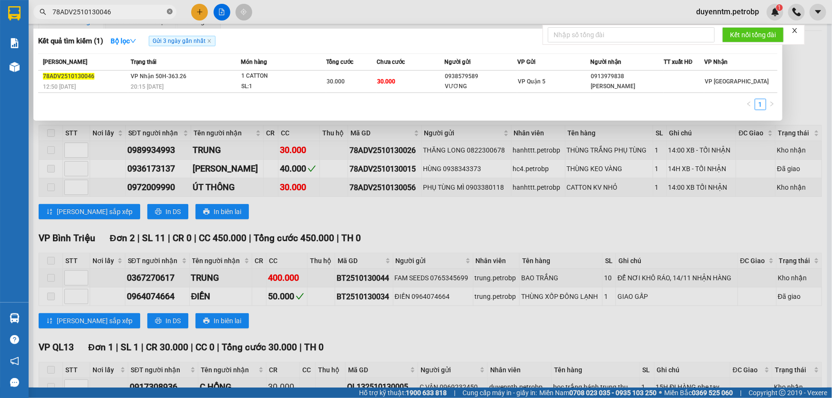
click at [167, 10] on icon "close-circle" at bounding box center [170, 12] width 6 height 6
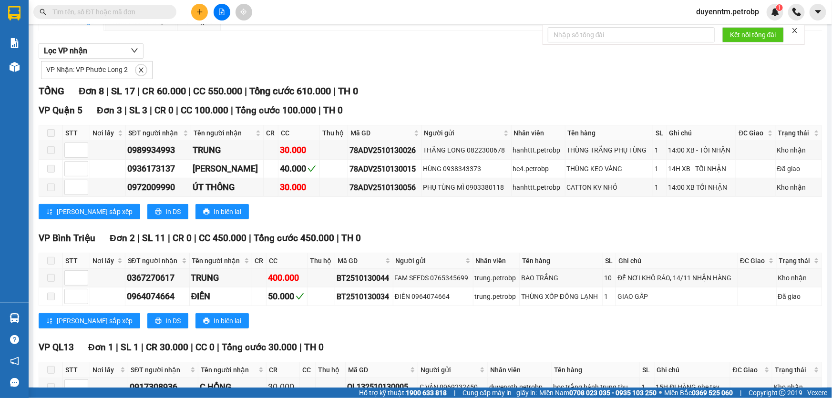
paste input "BT2510130044"
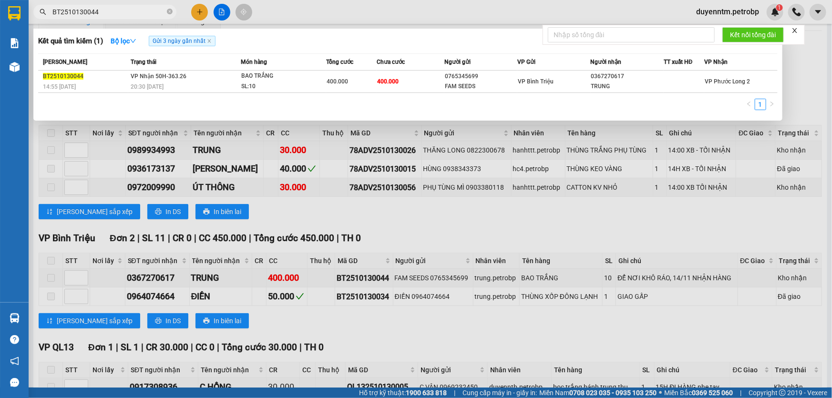
type input "BT2510130044"
click at [298, 221] on div at bounding box center [416, 199] width 832 height 398
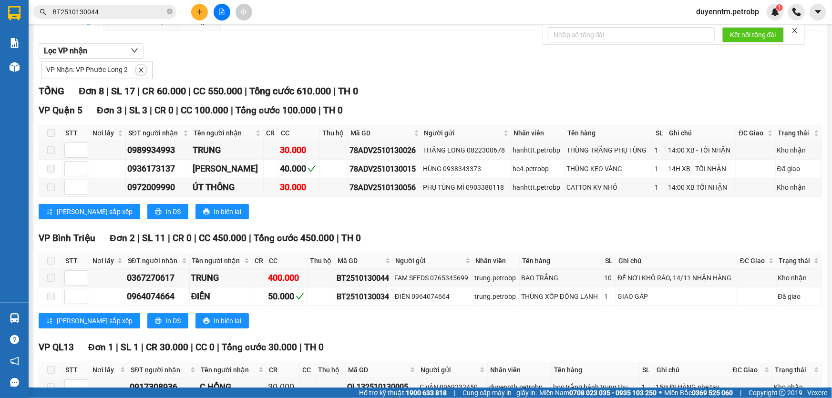
scroll to position [0, 0]
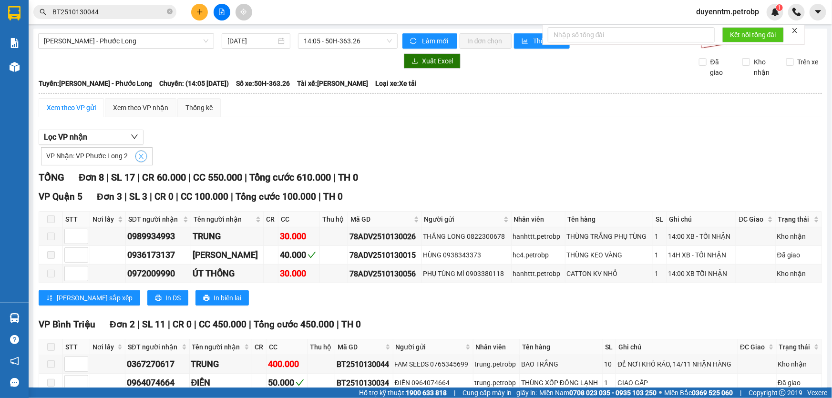
click at [139, 155] on icon "close" at bounding box center [141, 156] width 5 height 5
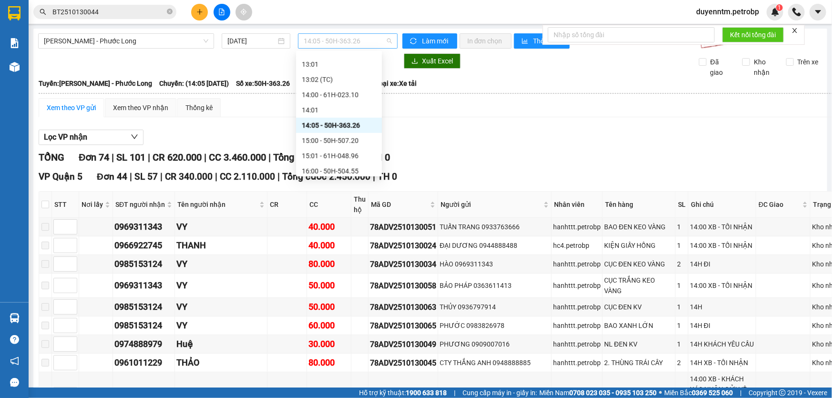
click at [309, 45] on span "14:05 - 50H-363.26" at bounding box center [348, 41] width 88 height 14
click at [349, 72] on div "09:05 - 50H-074.37" at bounding box center [339, 72] width 74 height 10
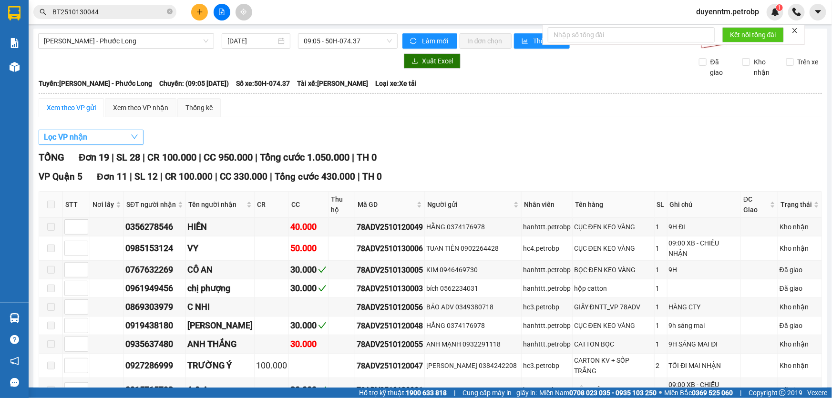
click at [114, 138] on button "Lọc VP nhận" at bounding box center [91, 137] width 105 height 15
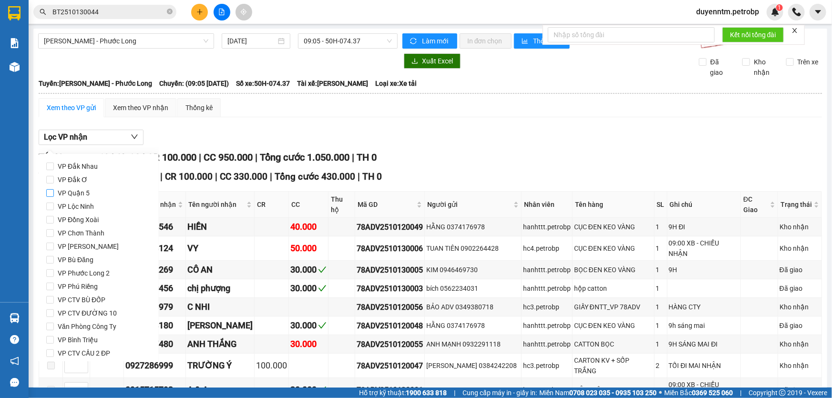
click at [81, 195] on span "VP Quận 5" at bounding box center [74, 193] width 40 height 13
click at [54, 195] on input "VP Quận 5" at bounding box center [50, 193] width 8 height 8
checkbox input "true"
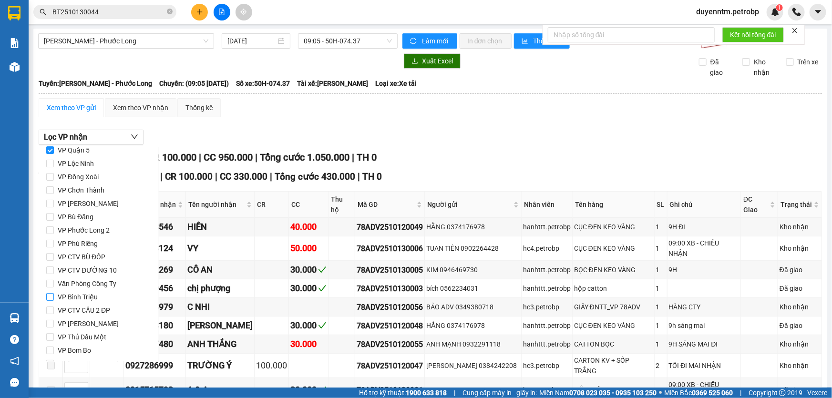
click at [94, 294] on span "VP Bình Triệu" at bounding box center [78, 297] width 48 height 13
click at [54, 294] on input "VP Bình Triệu" at bounding box center [50, 297] width 8 height 8
checkbox input "true"
click at [94, 324] on span "VP [PERSON_NAME]" at bounding box center [88, 323] width 69 height 13
click at [54, 324] on input "VP [PERSON_NAME]" at bounding box center [50, 324] width 8 height 8
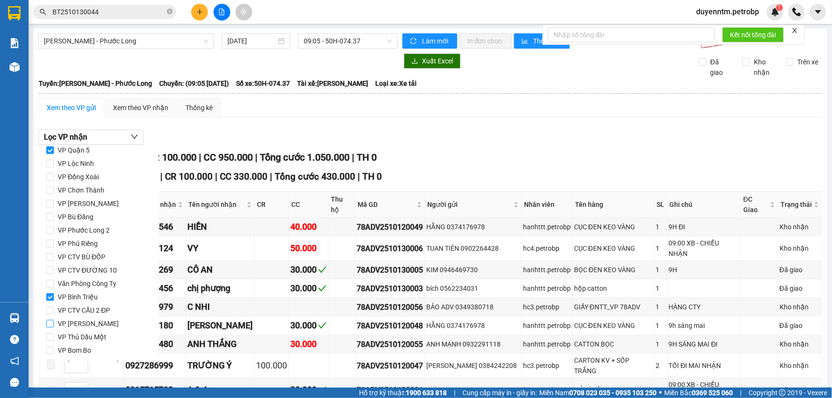
checkbox input "true"
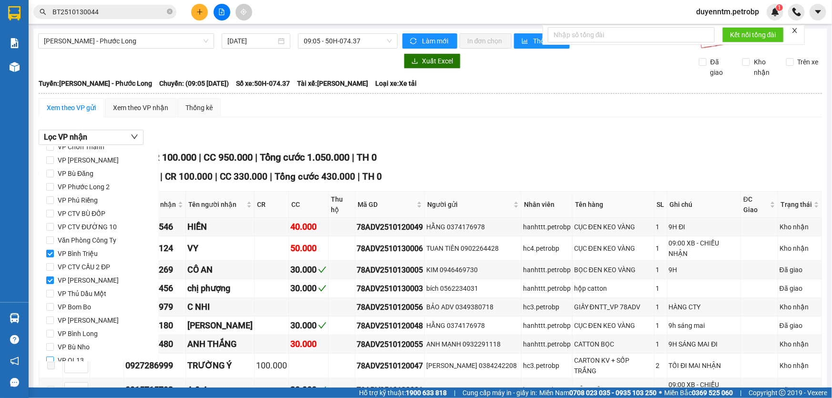
click at [78, 354] on span "VP QL13" at bounding box center [71, 360] width 34 height 13
click at [54, 357] on input "VP QL13" at bounding box center [50, 361] width 8 height 8
checkbox input "true"
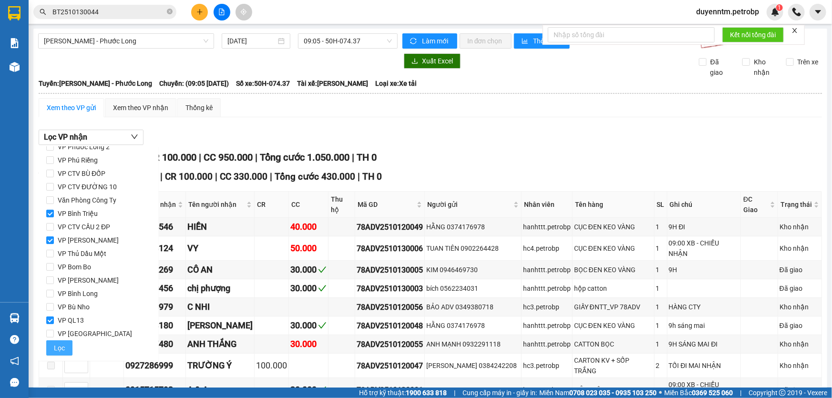
click at [62, 346] on span "Lọc" at bounding box center [59, 348] width 11 height 10
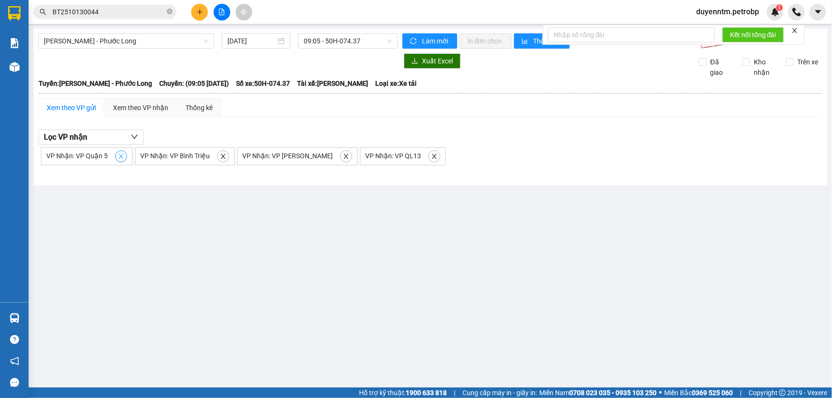
click at [116, 157] on span "close" at bounding box center [121, 156] width 10 height 7
checkbox input "false"
click at [126, 157] on icon "close" at bounding box center [129, 156] width 7 height 7
checkbox input "false"
click at [148, 155] on icon "close" at bounding box center [150, 156] width 5 height 5
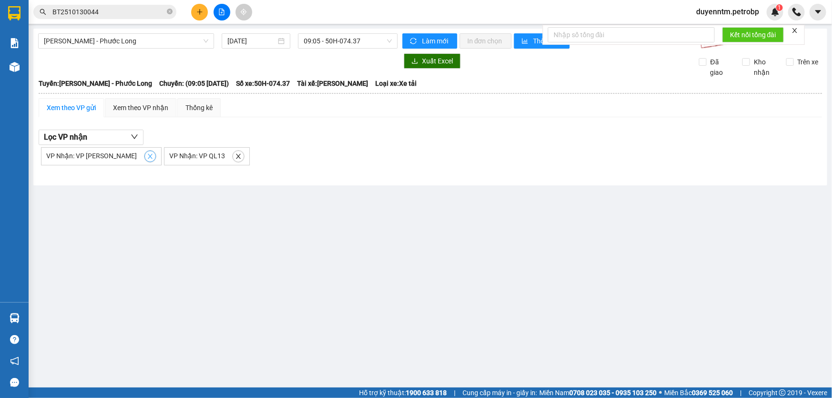
checkbox input "false"
click at [115, 156] on icon "close" at bounding box center [115, 156] width 7 height 7
checkbox input "false"
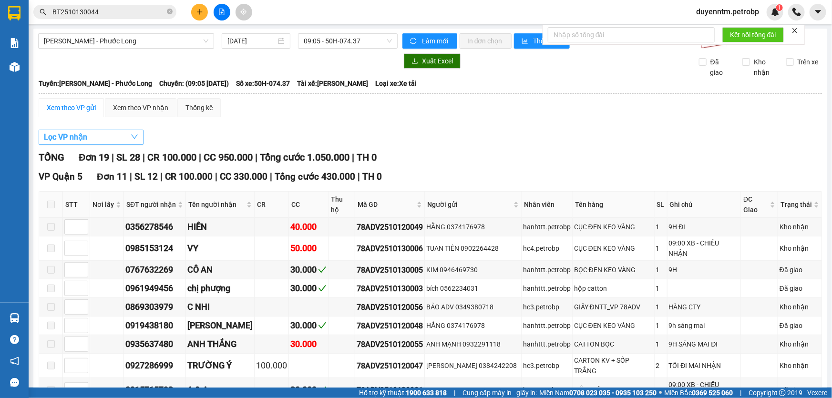
click at [129, 140] on button "Lọc VP nhận" at bounding box center [91, 137] width 105 height 15
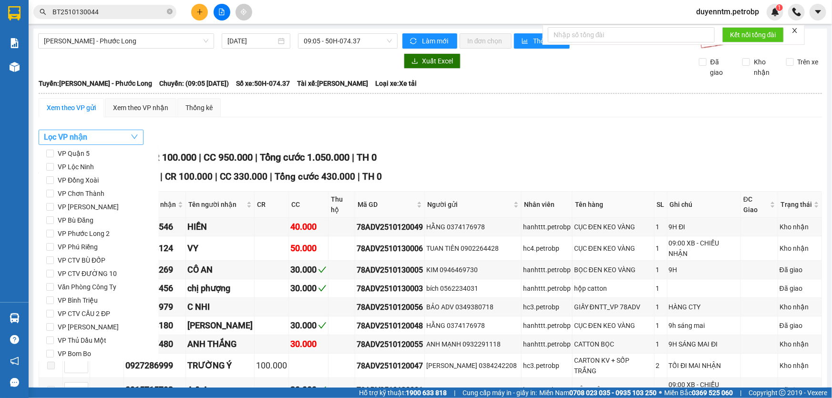
scroll to position [0, 0]
click at [87, 217] on span "VP Đồng Xoài" at bounding box center [78, 219] width 49 height 13
click at [54, 217] on input "VP Đồng Xoài" at bounding box center [50, 220] width 8 height 8
checkbox input "true"
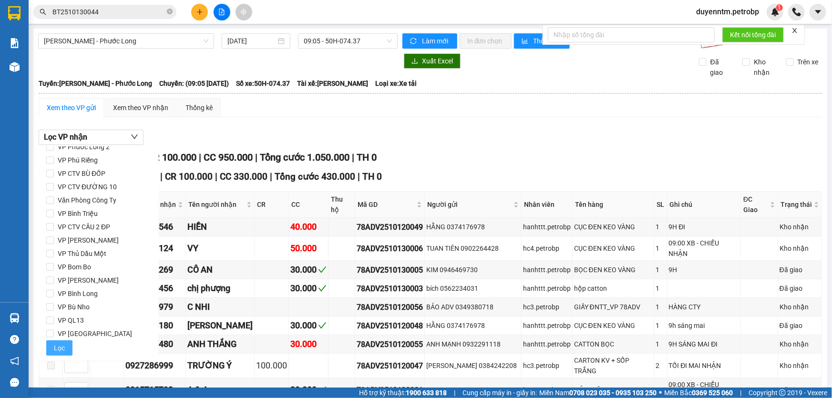
click at [64, 347] on button "Lọc" at bounding box center [59, 348] width 26 height 15
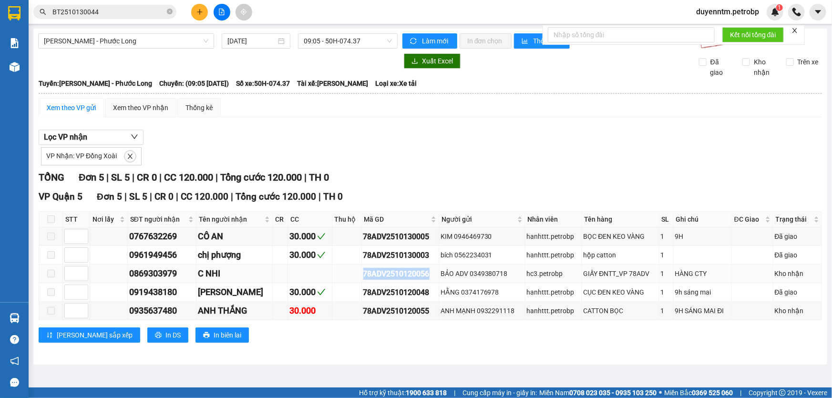
drag, startPoint x: 429, startPoint y: 272, endPoint x: 357, endPoint y: 277, distance: 72.2
click at [363, 277] on div "78ADV2510120056" at bounding box center [400, 274] width 74 height 12
copy div "78ADV2510120056"
click at [169, 10] on icon "close-circle" at bounding box center [170, 12] width 6 height 6
paste input "78ADV2510120056"
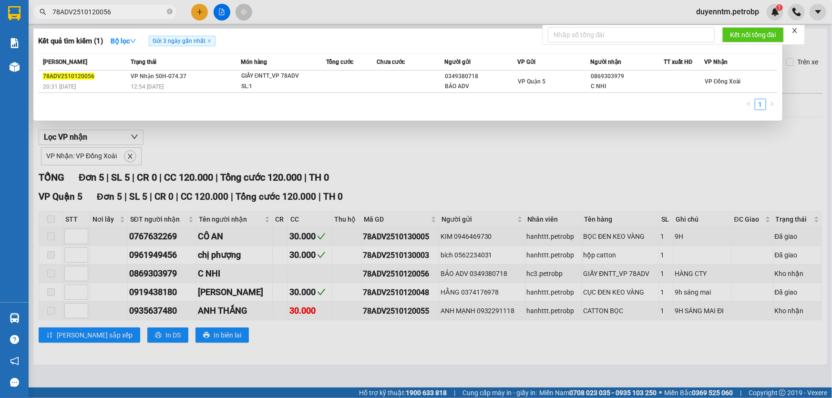
type input "78ADV2510120056"
click at [168, 9] on icon "close-circle" at bounding box center [170, 12] width 6 height 6
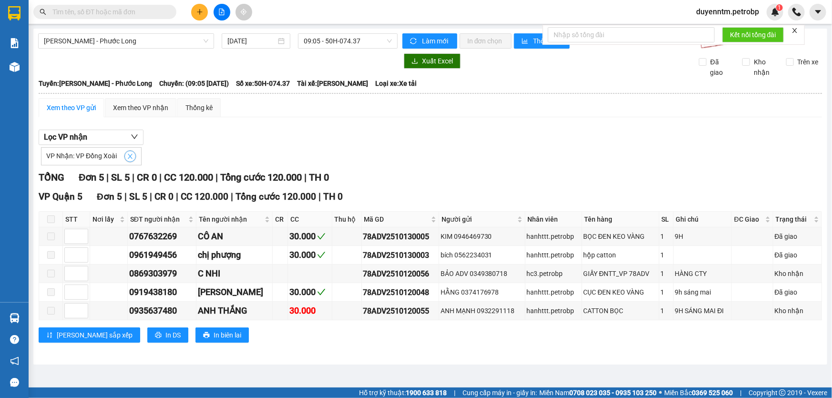
click at [127, 156] on icon "close" at bounding box center [130, 156] width 7 height 7
checkbox input "false"
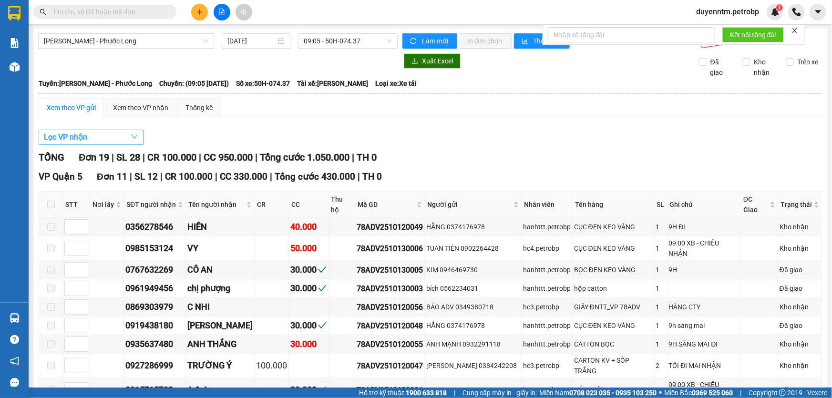
click at [123, 139] on button "Lọc VP nhận" at bounding box center [91, 137] width 105 height 15
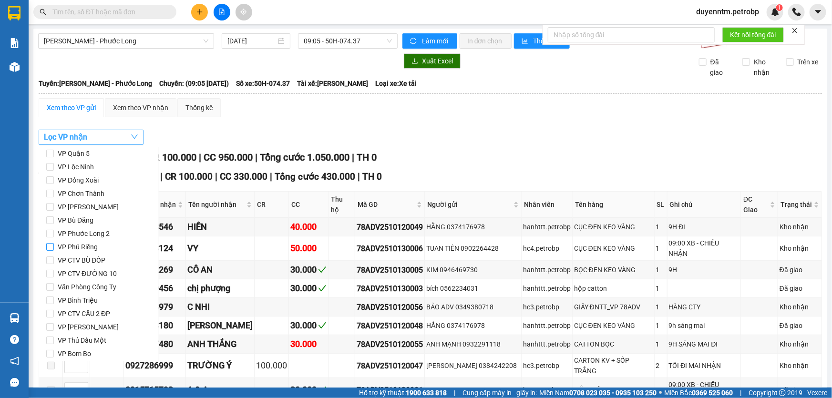
scroll to position [0, 0]
click at [53, 286] on input "VP Phú Riềng" at bounding box center [50, 287] width 8 height 8
checkbox input "true"
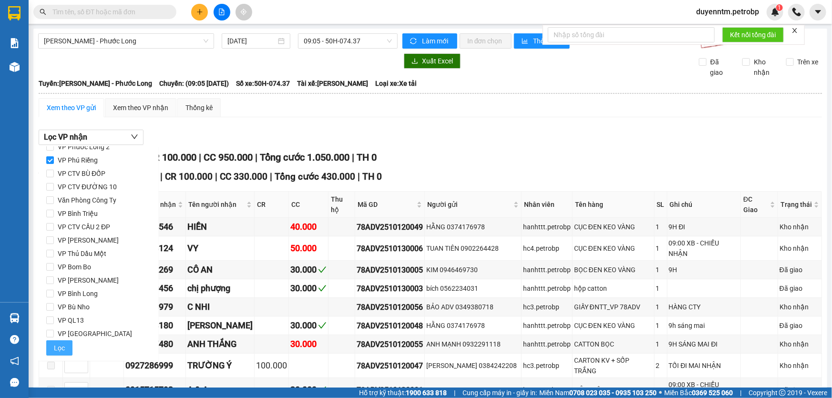
click at [59, 349] on span "Lọc" at bounding box center [59, 348] width 11 height 10
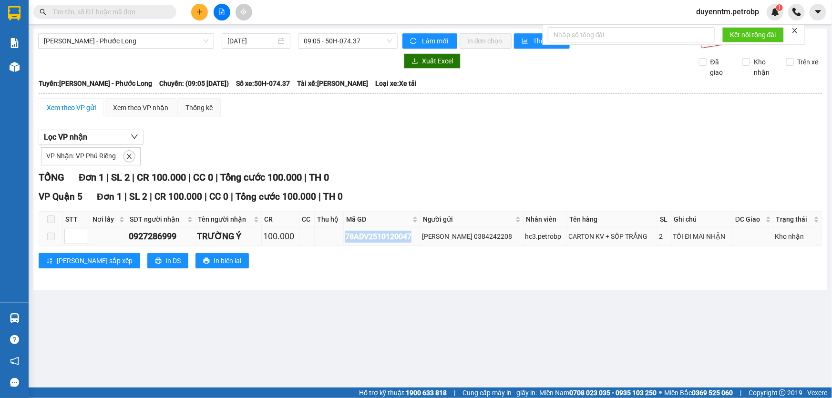
drag, startPoint x: 421, startPoint y: 236, endPoint x: 348, endPoint y: 238, distance: 73.5
click at [348, 238] on td "78ADV2510120047" at bounding box center [382, 237] width 76 height 19
copy div "78ADV2510120047"
click at [136, 14] on input "text" at bounding box center [108, 12] width 113 height 10
paste input "78ADV2510120047"
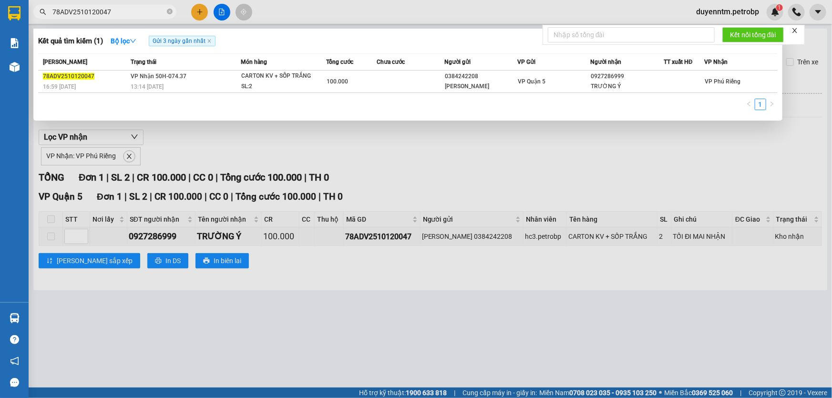
type input "78ADV2510120047"
click at [196, 130] on div at bounding box center [416, 199] width 832 height 398
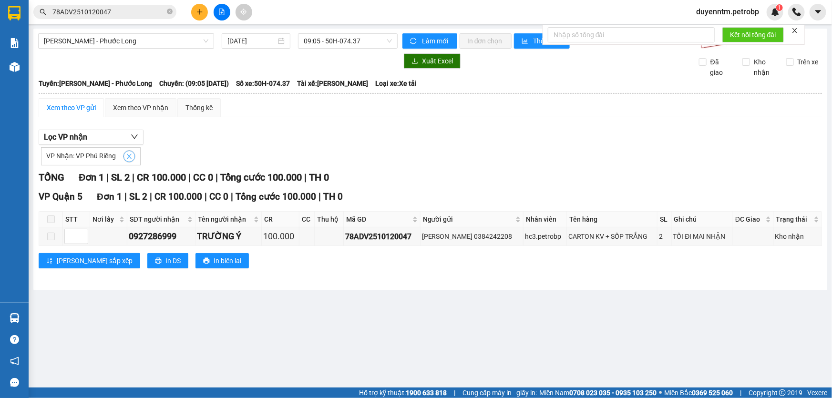
click at [126, 154] on icon "close" at bounding box center [129, 156] width 7 height 7
checkbox input "false"
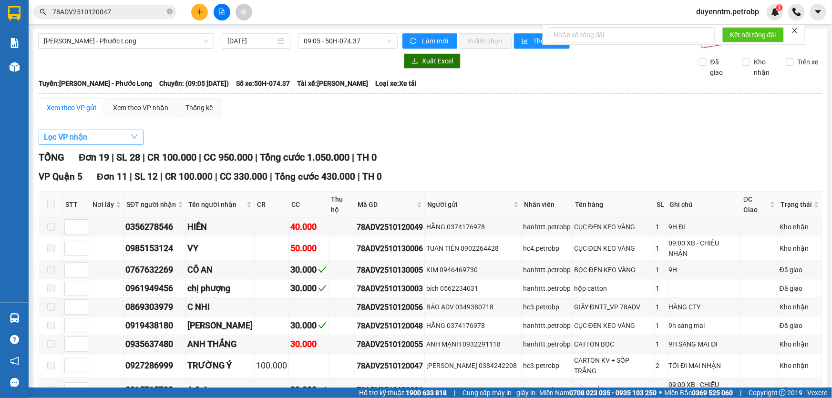
click at [115, 135] on button "Lọc VP nhận" at bounding box center [91, 137] width 105 height 15
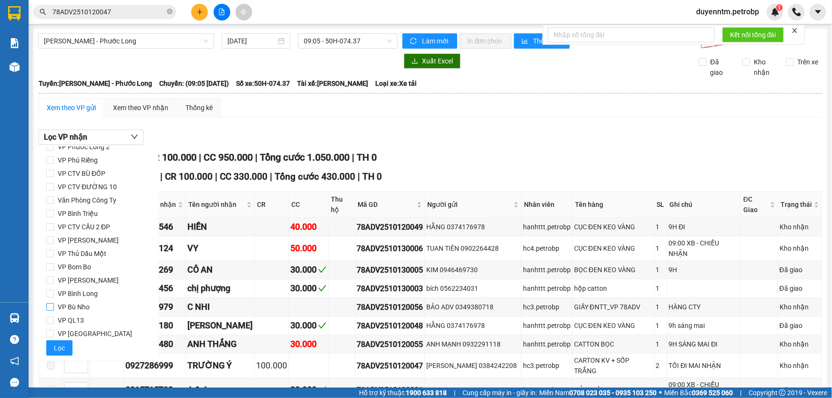
click at [91, 303] on span "VP Bù Nho" at bounding box center [74, 307] width 40 height 13
click at [54, 303] on input "VP Bù Nho" at bounding box center [50, 307] width 8 height 8
checkbox input "true"
click at [60, 341] on button "Lọc" at bounding box center [59, 348] width 26 height 15
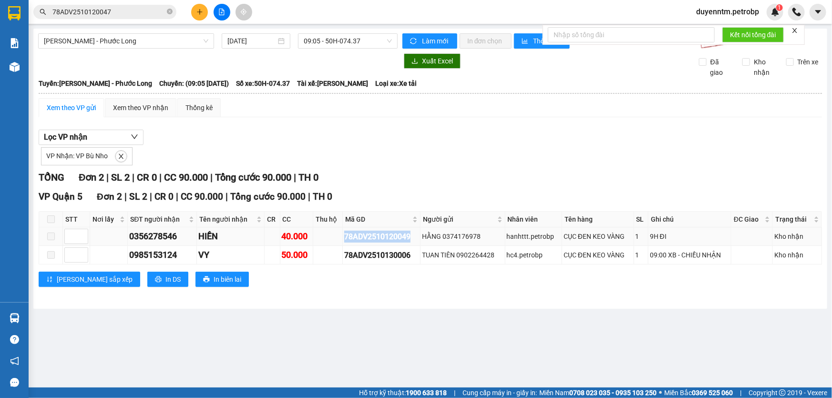
drag, startPoint x: 415, startPoint y: 234, endPoint x: 339, endPoint y: 239, distance: 76.5
click at [339, 239] on tr "0356278546 HIỀN 40.000 78ADV2510120049 HẰNG 0374176978 hanhttt.petrobp CỤC ĐEN …" at bounding box center [430, 237] width 783 height 19
copy div "78ADV2510120049"
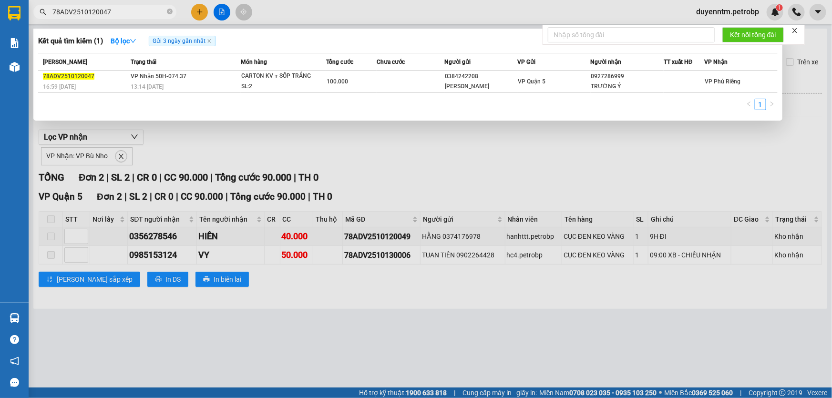
click at [166, 12] on span "78ADV2510120047" at bounding box center [104, 12] width 143 height 14
click at [170, 10] on icon "close-circle" at bounding box center [170, 12] width 6 height 6
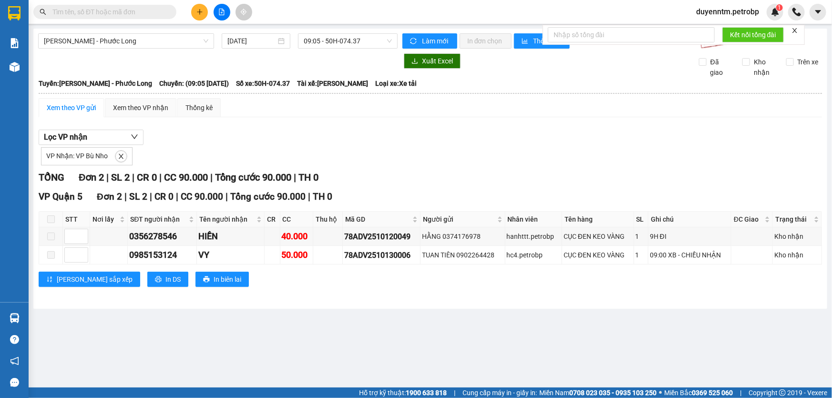
paste input "78ADV2510120049"
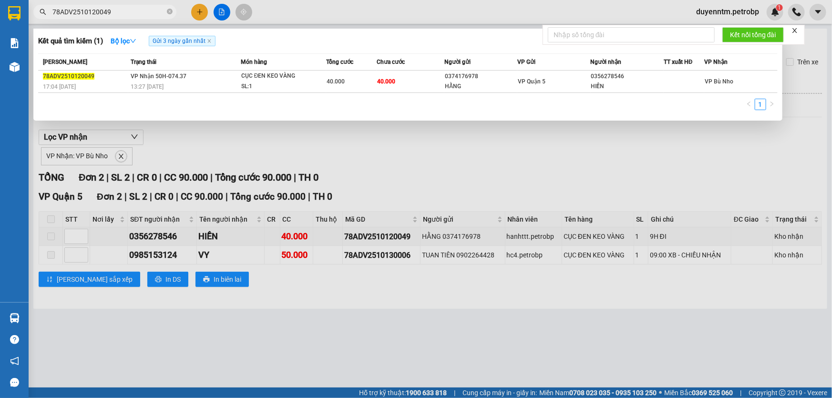
type input "78ADV2510120049"
click at [187, 131] on div at bounding box center [416, 199] width 832 height 398
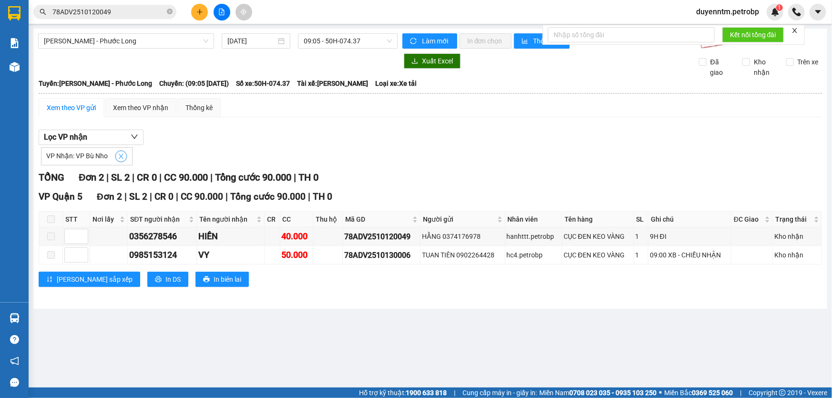
click at [123, 154] on icon "close" at bounding box center [121, 156] width 7 height 7
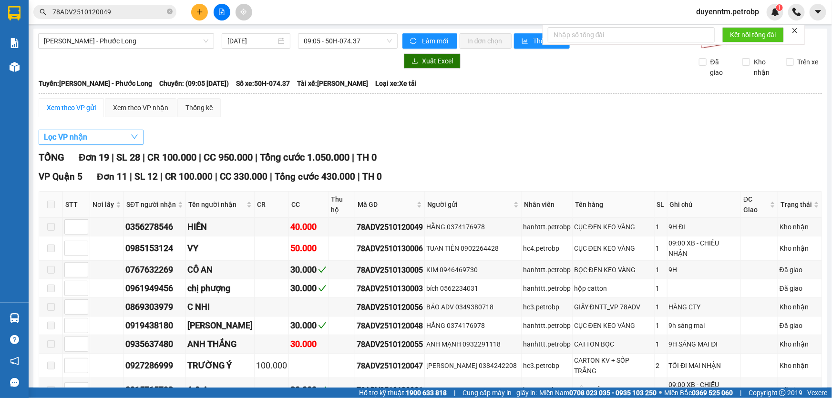
click at [123, 134] on button "Lọc VP nhận" at bounding box center [91, 137] width 105 height 15
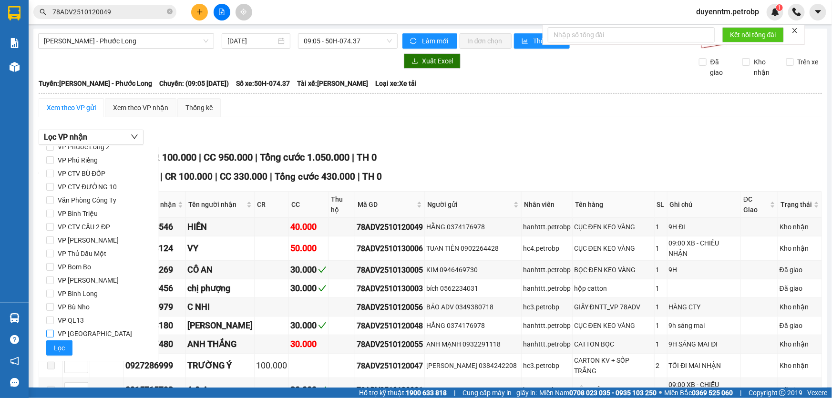
click at [63, 332] on span "VP [GEOGRAPHIC_DATA]" at bounding box center [95, 333] width 82 height 13
click at [54, 332] on input "VP [GEOGRAPHIC_DATA]" at bounding box center [50, 334] width 8 height 8
checkbox input "true"
click at [58, 346] on span "Lọc" at bounding box center [59, 348] width 11 height 10
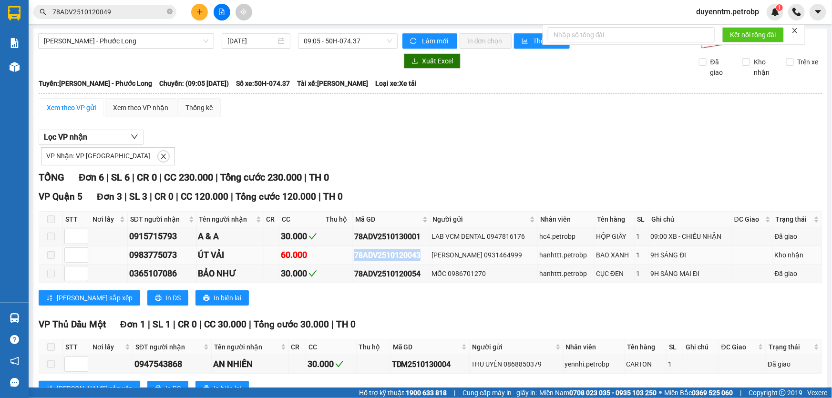
drag, startPoint x: 424, startPoint y: 255, endPoint x: 352, endPoint y: 255, distance: 72.0
click at [353, 255] on td "78ADV2510120043" at bounding box center [391, 255] width 77 height 19
copy div "78ADV2510120043"
click at [170, 10] on icon "close-circle" at bounding box center [170, 12] width 6 height 6
paste input "78ADV2510120043"
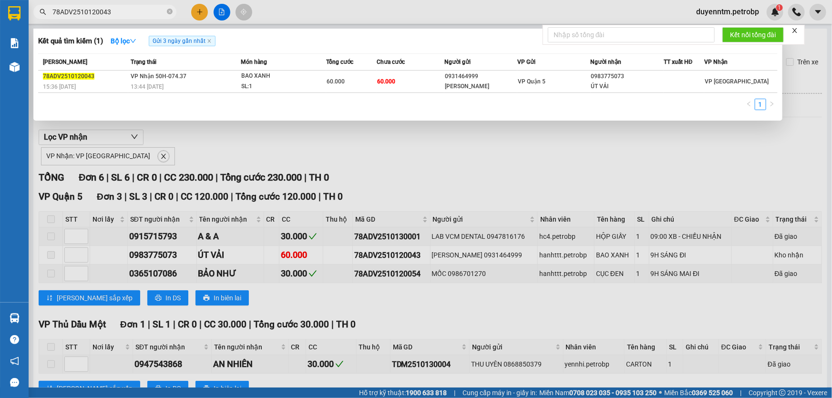
type input "78ADV2510120043"
click at [181, 145] on div at bounding box center [416, 199] width 832 height 398
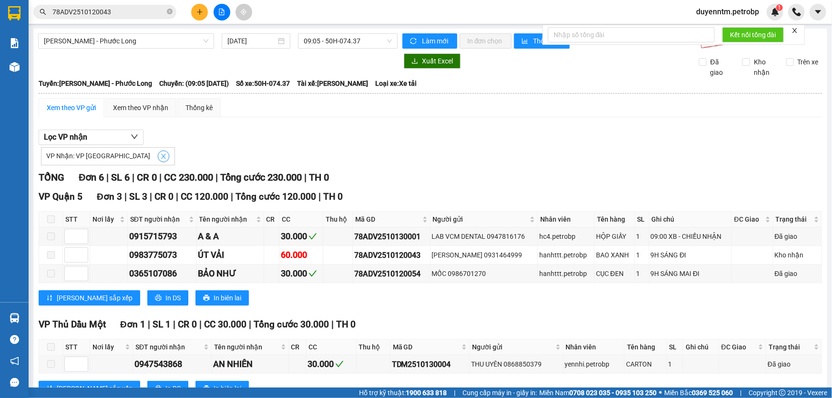
click at [158, 152] on button "button" at bounding box center [163, 156] width 11 height 11
checkbox input "false"
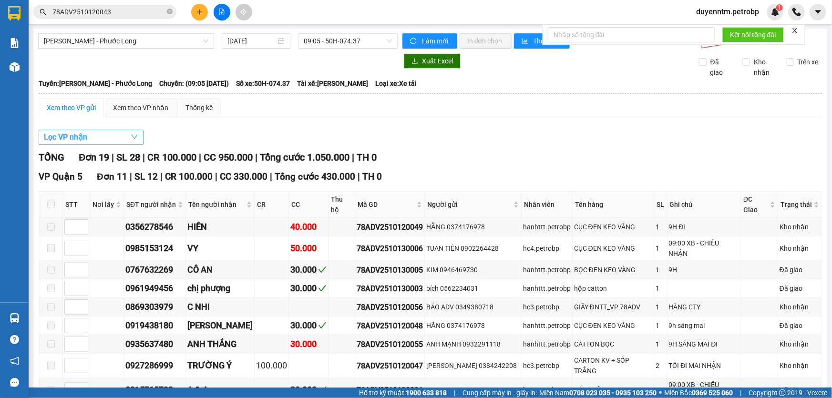
click at [120, 135] on button "Lọc VP nhận" at bounding box center [91, 137] width 105 height 15
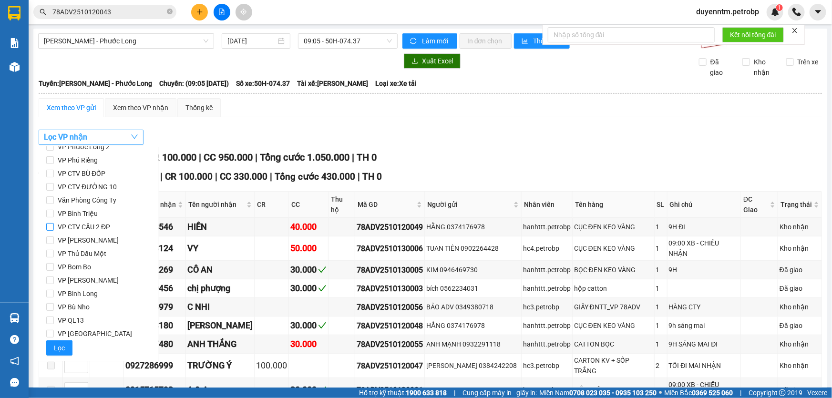
scroll to position [0, 0]
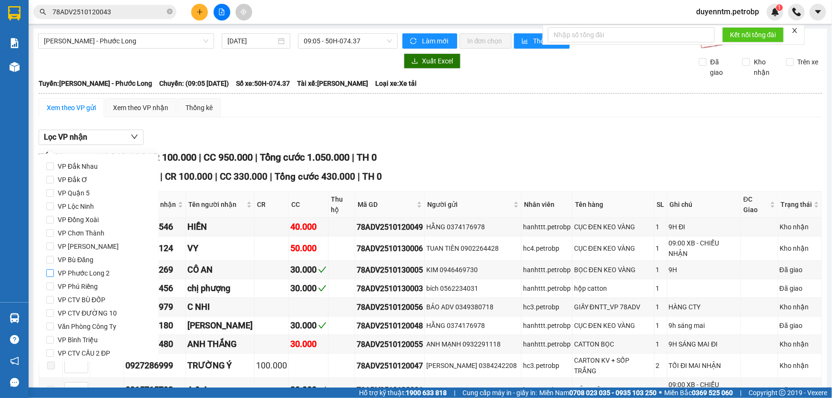
click at [100, 275] on span "VP Phước Long 2" at bounding box center [84, 273] width 60 height 13
click at [54, 275] on input "VP Phước Long 2" at bounding box center [50, 274] width 8 height 8
checkbox input "true"
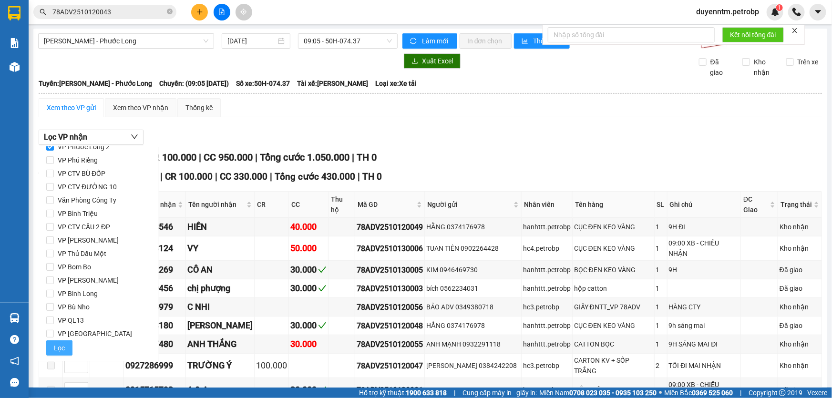
click at [65, 348] on button "Lọc" at bounding box center [59, 348] width 26 height 15
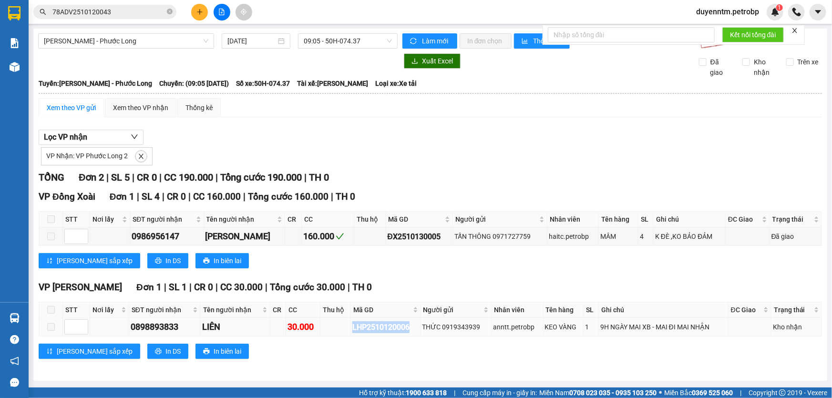
drag, startPoint x: 411, startPoint y: 327, endPoint x: 354, endPoint y: 332, distance: 57.4
click at [354, 332] on div "LHP2510120006" at bounding box center [386, 328] width 66 height 12
copy div "LHP2510120006"
click at [168, 11] on icon "close-circle" at bounding box center [170, 12] width 6 height 6
paste input "LHP2510120006"
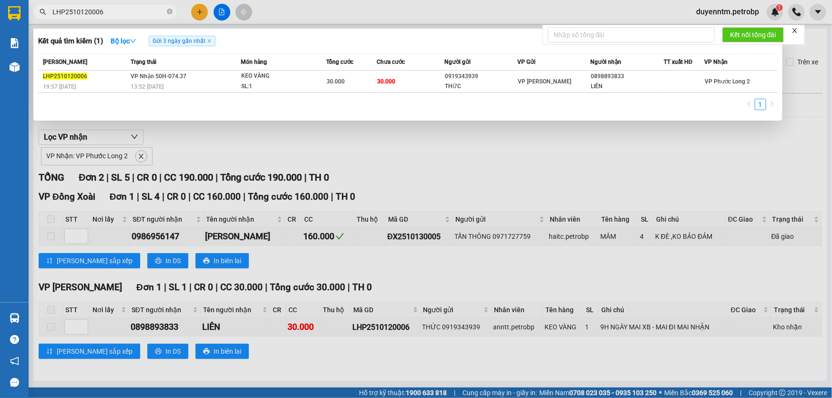
type input "LHP2510120006"
click at [182, 145] on div at bounding box center [416, 199] width 832 height 398
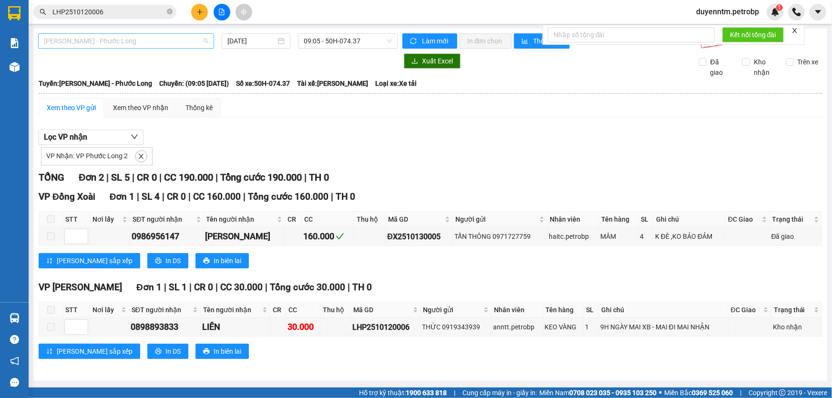
click at [169, 35] on span "[PERSON_NAME] - Phước Long" at bounding box center [126, 41] width 165 height 14
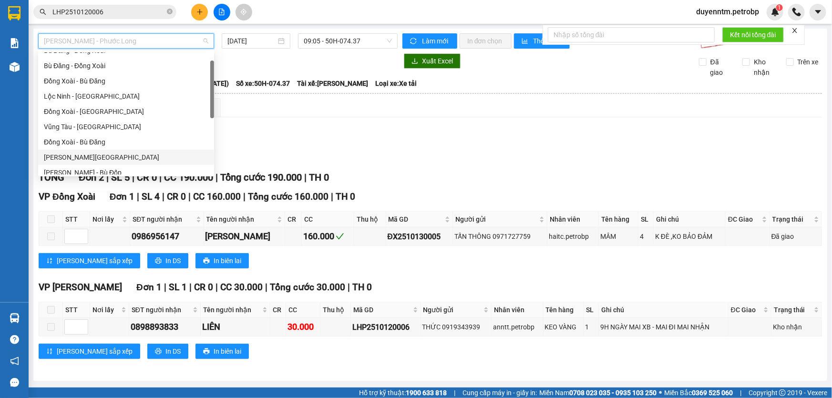
scroll to position [0, 0]
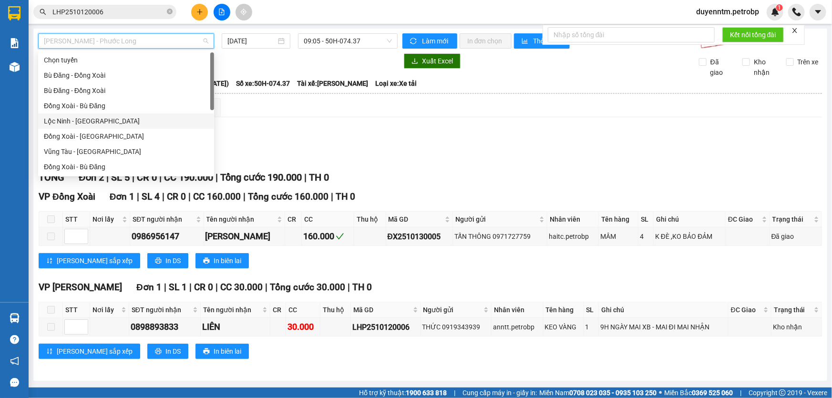
click at [130, 118] on div "Lộc Ninh - [GEOGRAPHIC_DATA]" at bounding box center [126, 121] width 165 height 10
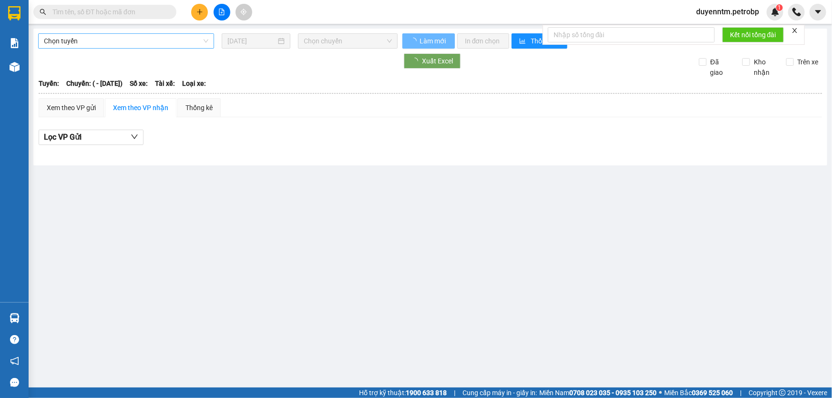
type input "[DATE]"
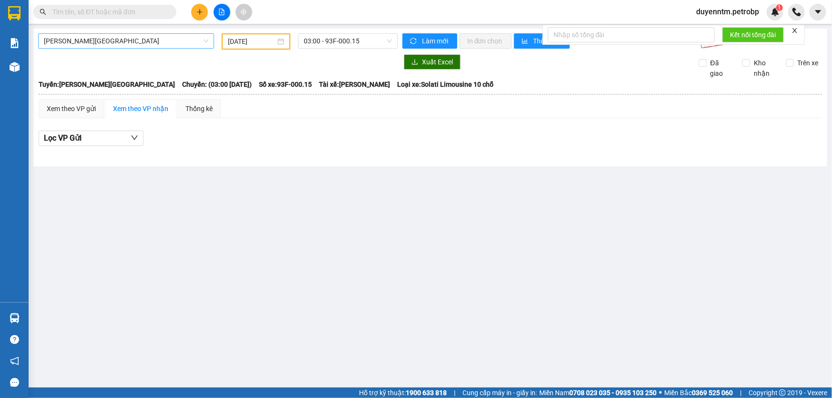
click at [135, 39] on span "[PERSON_NAME][GEOGRAPHIC_DATA]" at bounding box center [126, 41] width 165 height 14
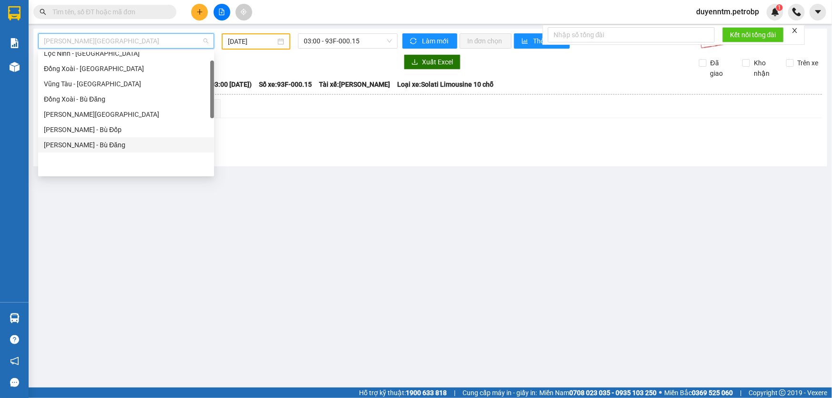
scroll to position [24, 0]
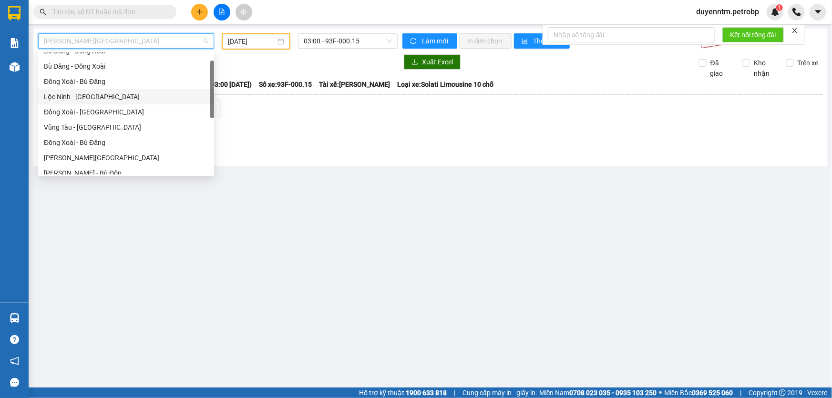
click at [125, 93] on div "Lộc Ninh - [GEOGRAPHIC_DATA]" at bounding box center [126, 97] width 165 height 10
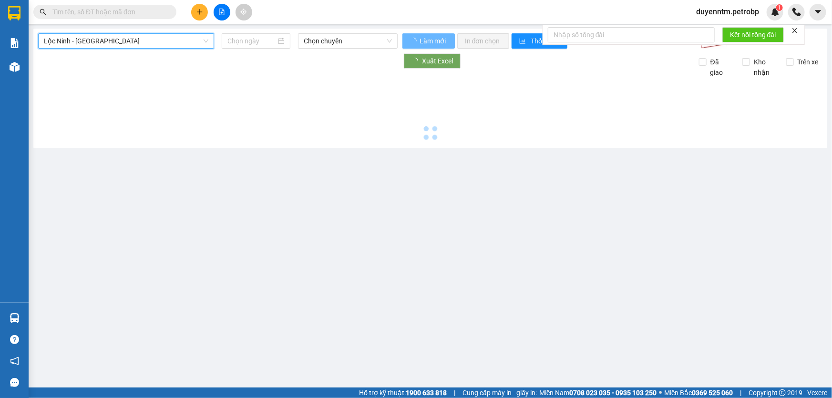
type input "[DATE]"
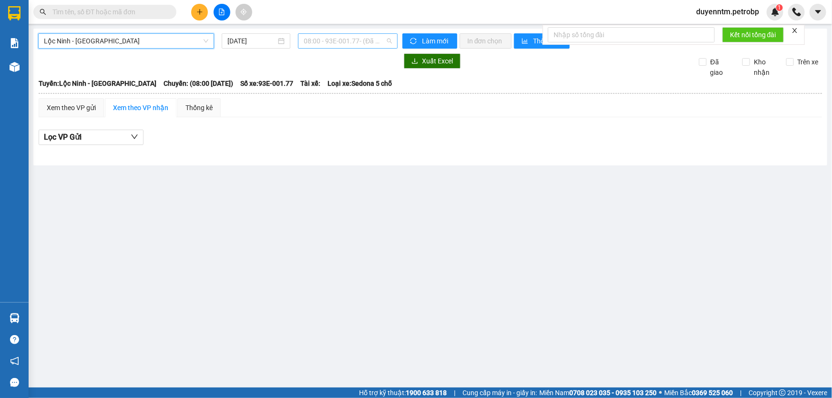
click at [332, 42] on span "08:00 - 93E-001.77 - (Đã hủy)" at bounding box center [348, 41] width 88 height 14
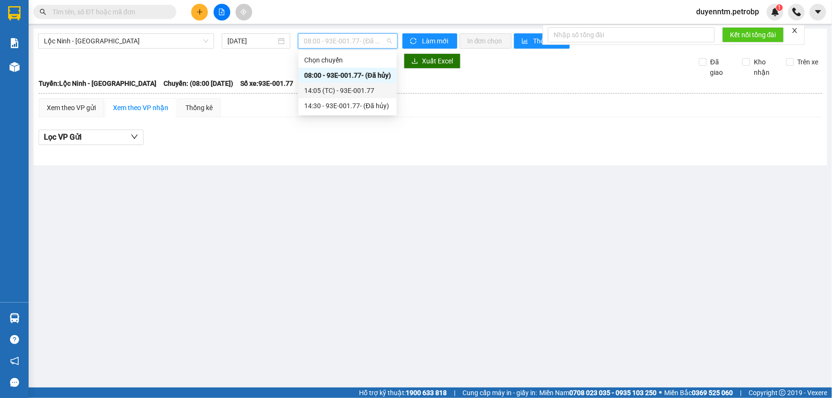
click at [348, 91] on div "14:05 (TC) - 93E-001.77" at bounding box center [347, 90] width 87 height 10
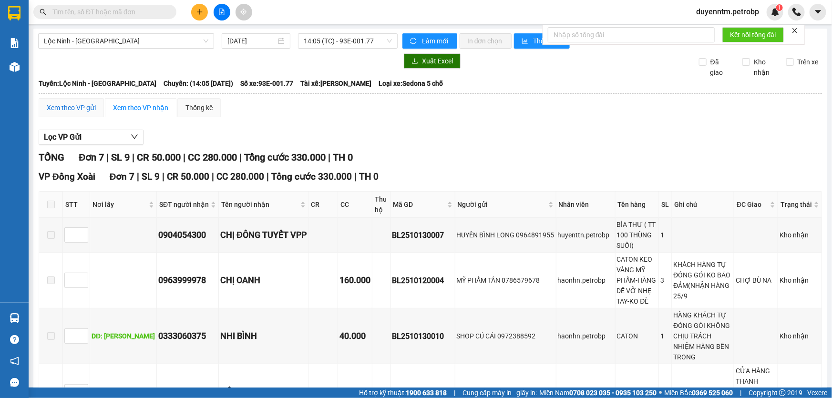
click at [90, 110] on div "Xem theo VP gửi" at bounding box center [71, 108] width 49 height 10
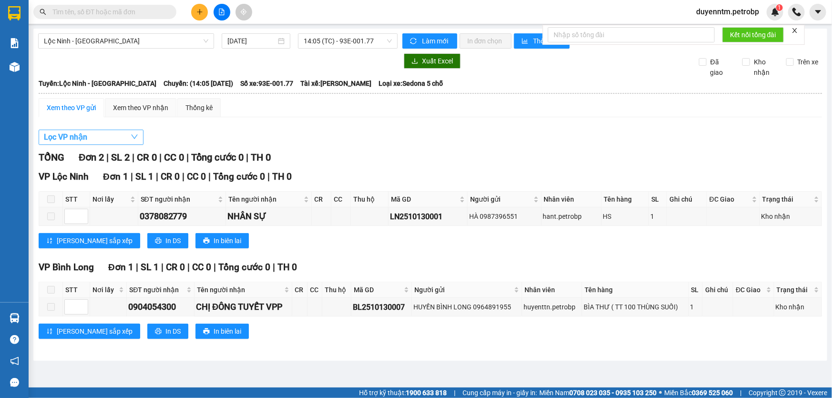
click at [93, 135] on button "Lọc VP nhận" at bounding box center [91, 137] width 105 height 15
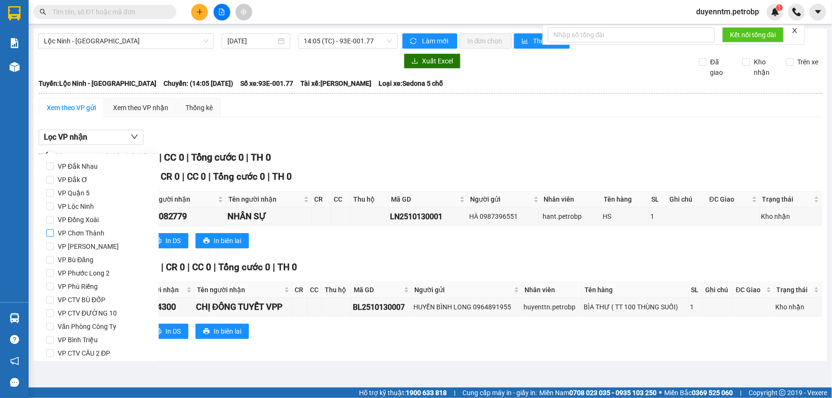
click at [83, 234] on span "VP Chơn Thành" at bounding box center [81, 233] width 54 height 13
click at [54, 234] on input "VP Chơn Thành" at bounding box center [50, 233] width 8 height 8
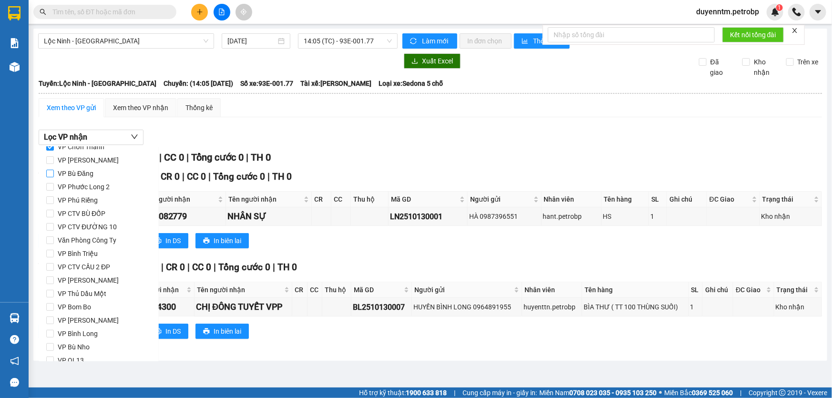
scroll to position [126, 0]
click at [64, 347] on button "Lọc" at bounding box center [59, 348] width 26 height 15
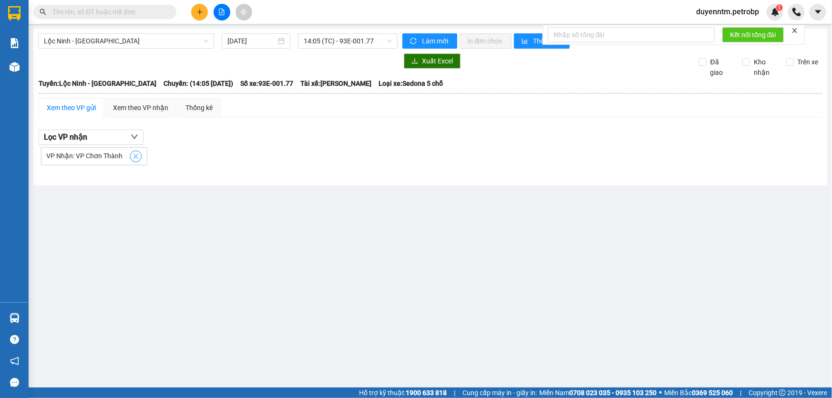
click at [133, 156] on icon "close" at bounding box center [136, 156] width 7 height 7
checkbox input "false"
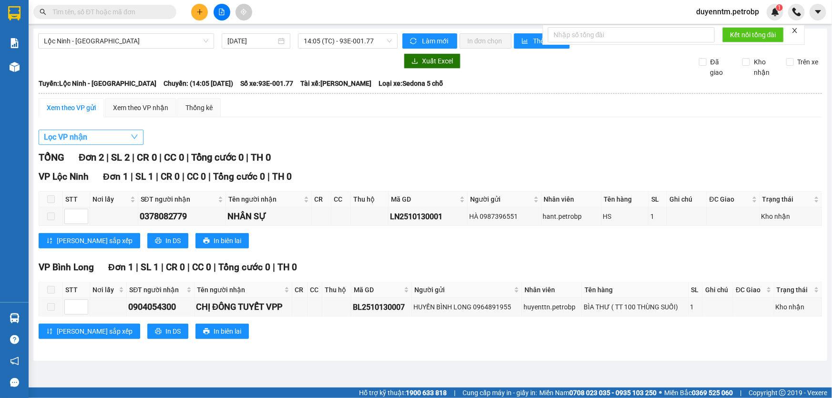
click at [124, 140] on button "Lọc VP nhận" at bounding box center [91, 137] width 105 height 15
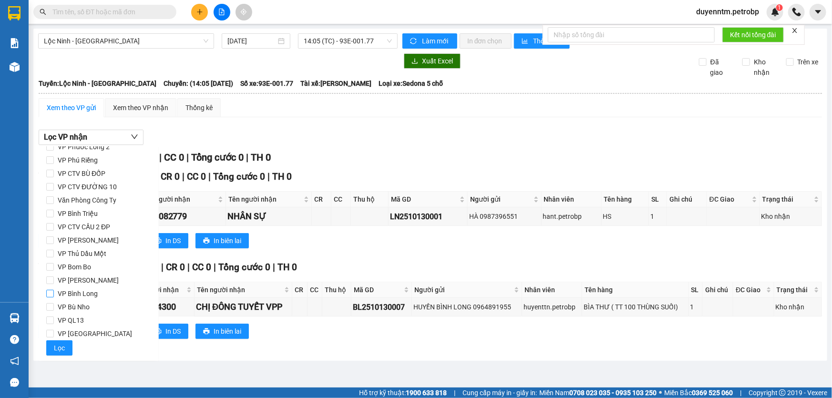
click at [79, 294] on span "VP Bình Long" at bounding box center [78, 293] width 48 height 13
click at [54, 294] on input "VP Bình Long" at bounding box center [50, 294] width 8 height 8
checkbox input "true"
click at [64, 339] on span "VP [GEOGRAPHIC_DATA]" at bounding box center [95, 333] width 82 height 13
click at [54, 338] on input "VP [GEOGRAPHIC_DATA]" at bounding box center [50, 334] width 8 height 8
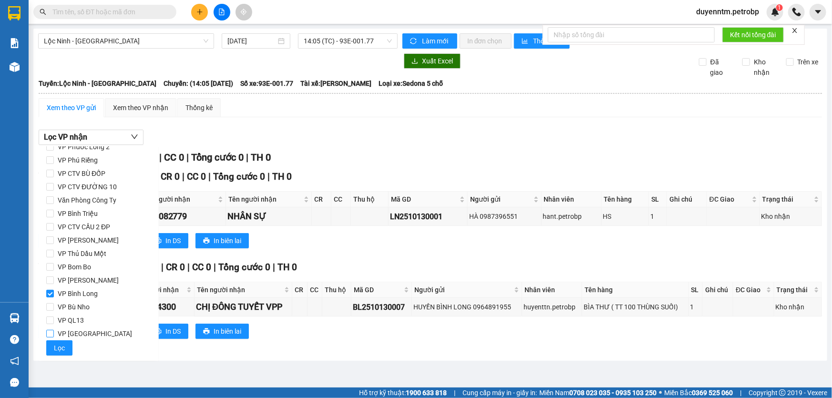
checkbox input "true"
click at [62, 346] on span "Lọc" at bounding box center [59, 348] width 11 height 10
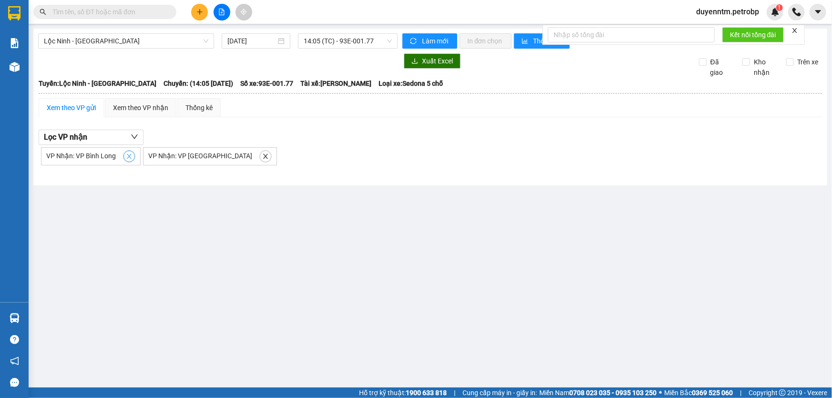
click at [127, 156] on icon "close" at bounding box center [129, 156] width 5 height 5
click at [160, 156] on icon "close" at bounding box center [163, 156] width 7 height 7
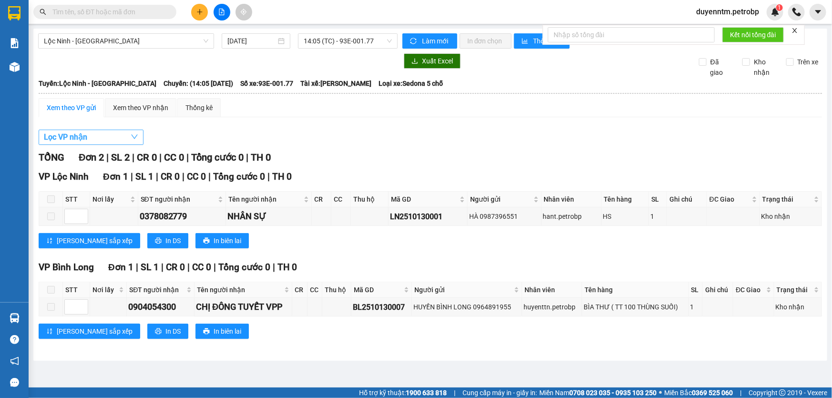
click at [122, 136] on button "Lọc VP nhận" at bounding box center [91, 137] width 105 height 15
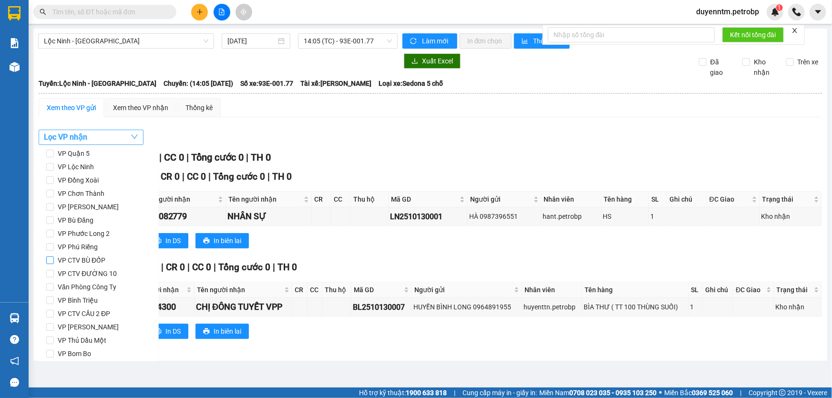
scroll to position [0, 0]
click at [50, 222] on input "VP Đồng Xoài" at bounding box center [50, 220] width 8 height 8
checkbox input "true"
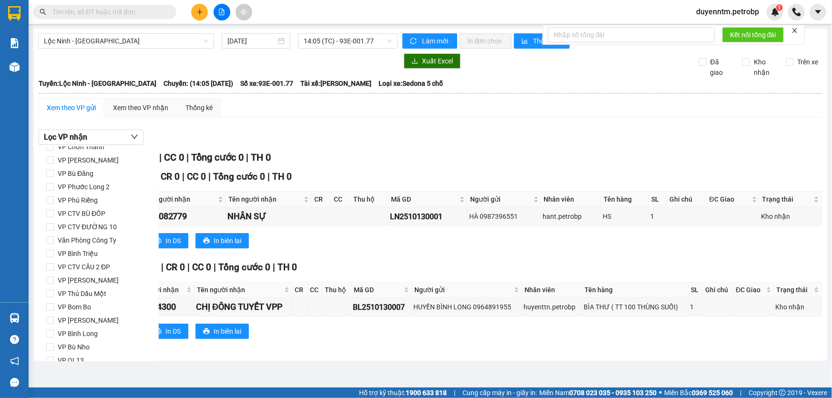
scroll to position [126, 0]
click at [62, 349] on span "Lọc" at bounding box center [59, 348] width 11 height 10
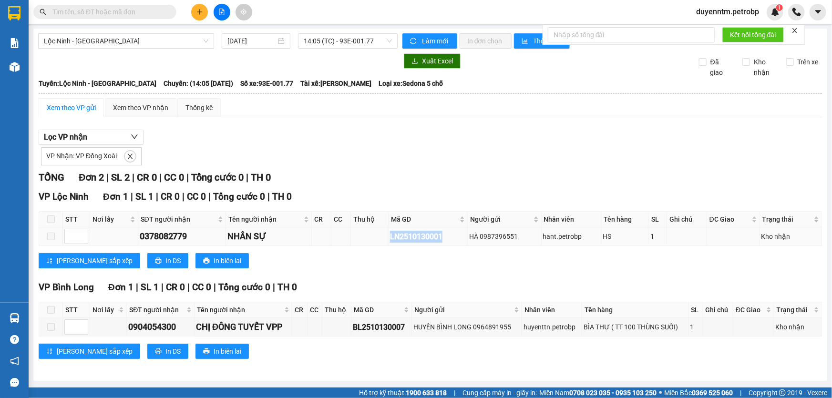
drag, startPoint x: 446, startPoint y: 234, endPoint x: 388, endPoint y: 241, distance: 58.7
click at [388, 241] on tr "0378082779 NHÂN SỰ LN2510130001 HÀ 0987396551 hant.petrobp HS 1 Kho nhận" at bounding box center [430, 237] width 783 height 19
copy div "LN2510130001"
click at [146, 14] on input "text" at bounding box center [108, 12] width 113 height 10
paste input "LN2510130001"
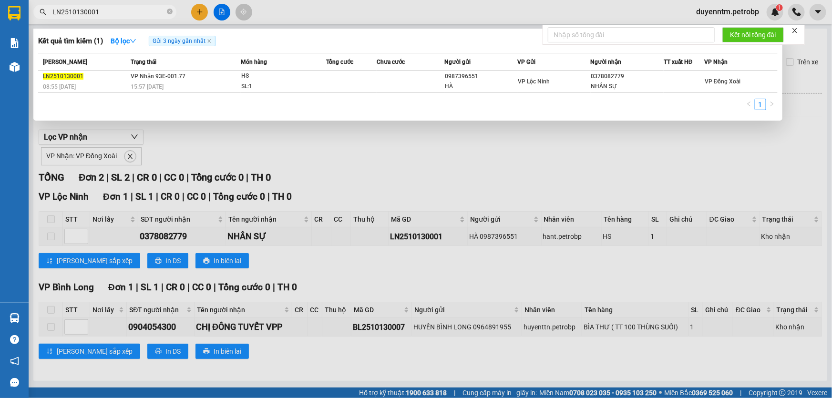
type input "LN2510130001"
click at [197, 130] on div at bounding box center [416, 199] width 832 height 398
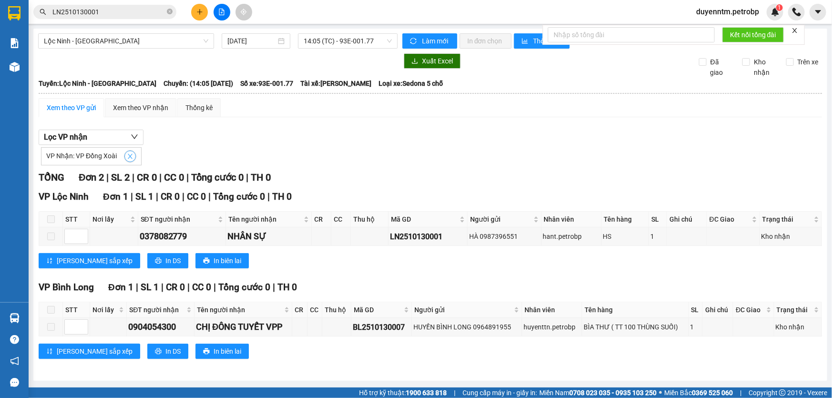
click at [125, 156] on span "close" at bounding box center [130, 156] width 10 height 7
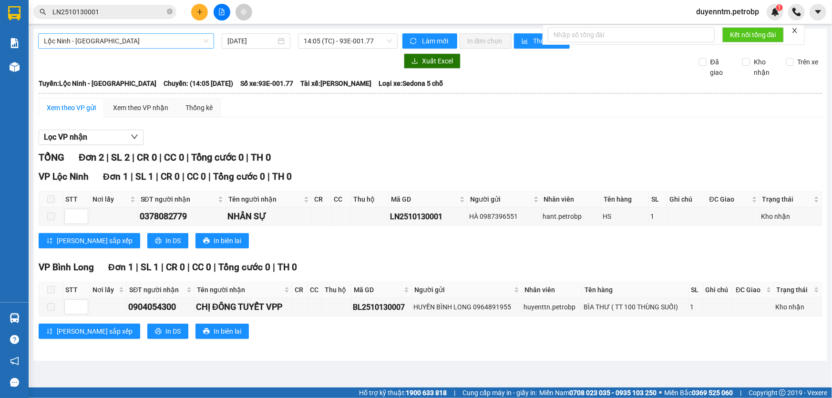
click at [152, 40] on span "Lộc Ninh - [GEOGRAPHIC_DATA]" at bounding box center [126, 41] width 165 height 14
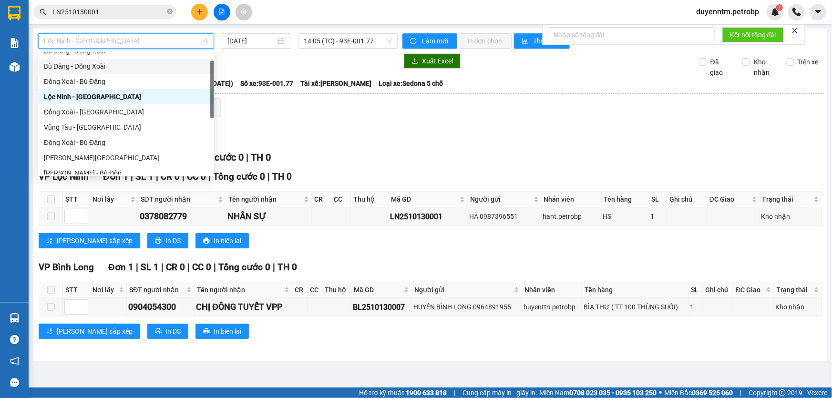
click at [138, 68] on div "Bù Đăng - Đồng Xoài" at bounding box center [126, 66] width 165 height 10
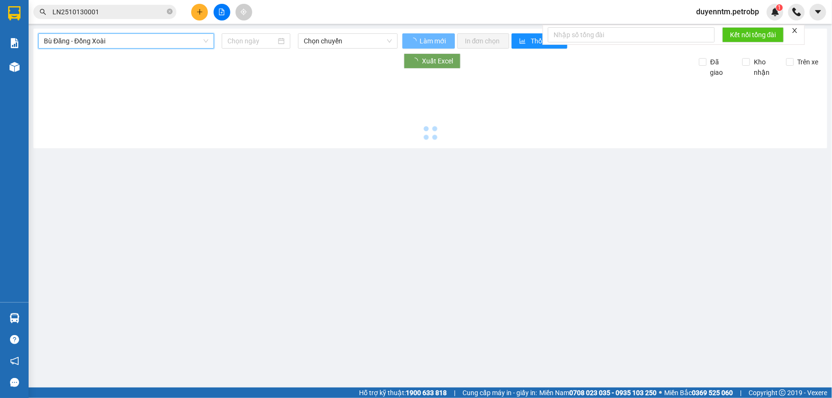
type input "[DATE]"
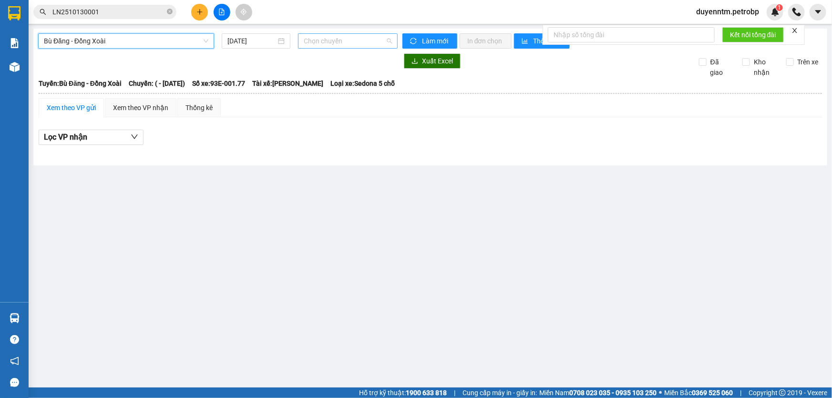
click at [327, 38] on span "Chọn chuyến" at bounding box center [348, 41] width 88 height 14
click at [172, 42] on span "Bù Đăng - Đồng Xoài" at bounding box center [126, 41] width 165 height 14
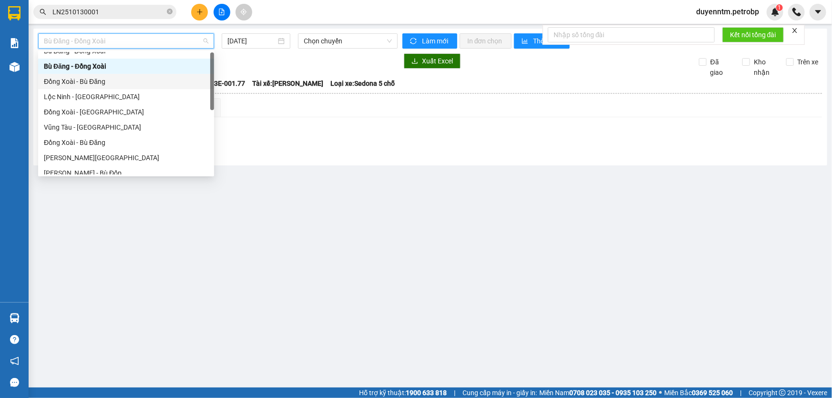
scroll to position [0, 0]
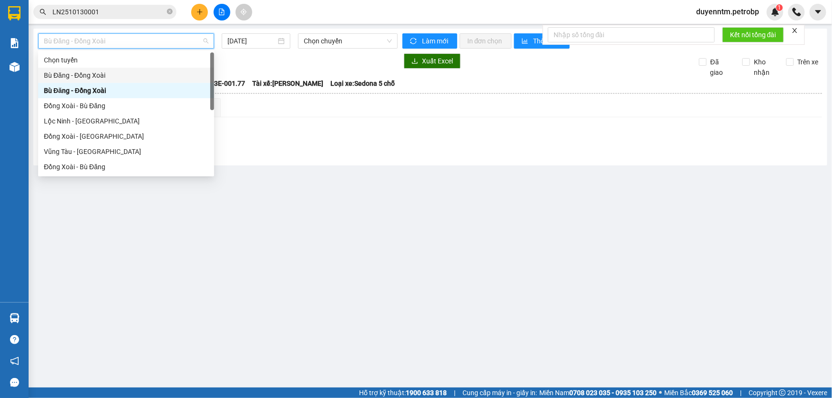
click at [138, 76] on div "Bù Đăng - Đồng Xoài" at bounding box center [126, 75] width 165 height 10
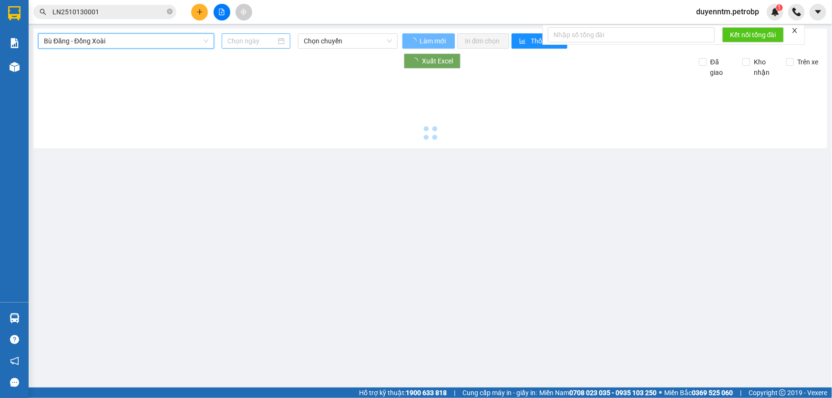
type input "[DATE]"
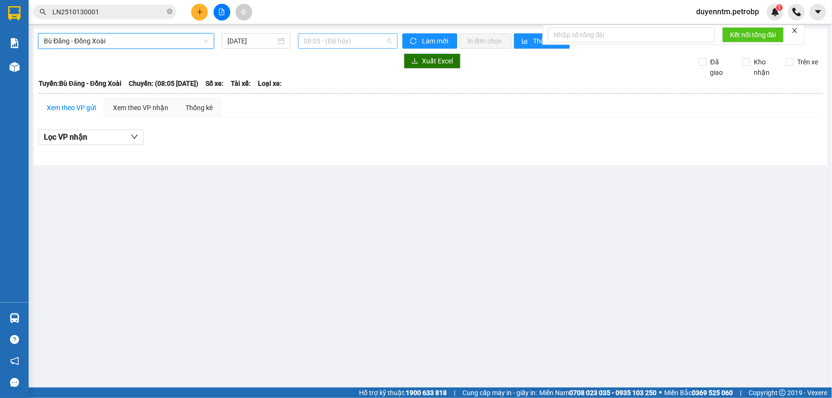
click at [319, 41] on span "08:05 - (Đã hủy)" at bounding box center [348, 41] width 88 height 14
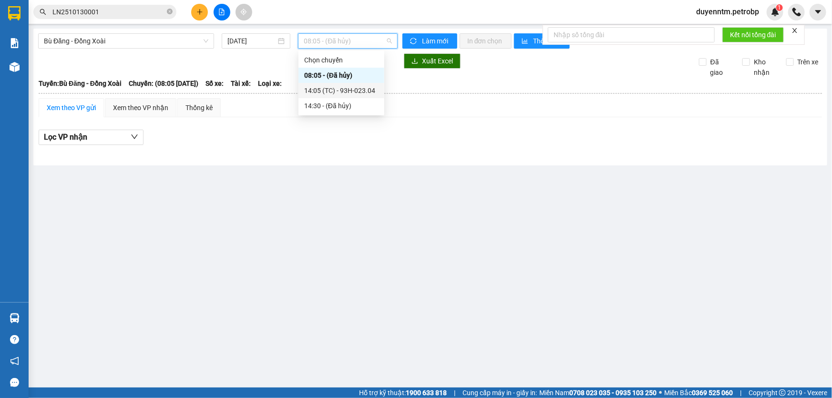
click at [334, 90] on div "14:05 (TC) - 93H-023.04" at bounding box center [341, 90] width 74 height 10
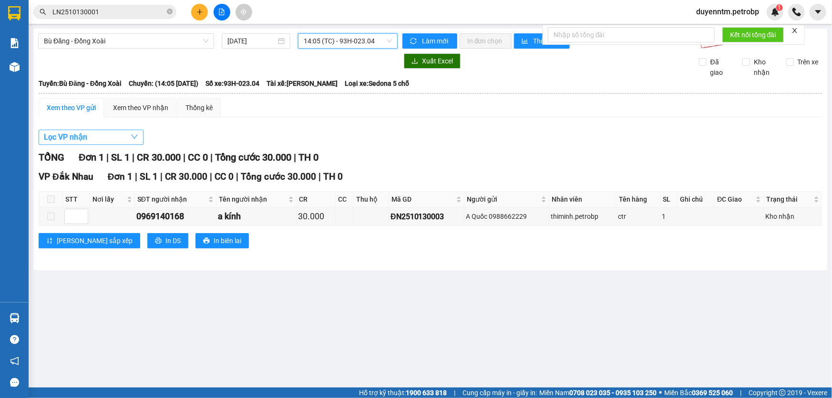
click at [117, 137] on button "Lọc VP nhận" at bounding box center [91, 137] width 105 height 15
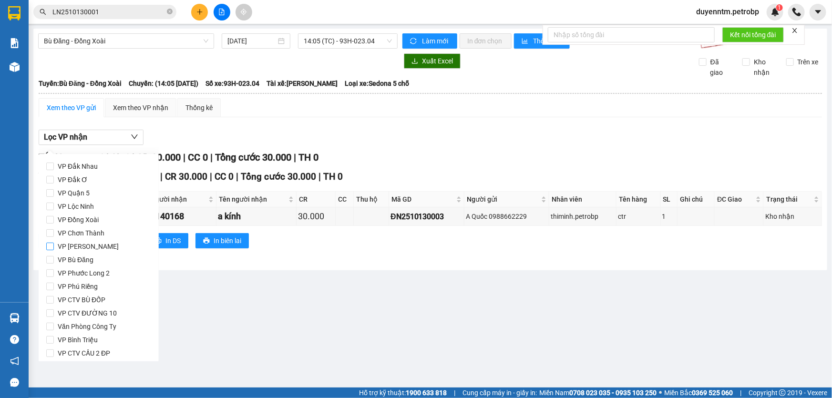
click at [86, 242] on span "VP [PERSON_NAME]" at bounding box center [88, 246] width 69 height 13
click at [54, 243] on input "VP [PERSON_NAME]" at bounding box center [50, 247] width 8 height 8
checkbox input "true"
click at [86, 167] on span "VP Đắk Nhau" at bounding box center [78, 166] width 48 height 13
click at [54, 167] on input "VP Đắk Nhau" at bounding box center [50, 167] width 8 height 8
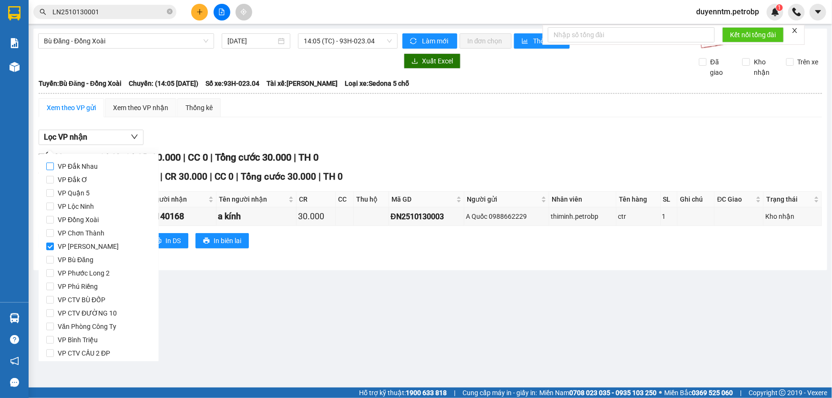
checkbox input "true"
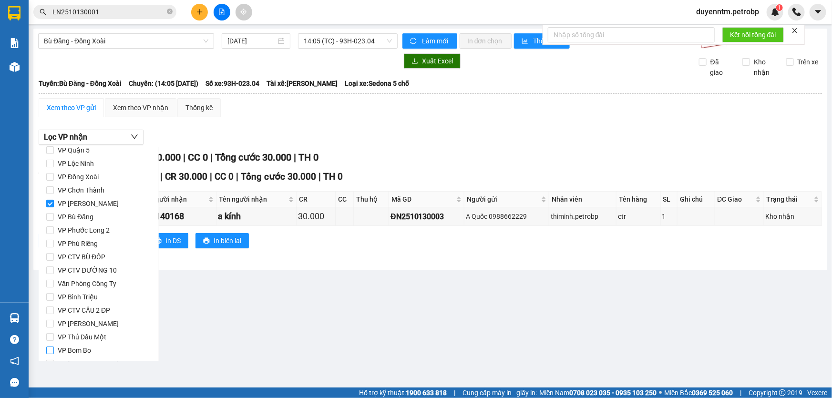
click at [76, 348] on span "VP Bom Bo" at bounding box center [74, 350] width 41 height 13
click at [54, 348] on input "VP Bom Bo" at bounding box center [50, 351] width 8 height 8
checkbox input "true"
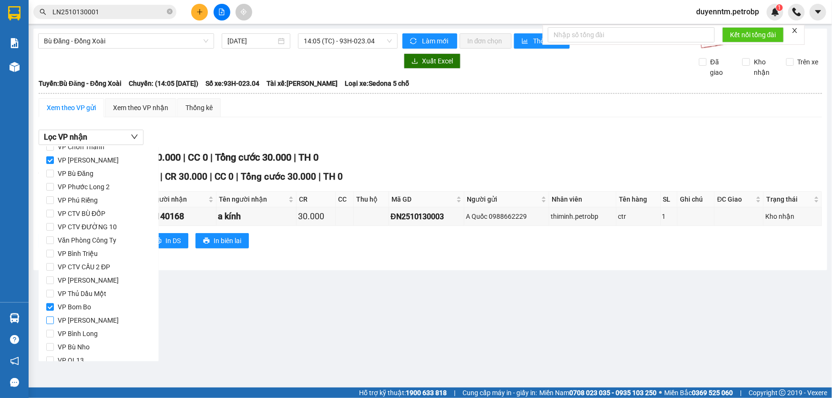
click at [83, 318] on span "VP [PERSON_NAME]" at bounding box center [88, 320] width 69 height 13
click at [54, 318] on input "VP [PERSON_NAME]" at bounding box center [50, 321] width 8 height 8
checkbox input "true"
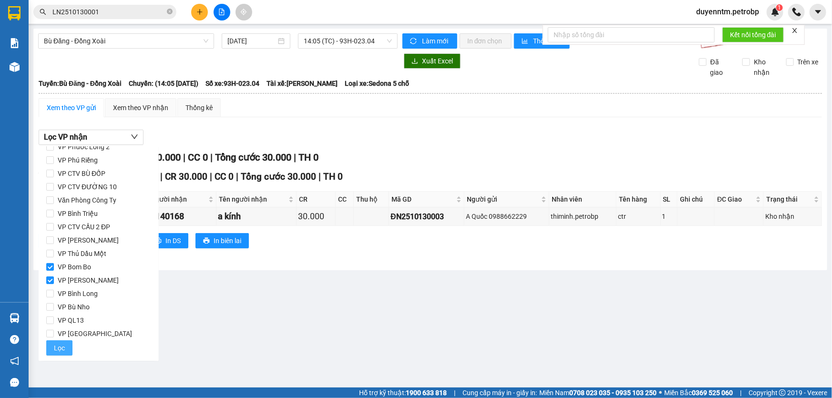
click at [62, 343] on span "Lọc" at bounding box center [59, 348] width 11 height 10
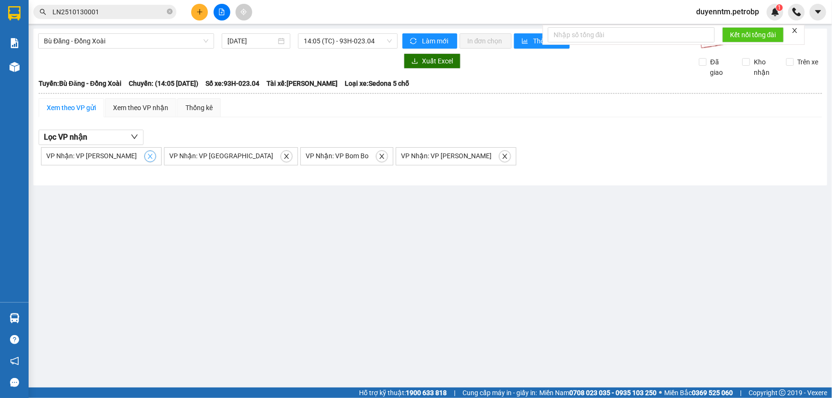
click at [147, 156] on icon "close" at bounding box center [150, 156] width 7 height 7
checkbox input "false"
click at [158, 156] on span "close" at bounding box center [163, 156] width 10 height 7
checkbox input "false"
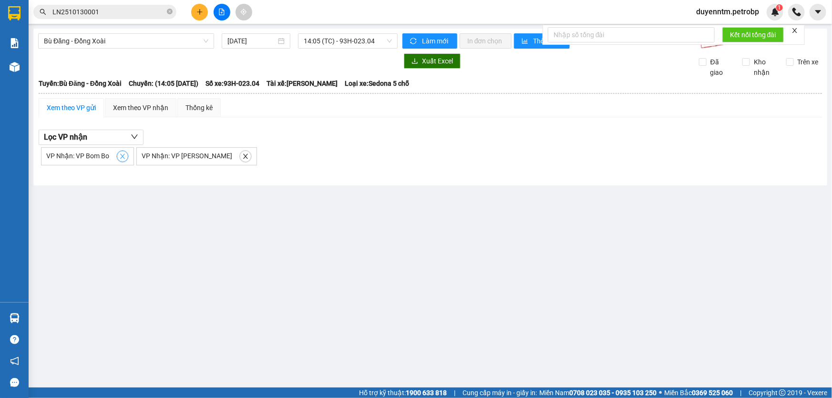
click at [123, 156] on icon "close" at bounding box center [122, 156] width 7 height 7
checkbox input "false"
click at [145, 156] on span "close" at bounding box center [150, 156] width 10 height 7
checkbox input "false"
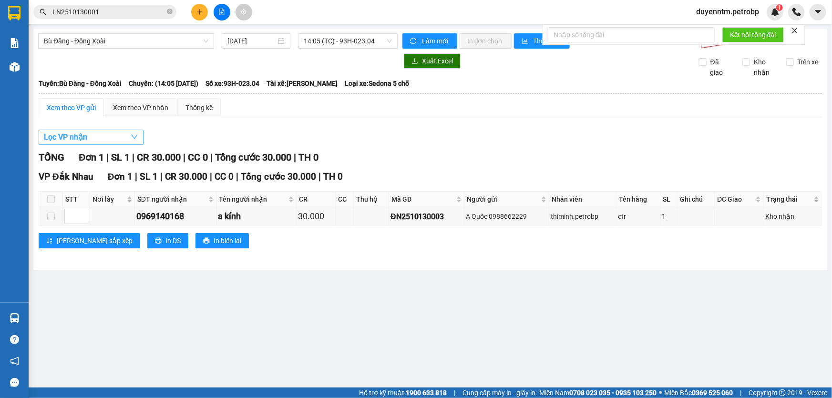
click at [124, 140] on button "Lọc VP nhận" at bounding box center [91, 137] width 105 height 15
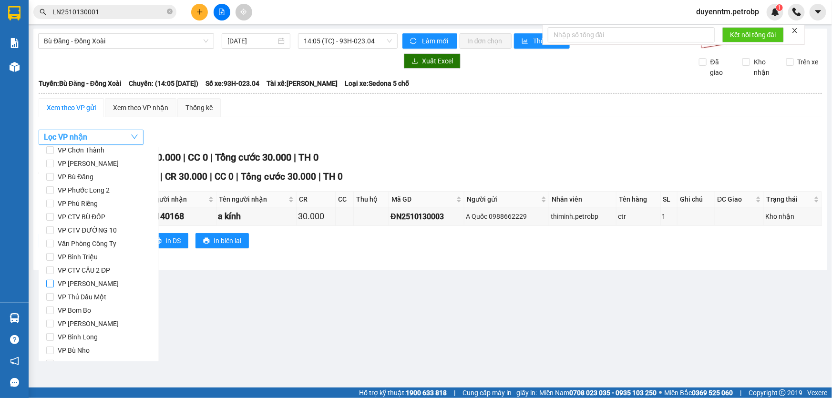
scroll to position [40, 0]
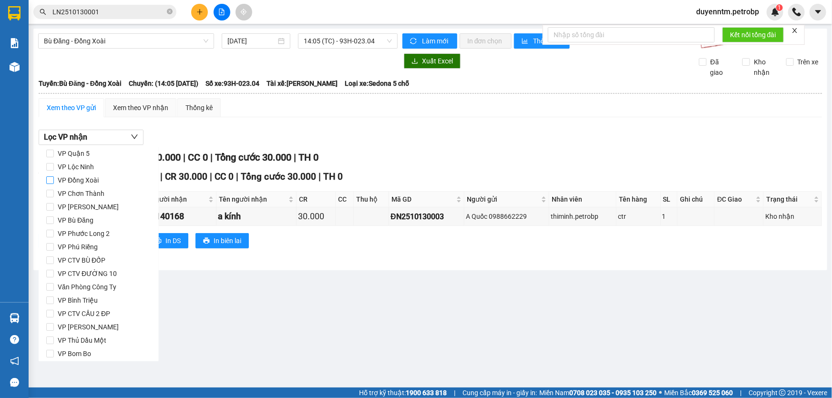
click at [63, 178] on span "VP Đồng Xoài" at bounding box center [78, 180] width 49 height 13
click at [54, 178] on input "VP Đồng Xoài" at bounding box center [50, 180] width 8 height 8
checkbox input "true"
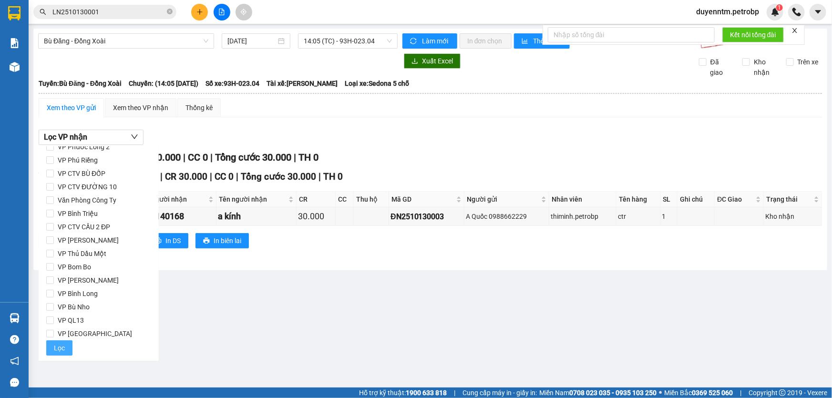
click at [70, 346] on button "Lọc" at bounding box center [59, 348] width 26 height 15
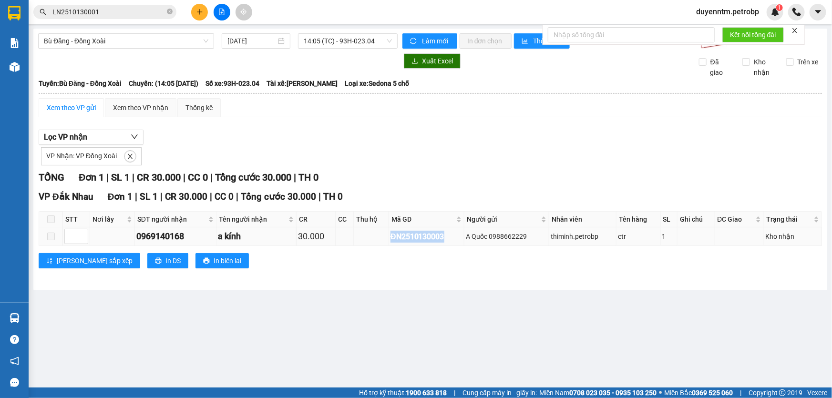
drag, startPoint x: 448, startPoint y: 236, endPoint x: 389, endPoint y: 237, distance: 59.2
click at [391, 237] on div "ĐN2510130003" at bounding box center [427, 237] width 72 height 12
copy div "ĐN2510130003"
click at [168, 12] on icon "close-circle" at bounding box center [170, 12] width 6 height 6
paste input "ĐN2510130003"
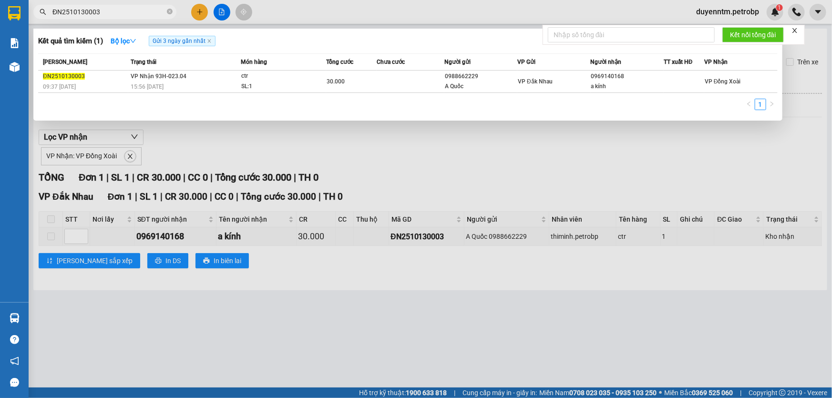
type input "ĐN2510130003"
click at [253, 135] on div at bounding box center [416, 199] width 832 height 398
click at [169, 13] on icon "close-circle" at bounding box center [170, 12] width 6 height 6
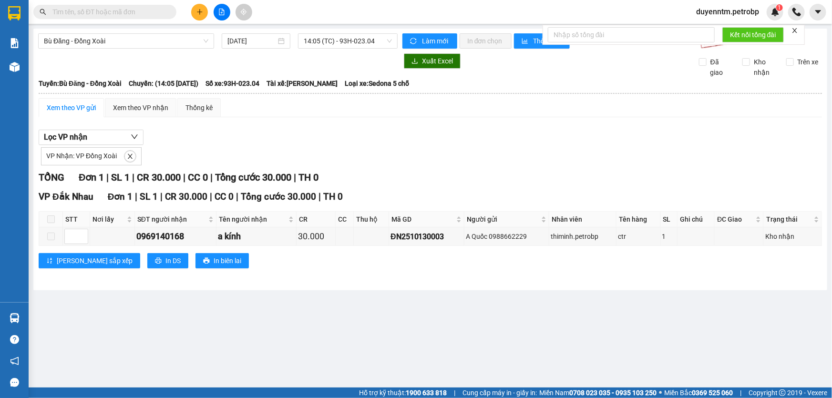
paste input "PR2510130004"
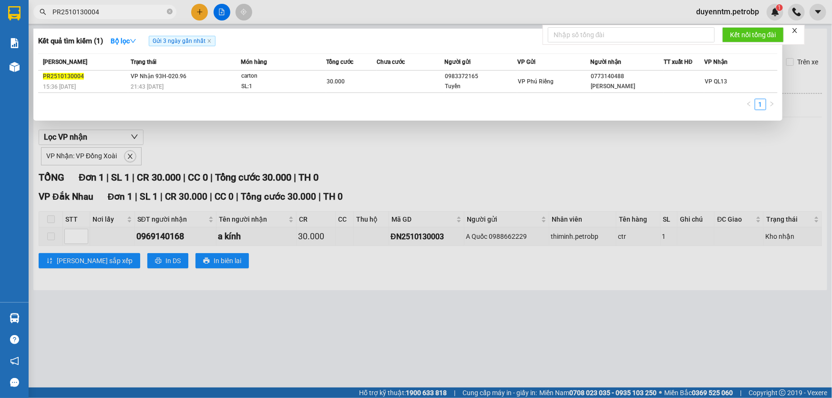
type input "PR2510130004"
click at [310, 137] on div at bounding box center [416, 199] width 832 height 398
